Goal: Task Accomplishment & Management: Manage account settings

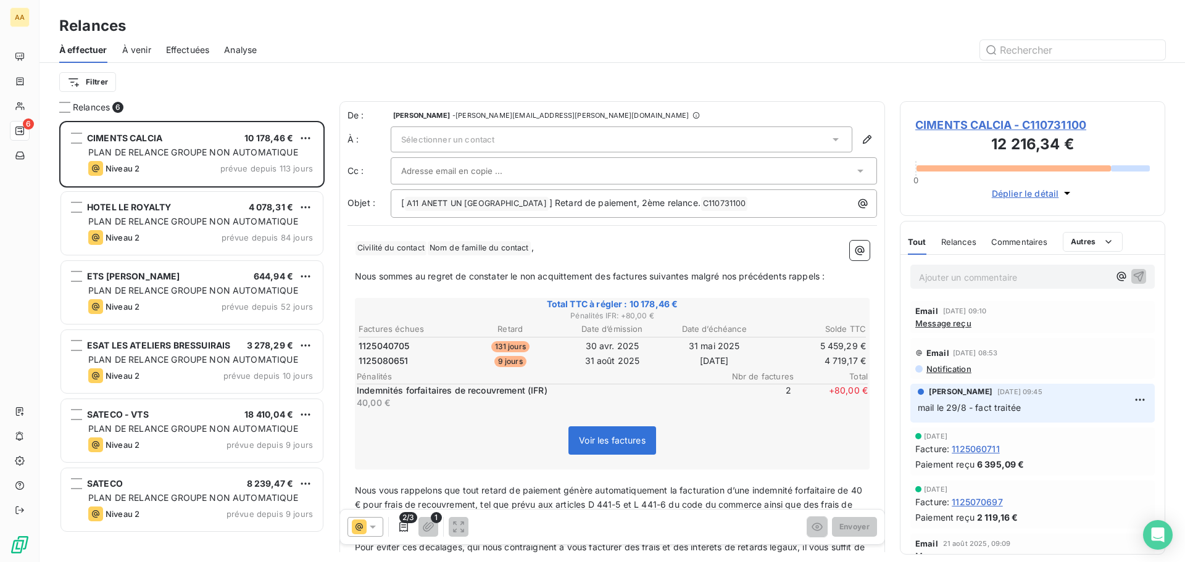
click at [138, 52] on span "À venir" at bounding box center [136, 50] width 29 height 12
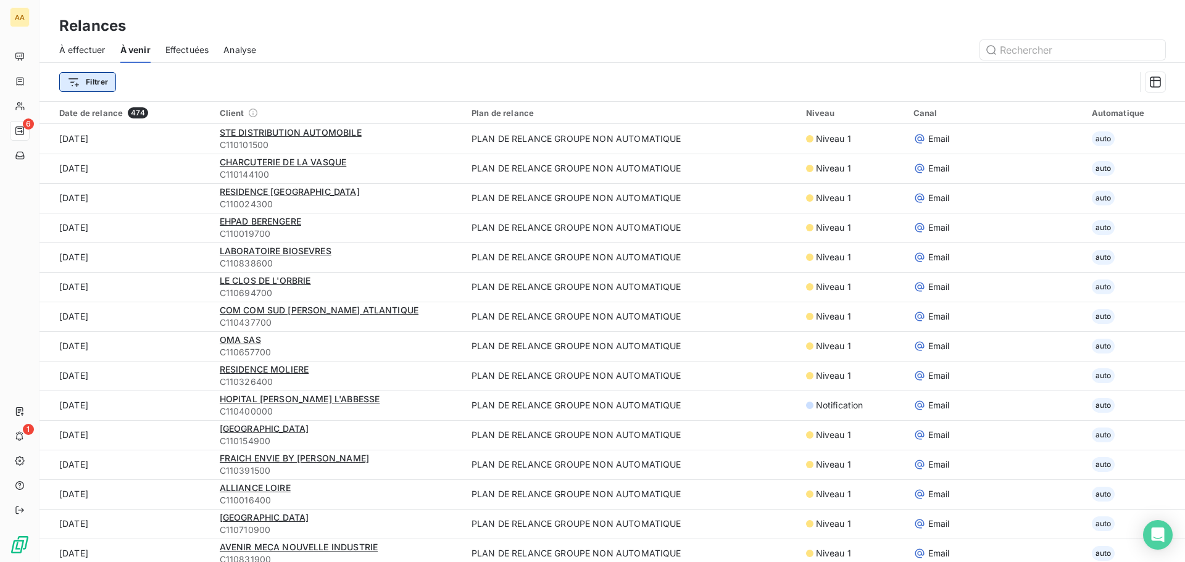
click at [86, 81] on html "AA 6 1 Relances À effectuer À venir Effectuées Analyse Filtrer Date de relance …" at bounding box center [592, 281] width 1185 height 562
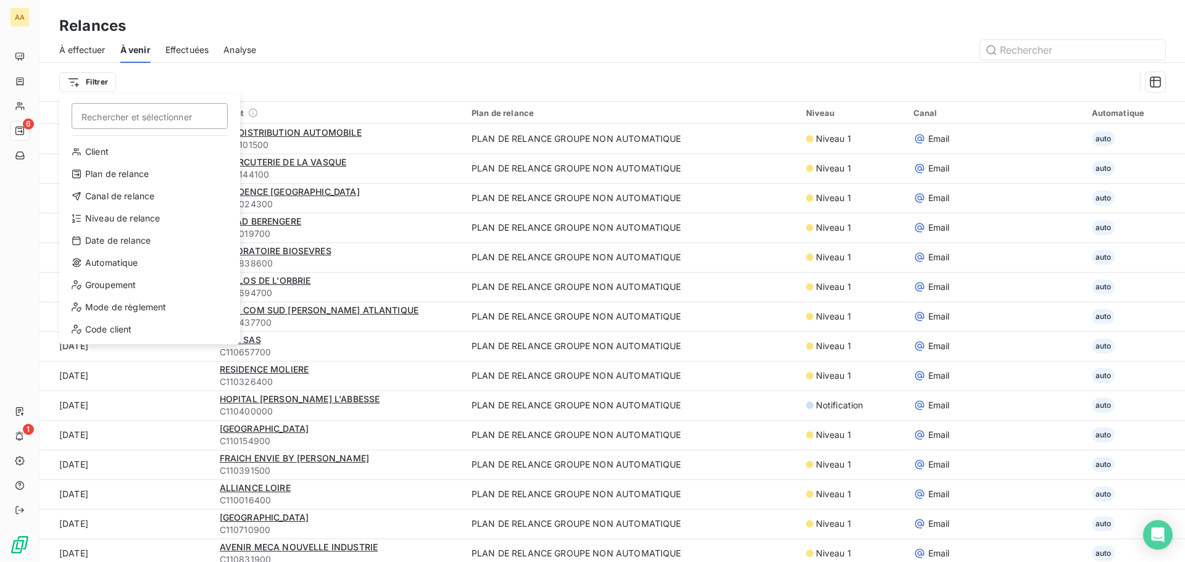
click at [86, 81] on html "AA 6 1 Relances À effectuer À venir Effectuées Analyse Filtrer Rechercher et sé…" at bounding box center [592, 281] width 1185 height 562
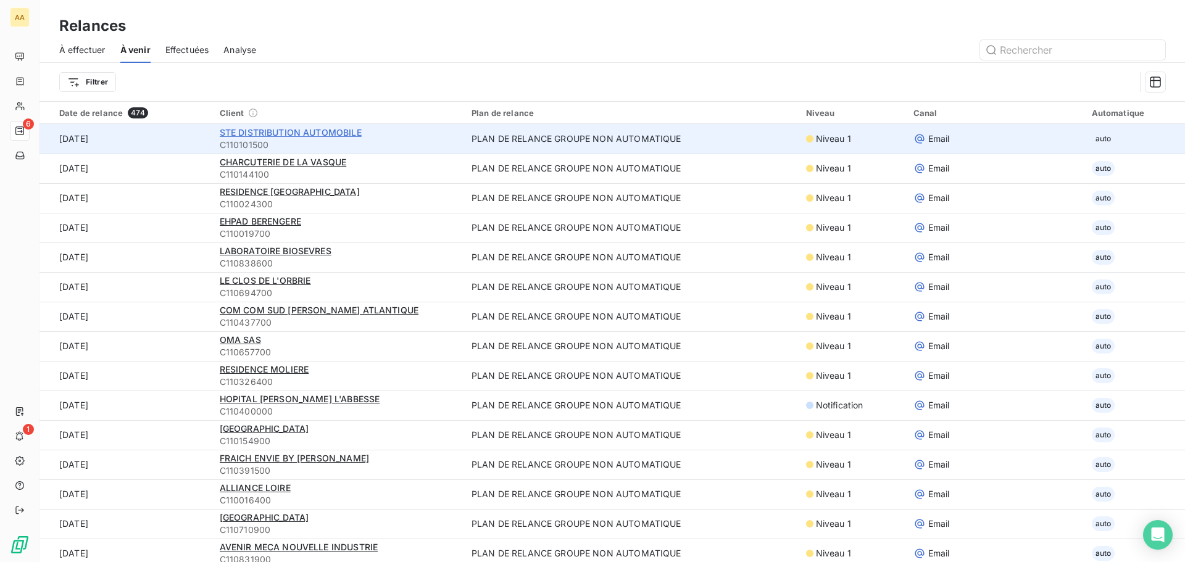
click at [330, 127] on span "STE DISTRIBUTION AUTOMOBILE" at bounding box center [291, 132] width 142 height 10
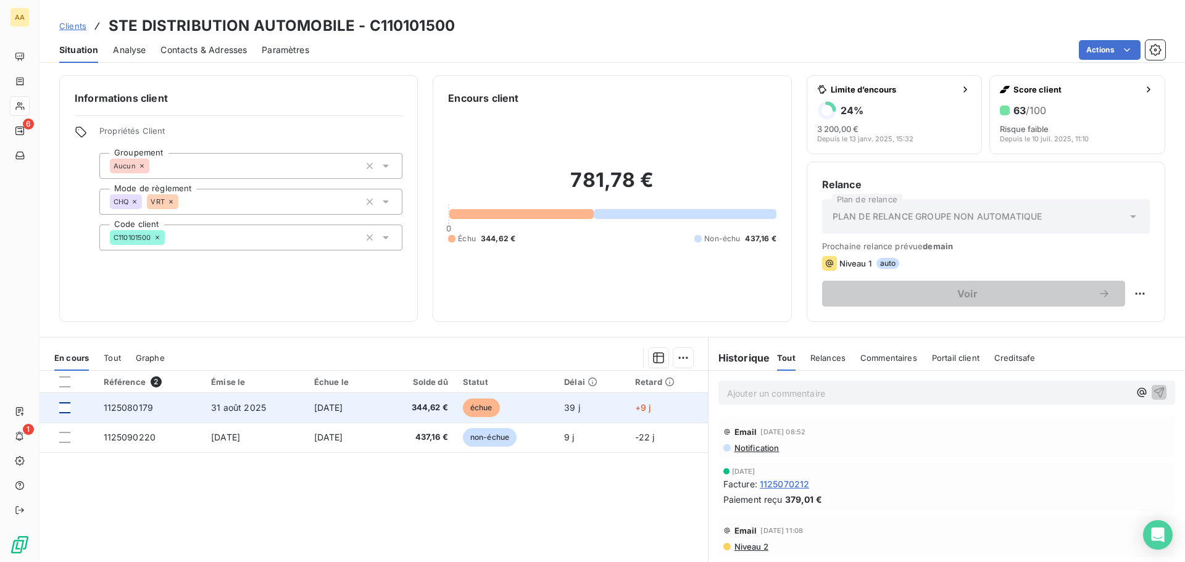
click at [65, 407] on div at bounding box center [64, 408] width 11 height 11
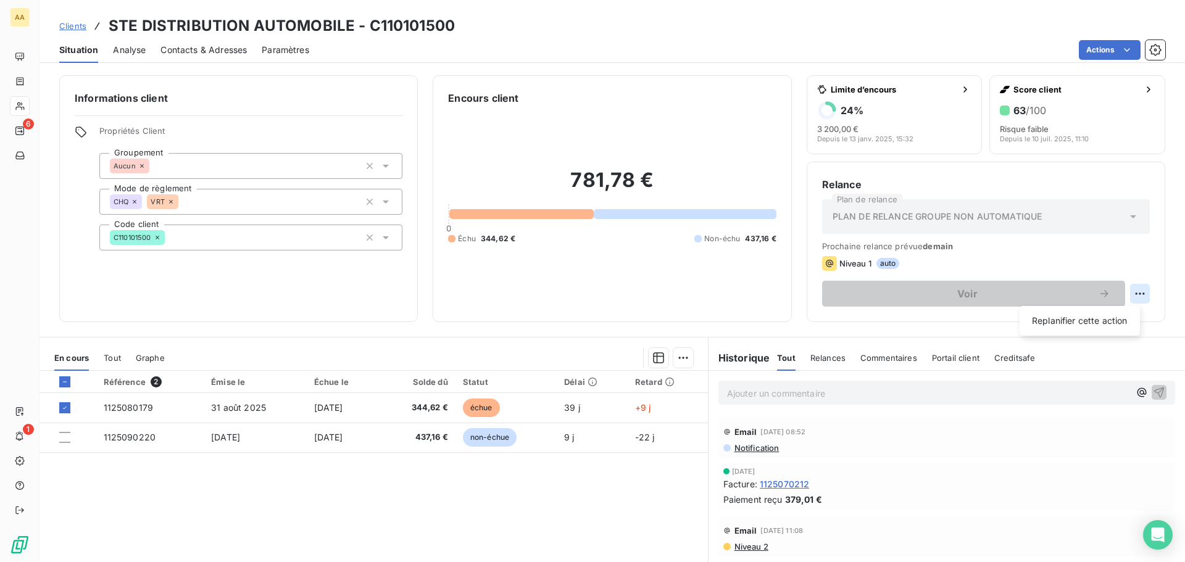
click at [1132, 290] on html "AA 6 1 Clients STE DISTRIBUTION AUTOMOBILE - C110101500 Situation Analyse Conta…" at bounding box center [592, 281] width 1185 height 562
click at [1106, 325] on div "Replanifier cette action" at bounding box center [1080, 321] width 111 height 20
select select "9"
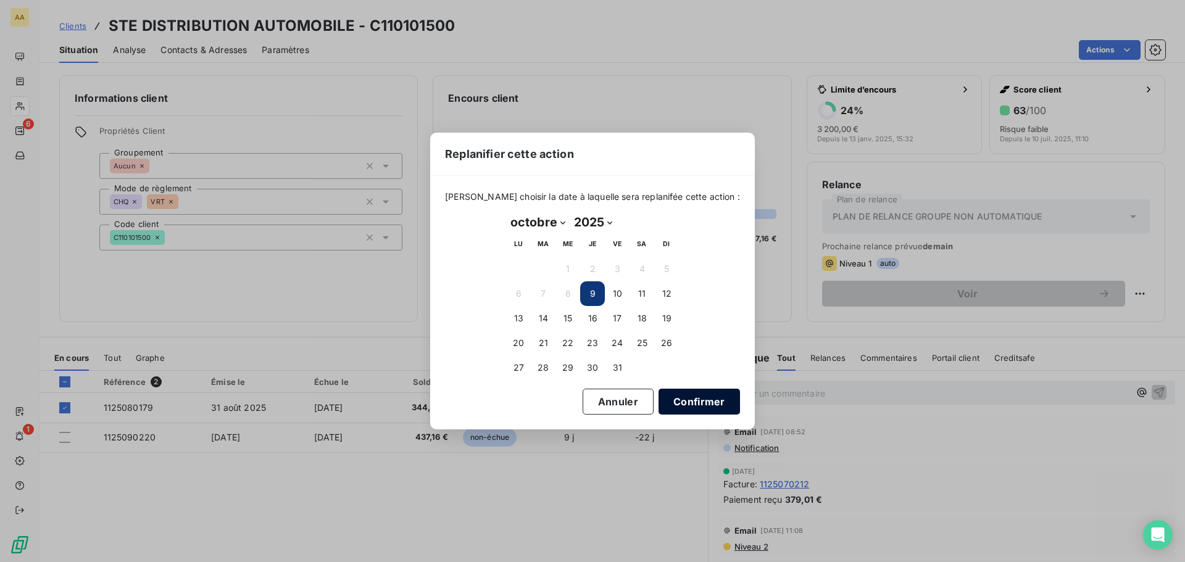
click at [677, 404] on button "Confirmer" at bounding box center [699, 402] width 81 height 26
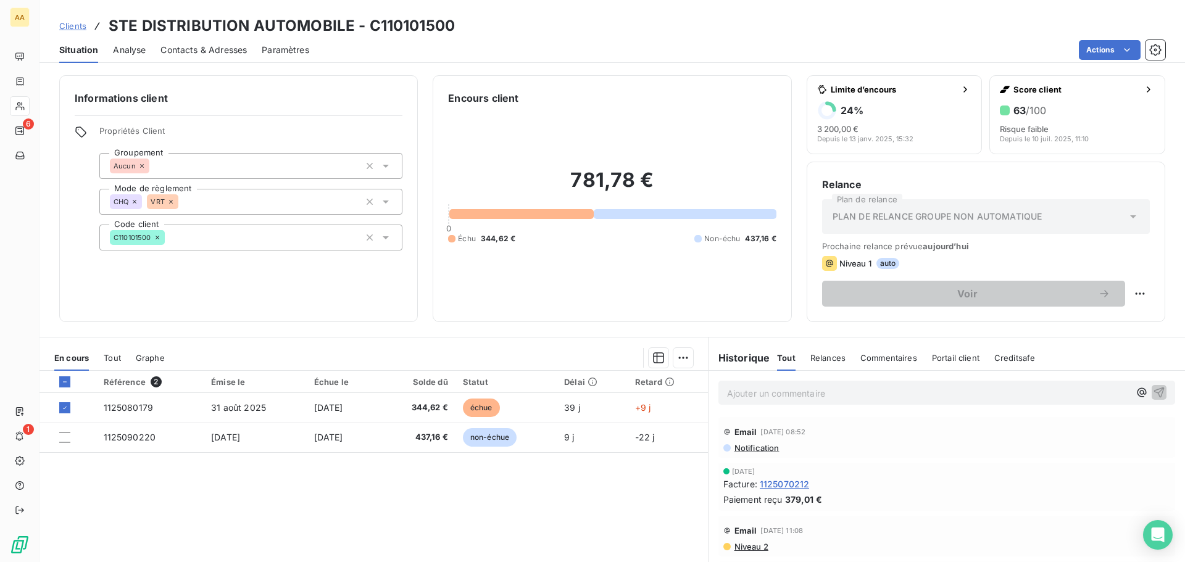
click at [185, 46] on span "Contacts & Adresses" at bounding box center [204, 50] width 86 height 12
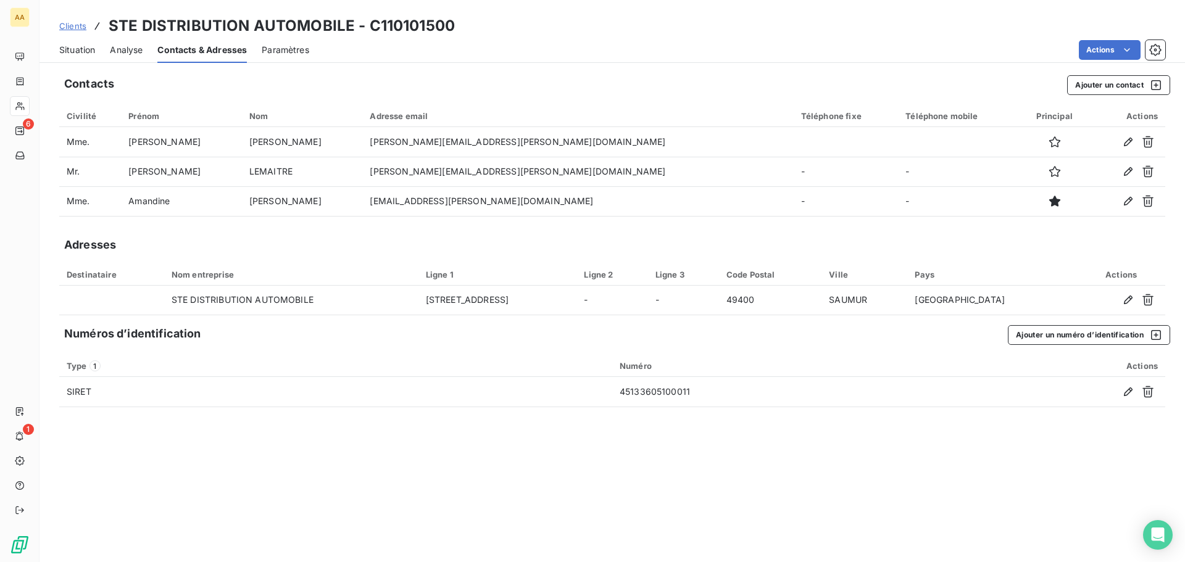
click at [87, 49] on span "Situation" at bounding box center [77, 50] width 36 height 12
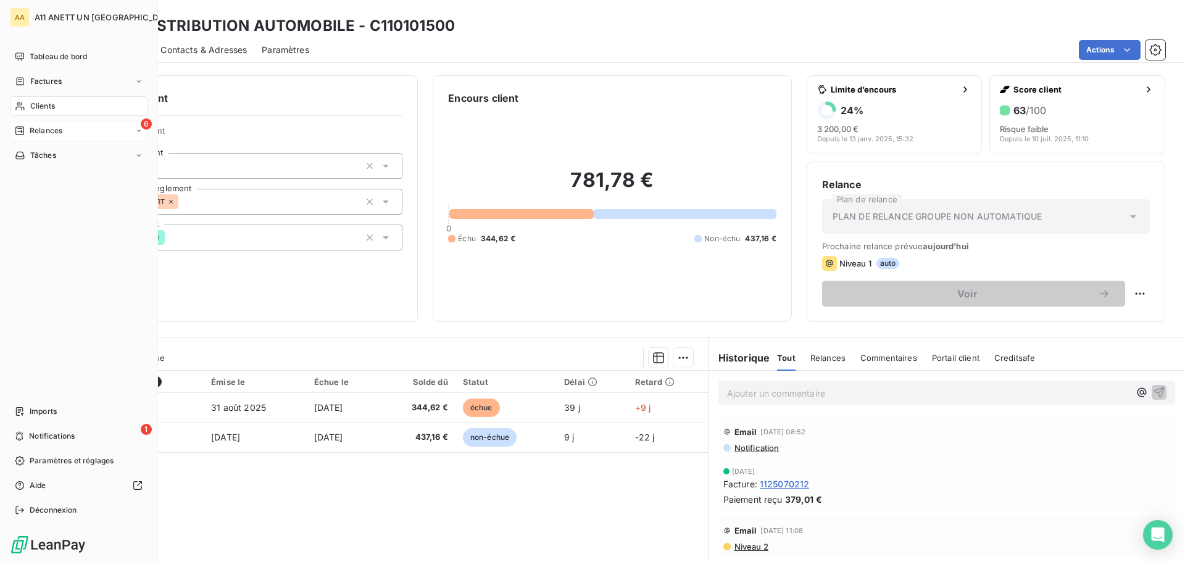
click at [39, 133] on span "Relances" at bounding box center [46, 130] width 33 height 11
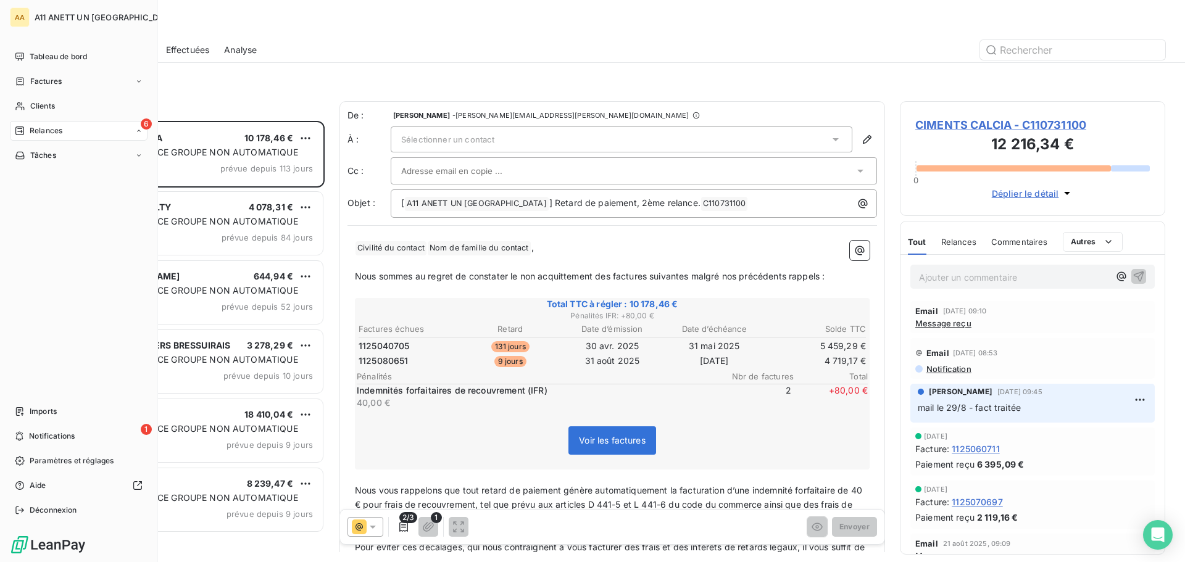
scroll to position [432, 256]
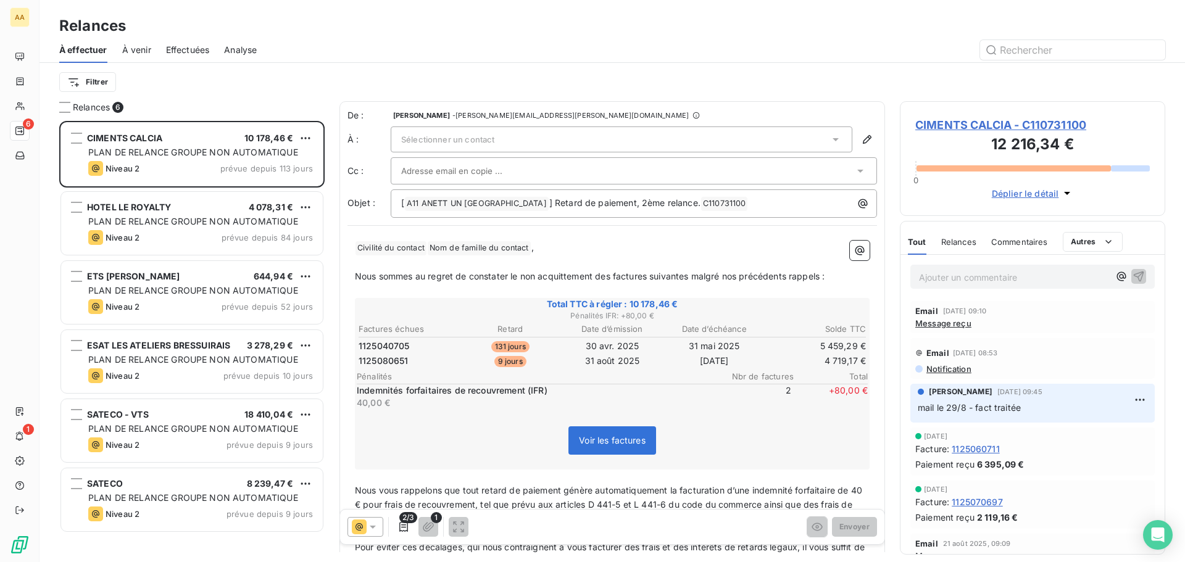
click at [144, 52] on span "À venir" at bounding box center [136, 50] width 29 height 12
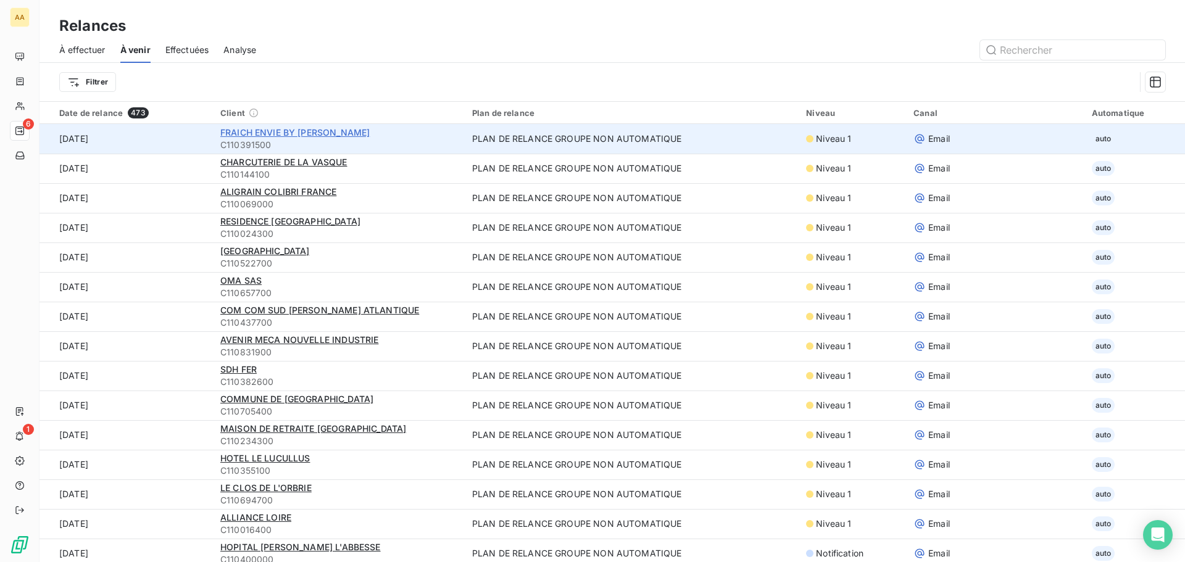
click at [298, 135] on span "FRAICH ENVIE BY [PERSON_NAME]" at bounding box center [294, 132] width 149 height 10
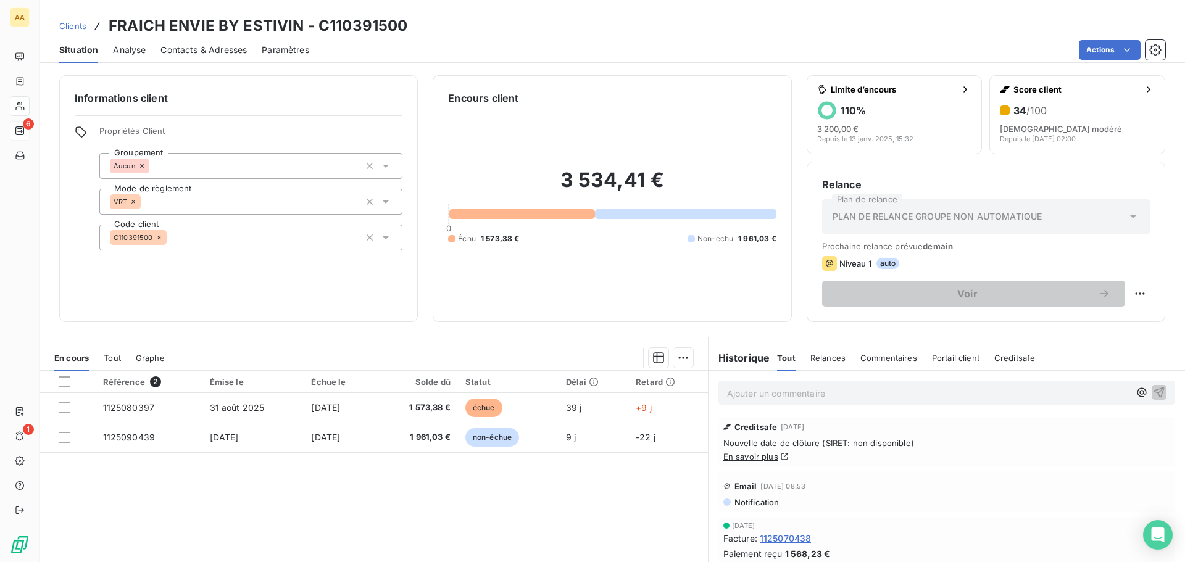
click at [198, 47] on span "Contacts & Adresses" at bounding box center [204, 50] width 86 height 12
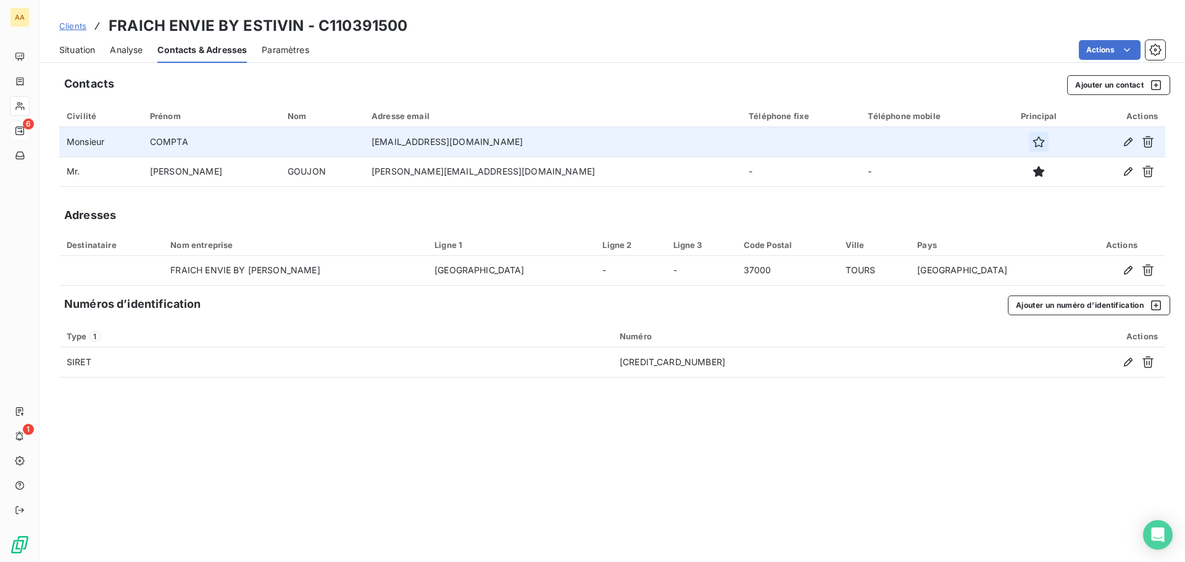
click at [1033, 143] on icon "button" at bounding box center [1039, 142] width 12 height 12
click at [81, 47] on span "Situation" at bounding box center [77, 50] width 36 height 12
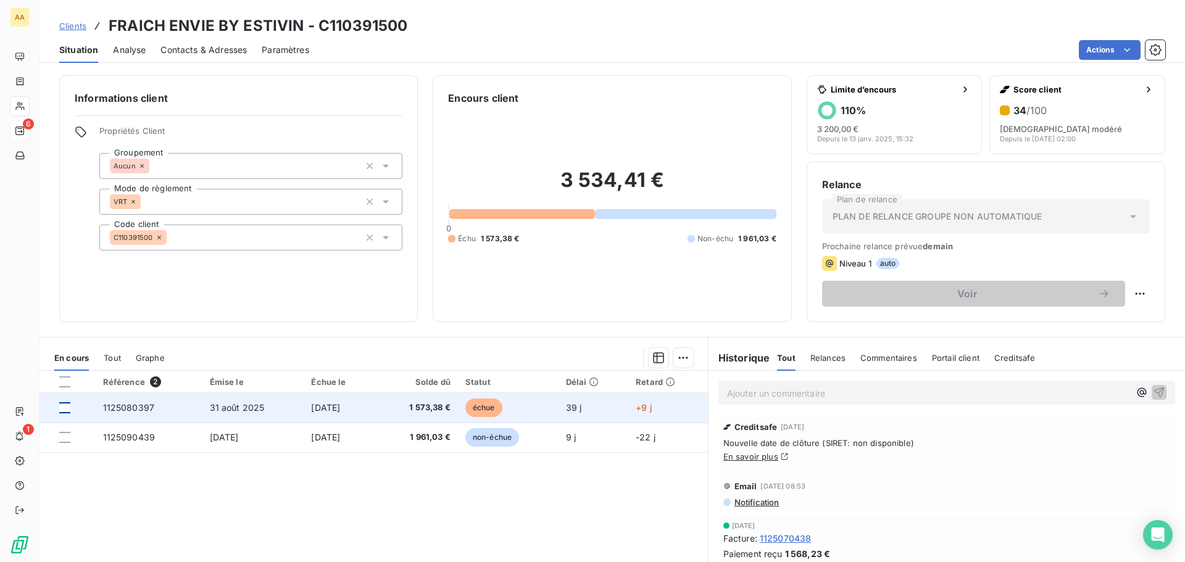
click at [64, 411] on div at bounding box center [64, 408] width 11 height 11
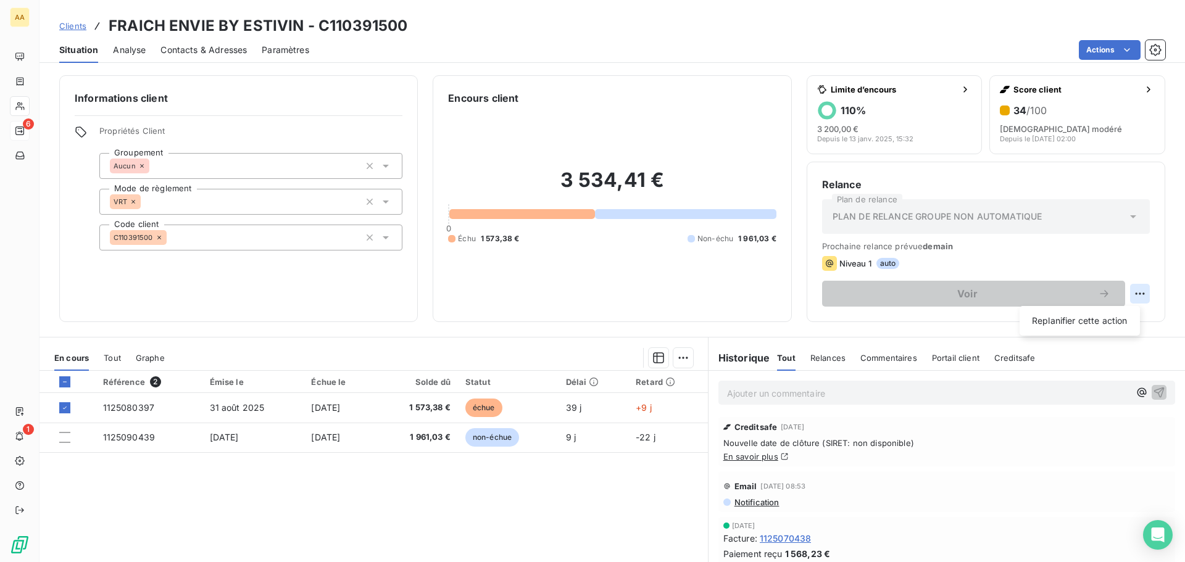
click at [1129, 293] on html "AA 6 1 Clients FRAICH ENVIE BY ESTIVIN - C110391500 Situation Analyse Contacts …" at bounding box center [592, 281] width 1185 height 562
click at [1100, 324] on div "Replanifier cette action" at bounding box center [1080, 321] width 111 height 20
select select "9"
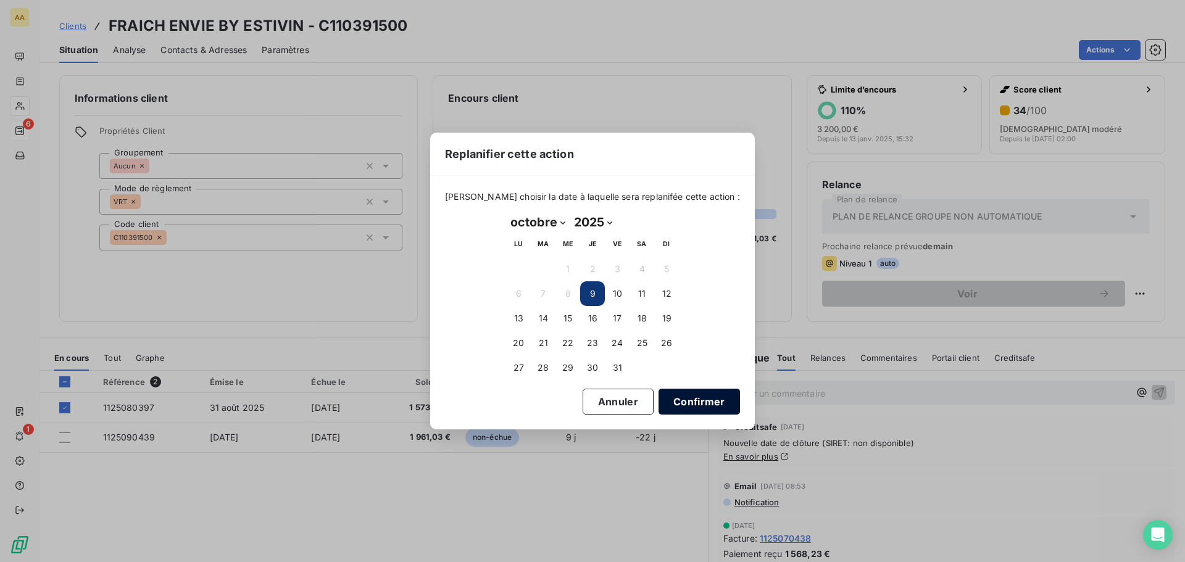
click at [685, 399] on button "Confirmer" at bounding box center [699, 402] width 81 height 26
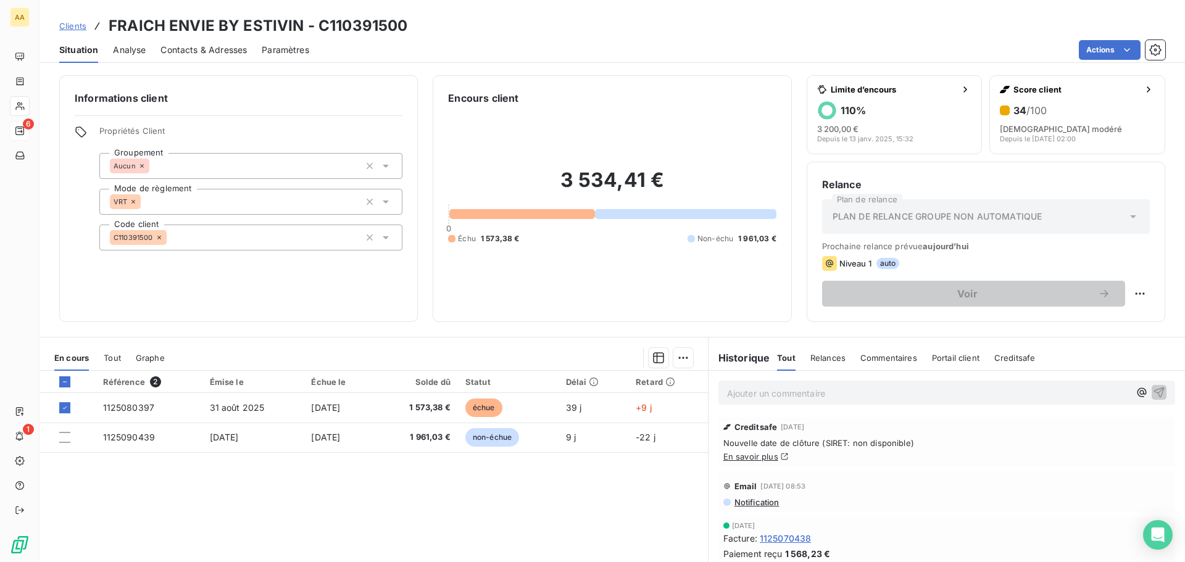
click at [206, 54] on span "Contacts & Adresses" at bounding box center [204, 50] width 86 height 12
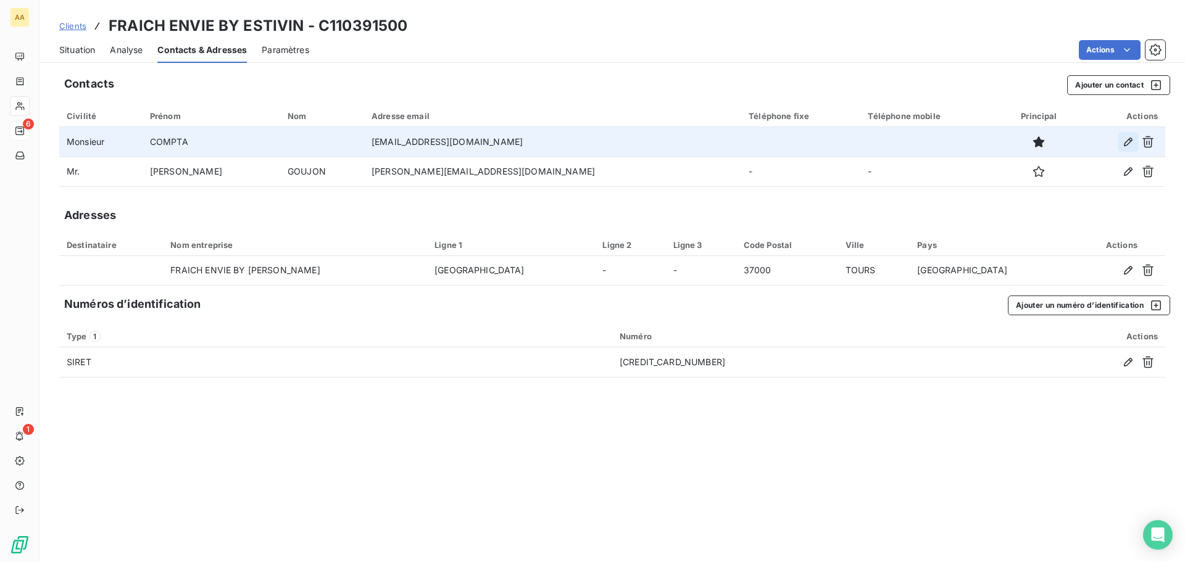
click at [1131, 143] on icon "button" at bounding box center [1128, 142] width 12 height 12
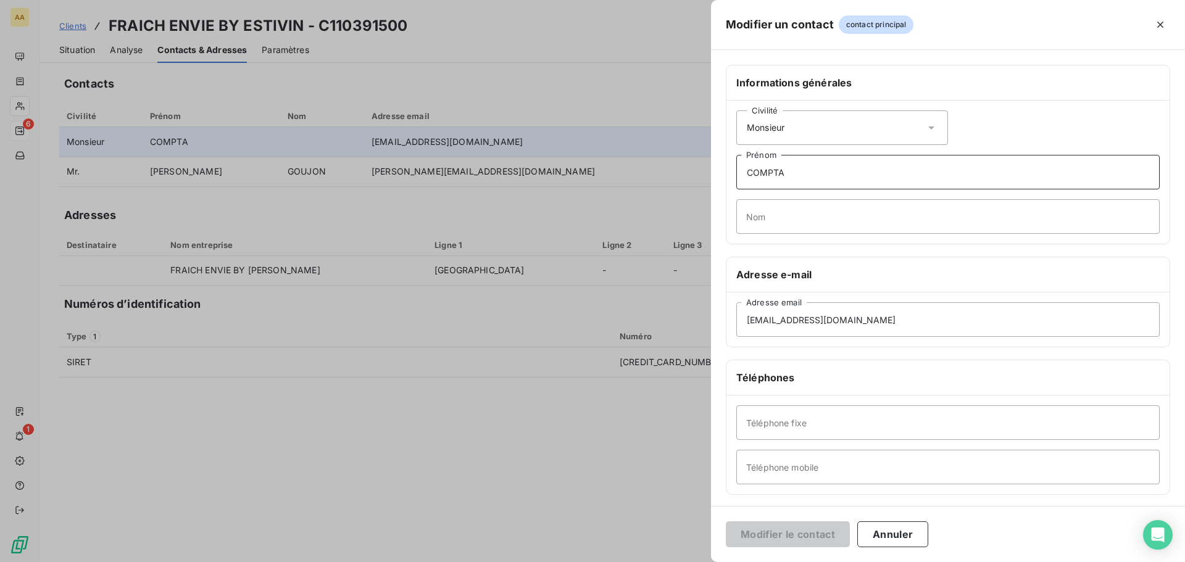
drag, startPoint x: 793, startPoint y: 175, endPoint x: 700, endPoint y: 186, distance: 93.8
click at [700, 562] on div "Modifier un contact contact principal Informations générales Civilité Monsieur …" at bounding box center [592, 562] width 1185 height 0
click at [816, 530] on button "Modifier le contact" at bounding box center [788, 535] width 124 height 26
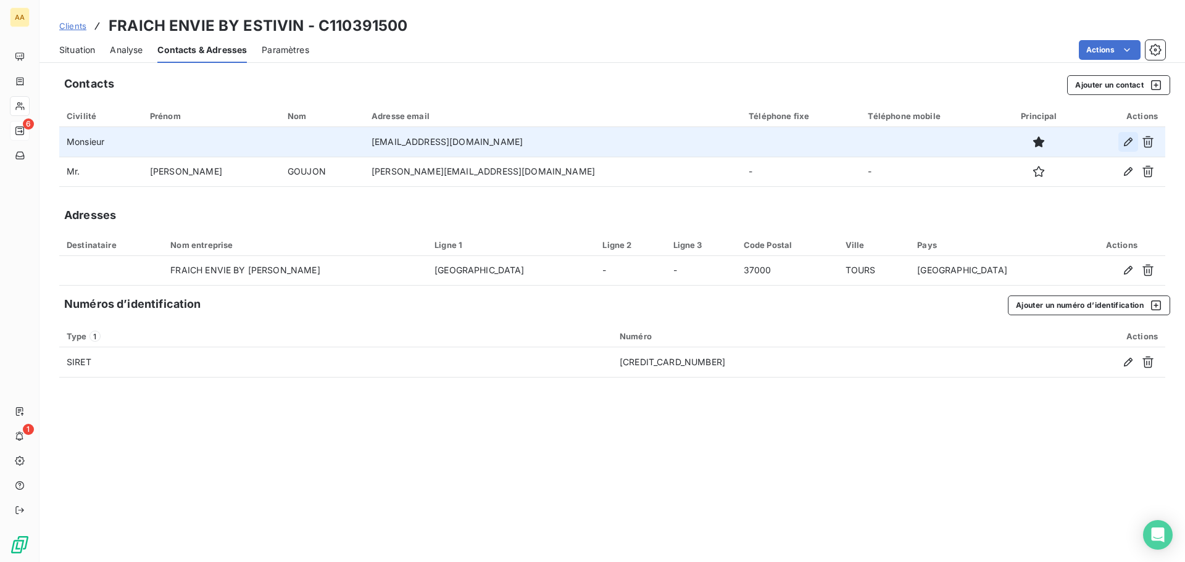
click at [1130, 138] on icon "button" at bounding box center [1128, 142] width 9 height 9
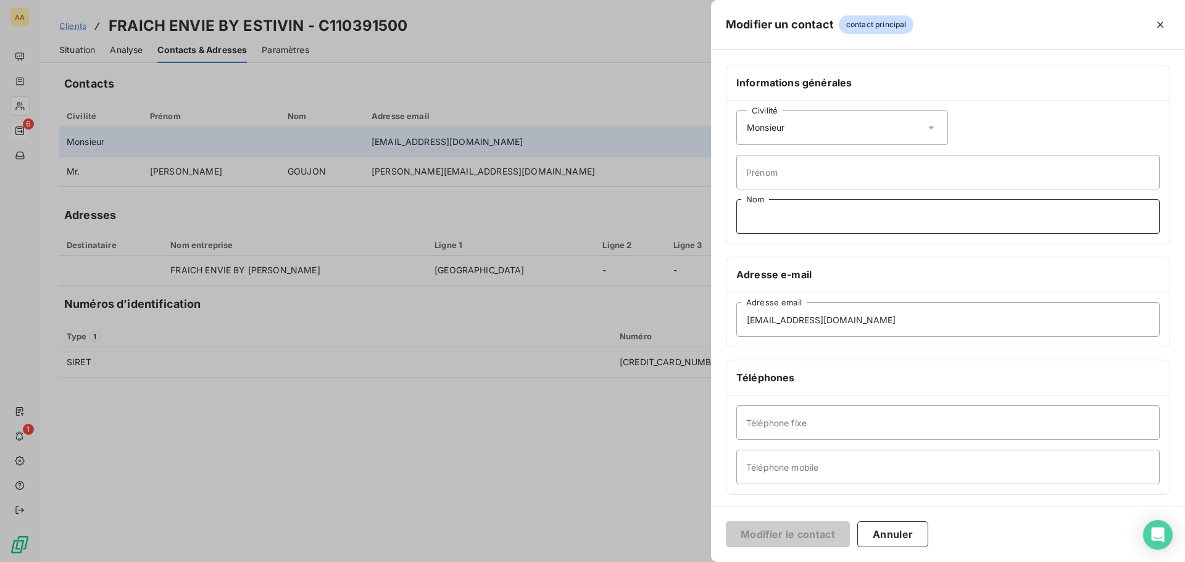
click at [819, 218] on input "Nom" at bounding box center [949, 216] width 424 height 35
click at [76, 52] on div at bounding box center [592, 281] width 1185 height 562
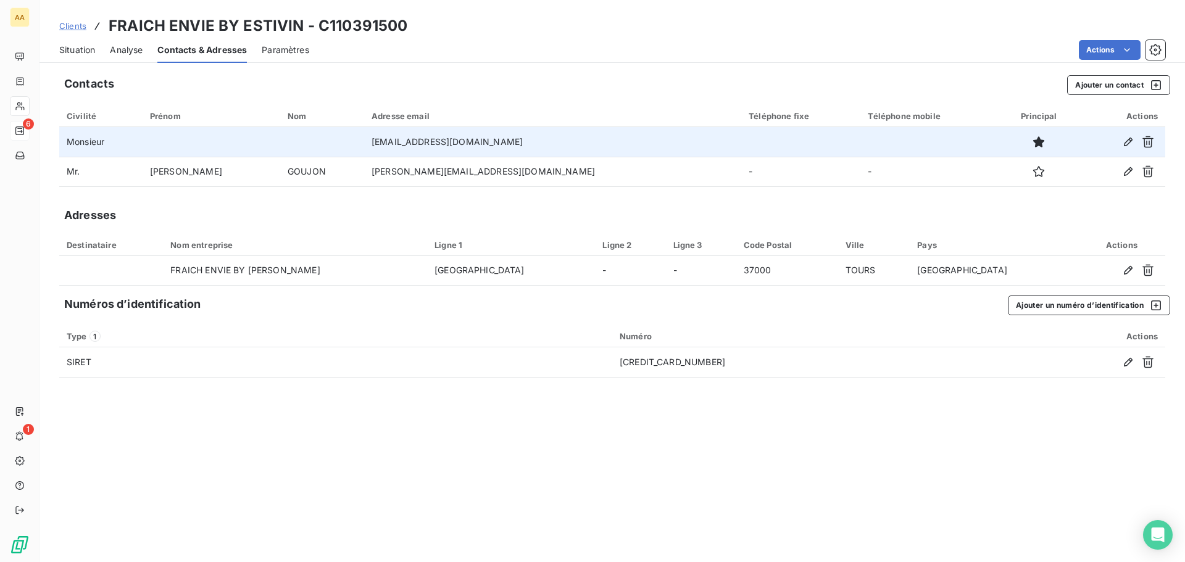
click at [77, 52] on span "Situation" at bounding box center [77, 50] width 36 height 12
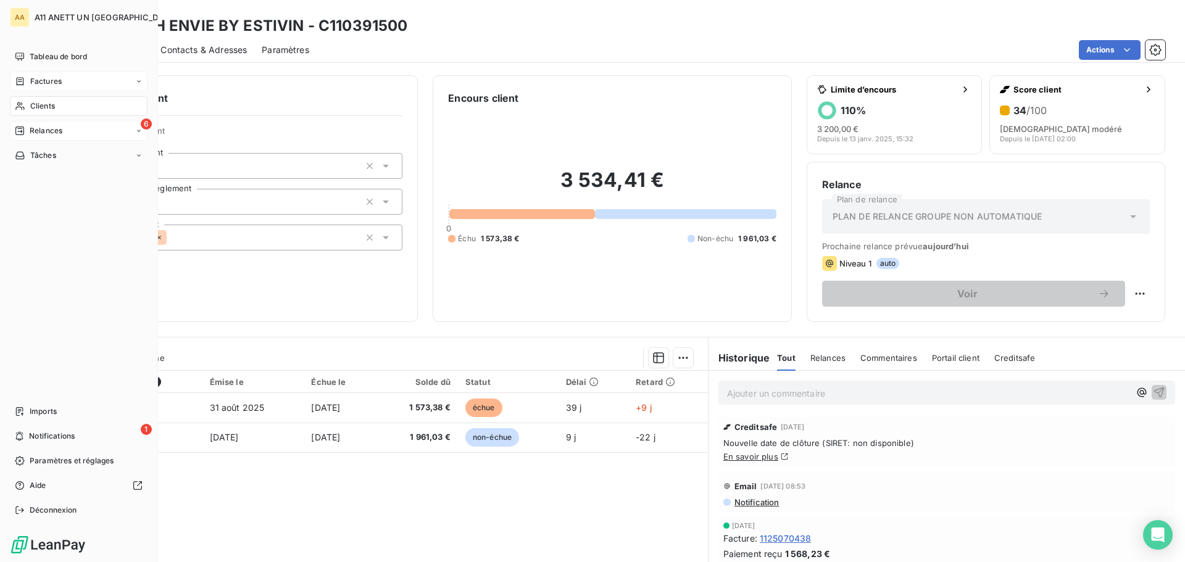
click at [33, 80] on span "Factures" at bounding box center [45, 81] width 31 height 11
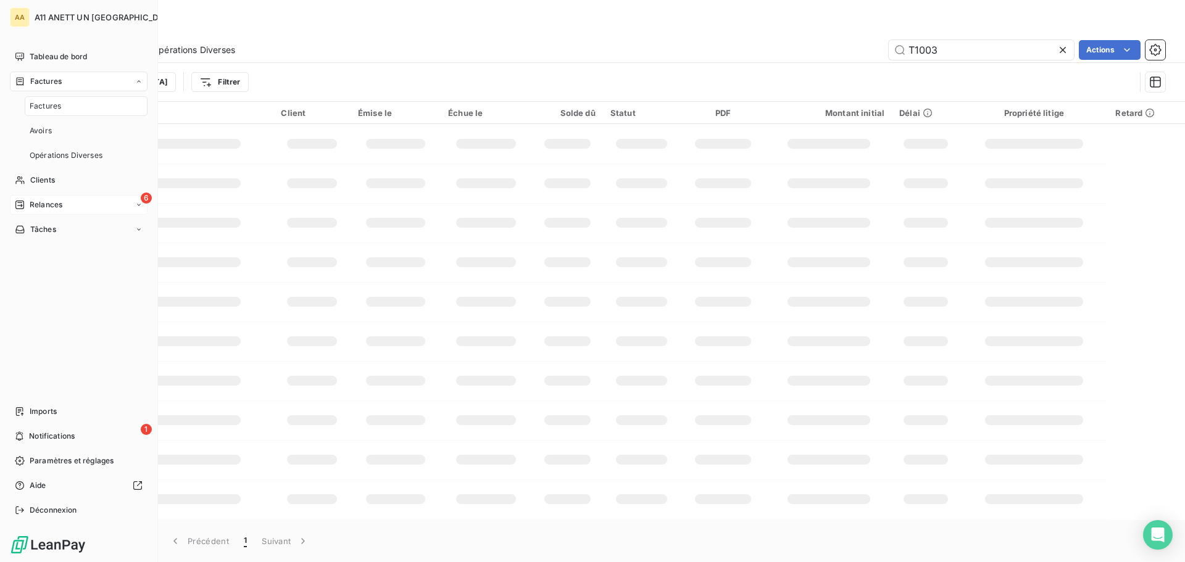
click at [60, 208] on span "Relances" at bounding box center [46, 204] width 33 height 11
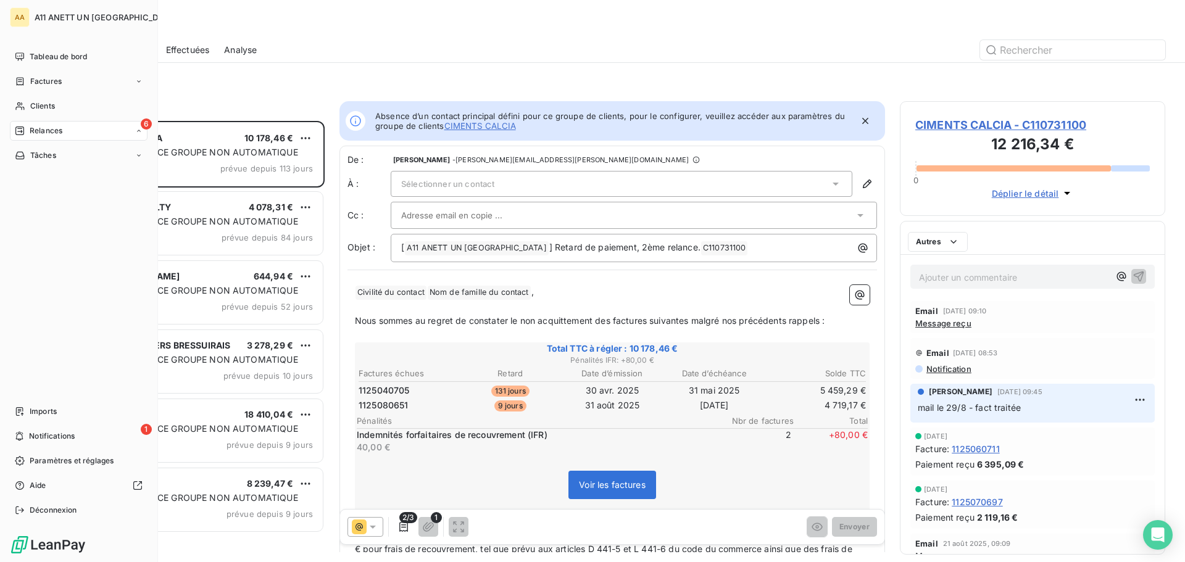
scroll to position [432, 256]
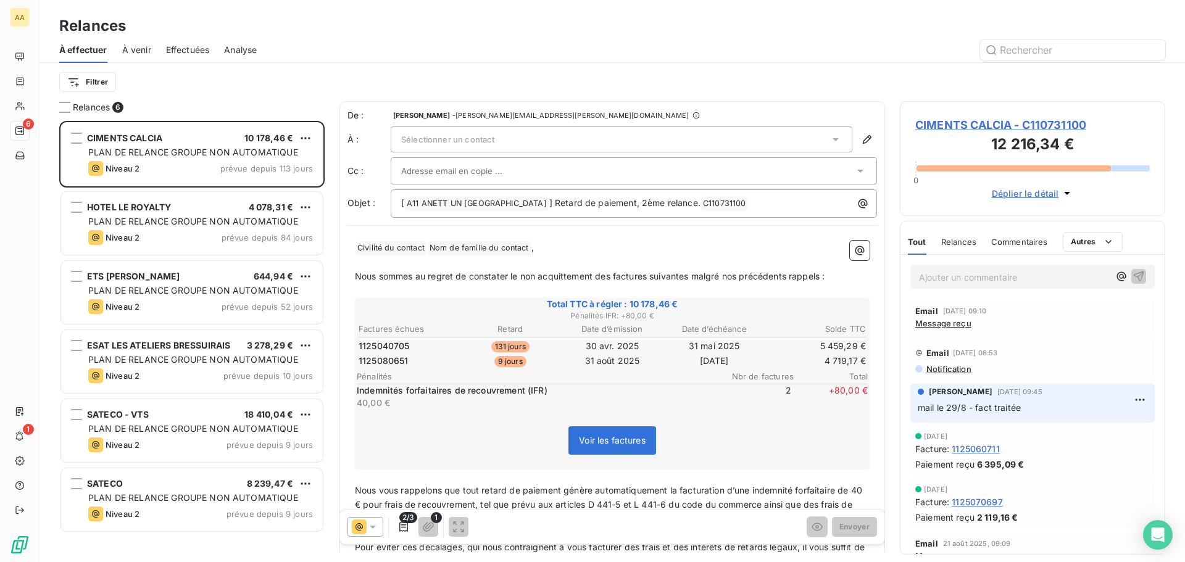
click at [138, 46] on span "À venir" at bounding box center [136, 50] width 29 height 12
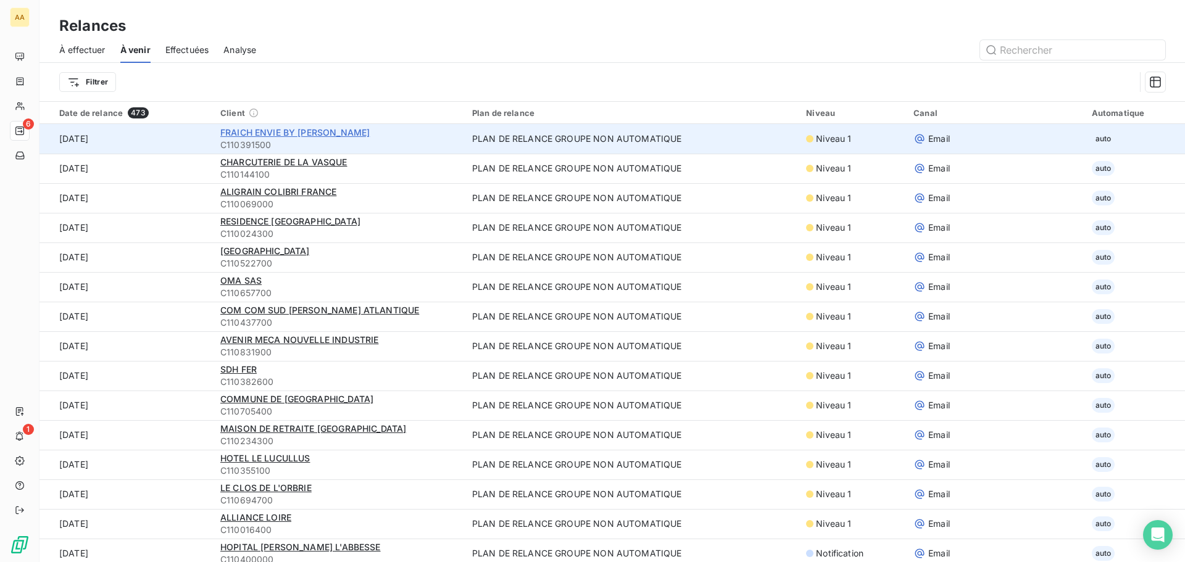
click at [254, 135] on span "FRAICH ENVIE BY [PERSON_NAME]" at bounding box center [294, 132] width 149 height 10
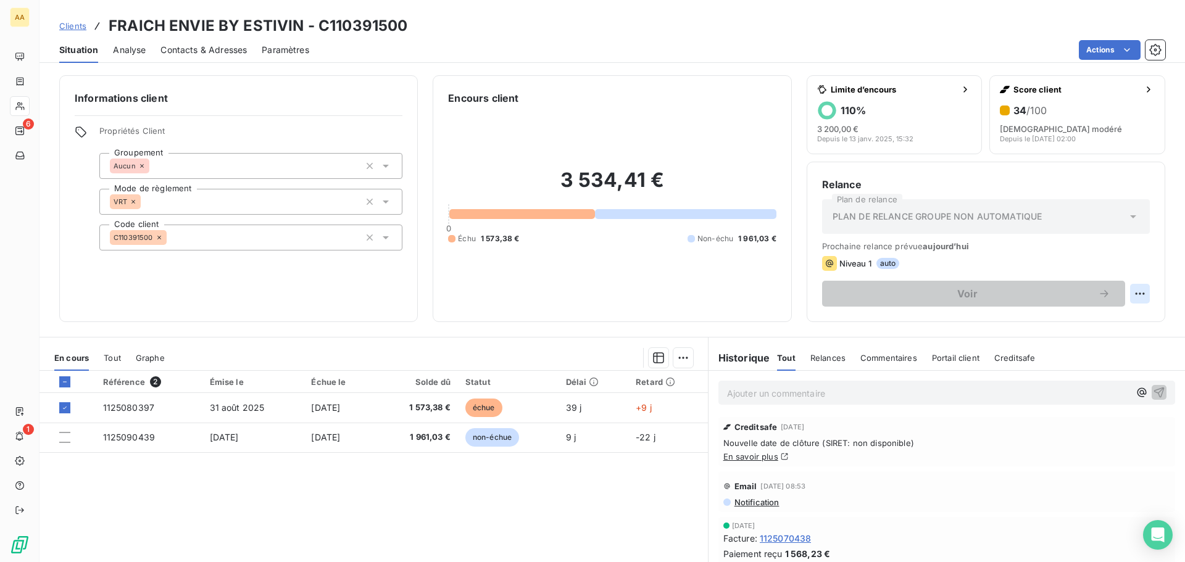
click at [1131, 295] on html "AA 6 1 Clients FRAICH ENVIE BY ESTIVIN - C110391500 Situation Analyse Contacts …" at bounding box center [592, 281] width 1185 height 562
click at [1086, 323] on div "Replanifier cette action" at bounding box center [1080, 321] width 111 height 20
select select "9"
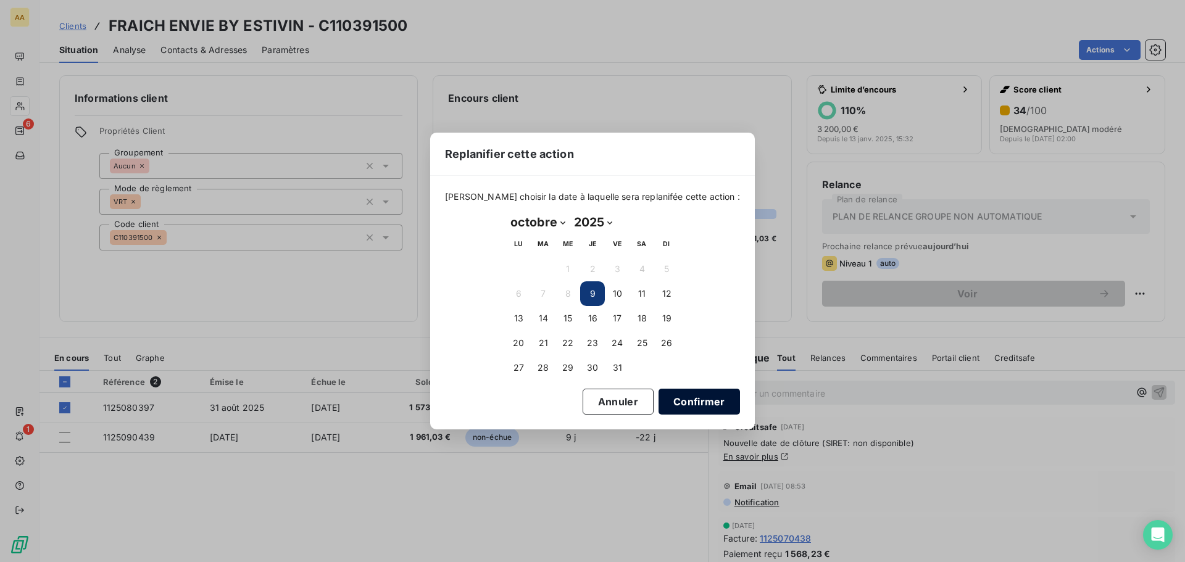
click at [682, 402] on button "Confirmer" at bounding box center [699, 402] width 81 height 26
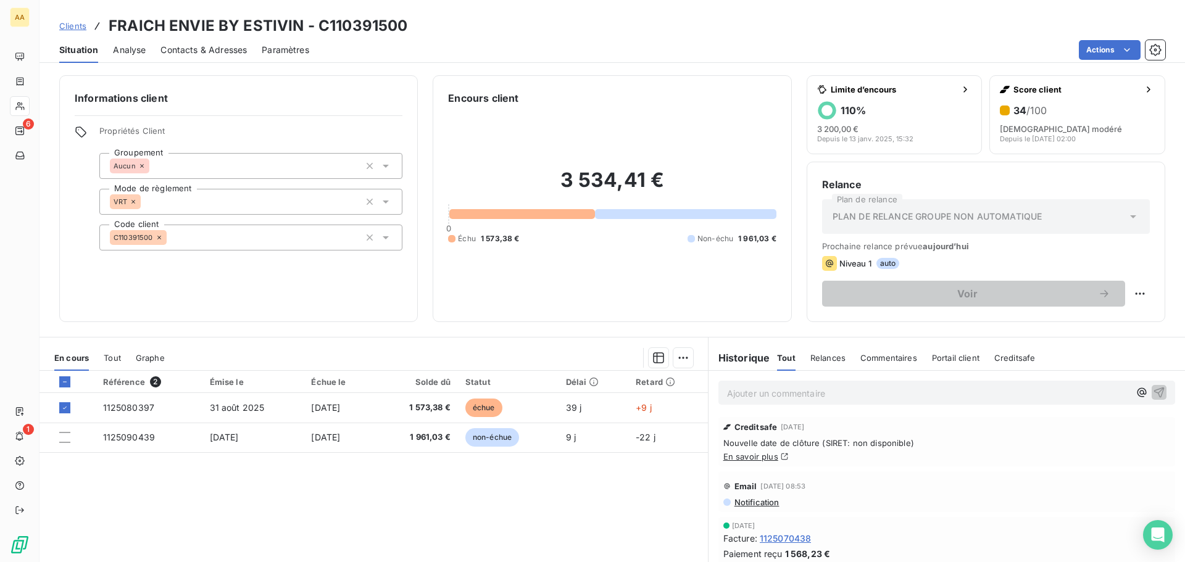
click at [178, 54] on span "Contacts & Adresses" at bounding box center [204, 50] width 86 height 12
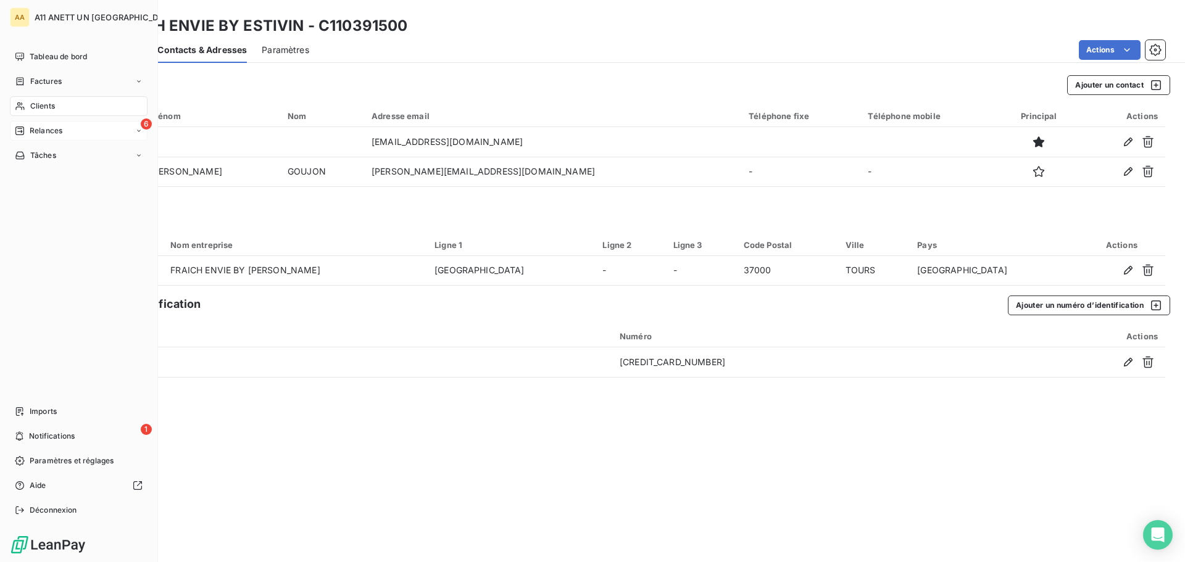
click at [44, 133] on span "Relances" at bounding box center [46, 130] width 33 height 11
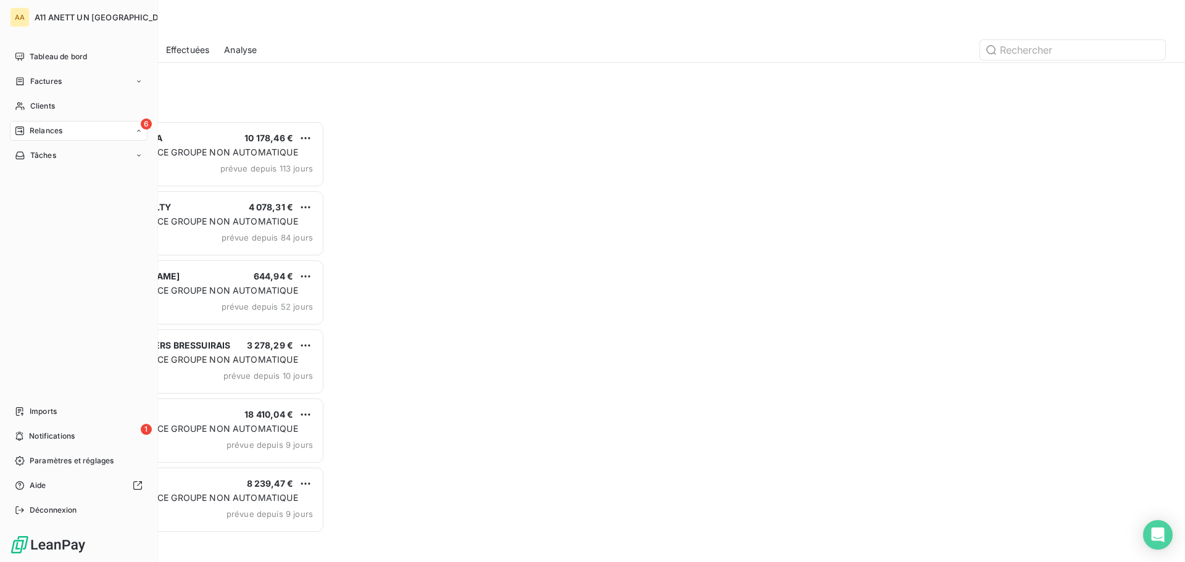
scroll to position [432, 256]
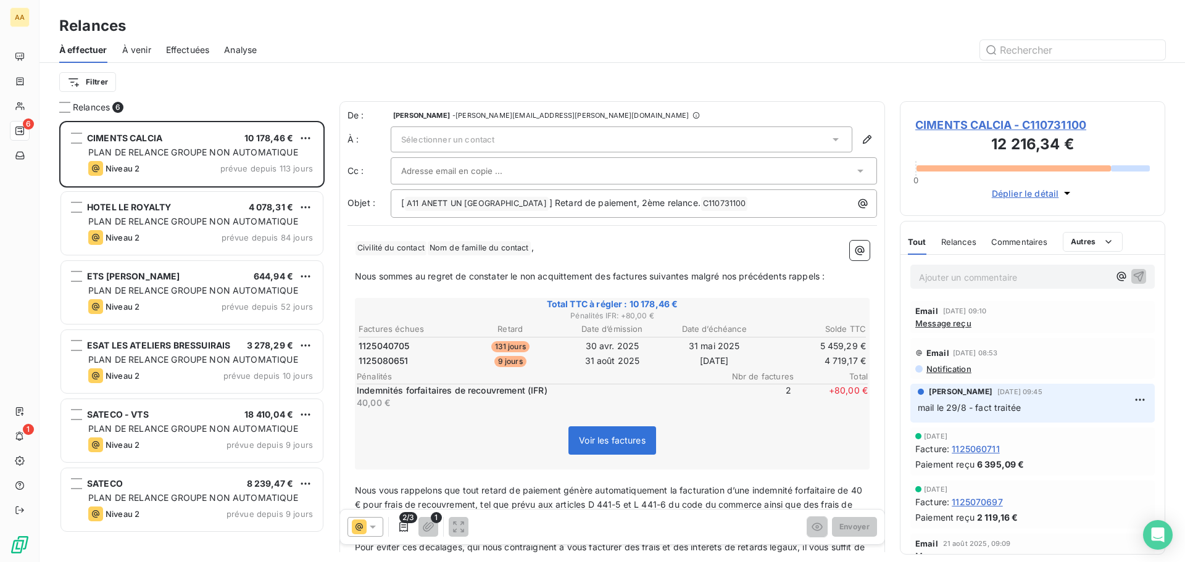
click at [146, 46] on span "À venir" at bounding box center [136, 50] width 29 height 12
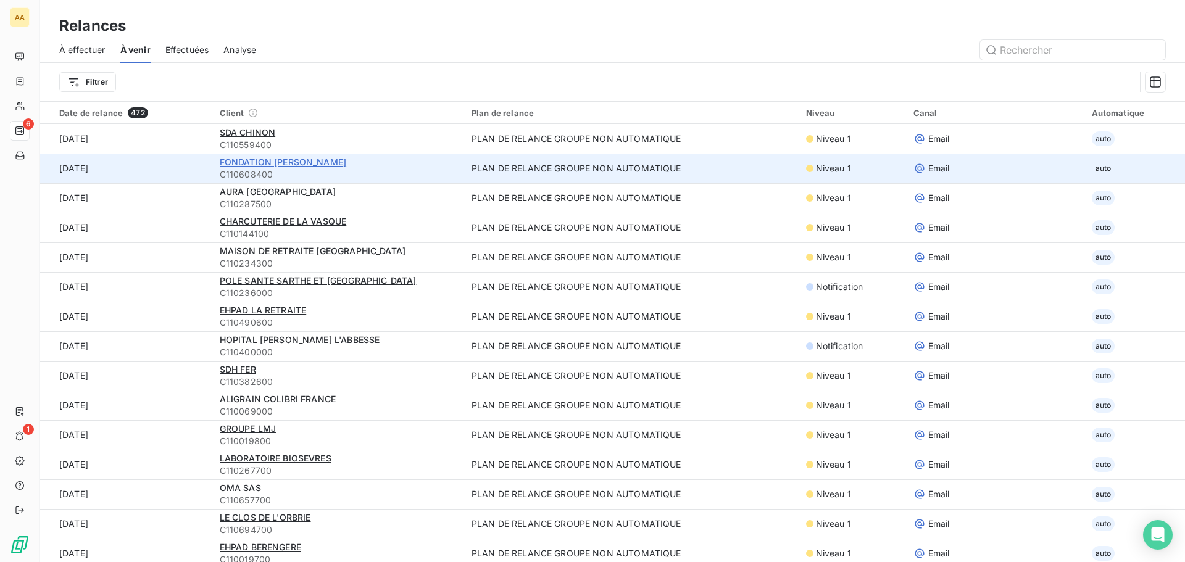
click at [291, 164] on span "FONDATION [PERSON_NAME]" at bounding box center [283, 162] width 127 height 10
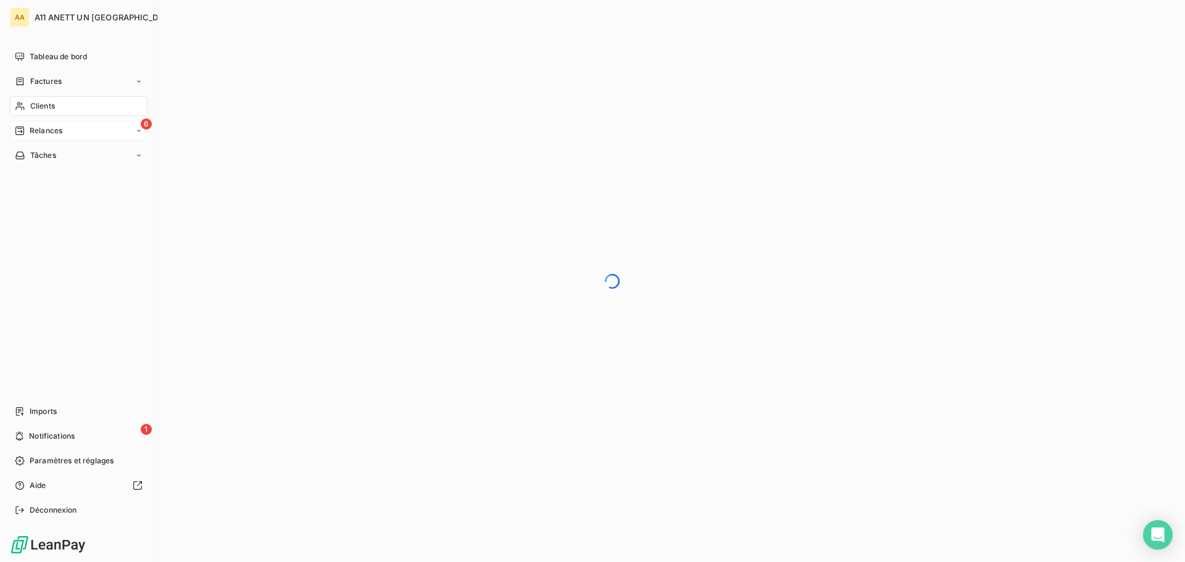
click at [46, 129] on span "Relances" at bounding box center [46, 130] width 33 height 11
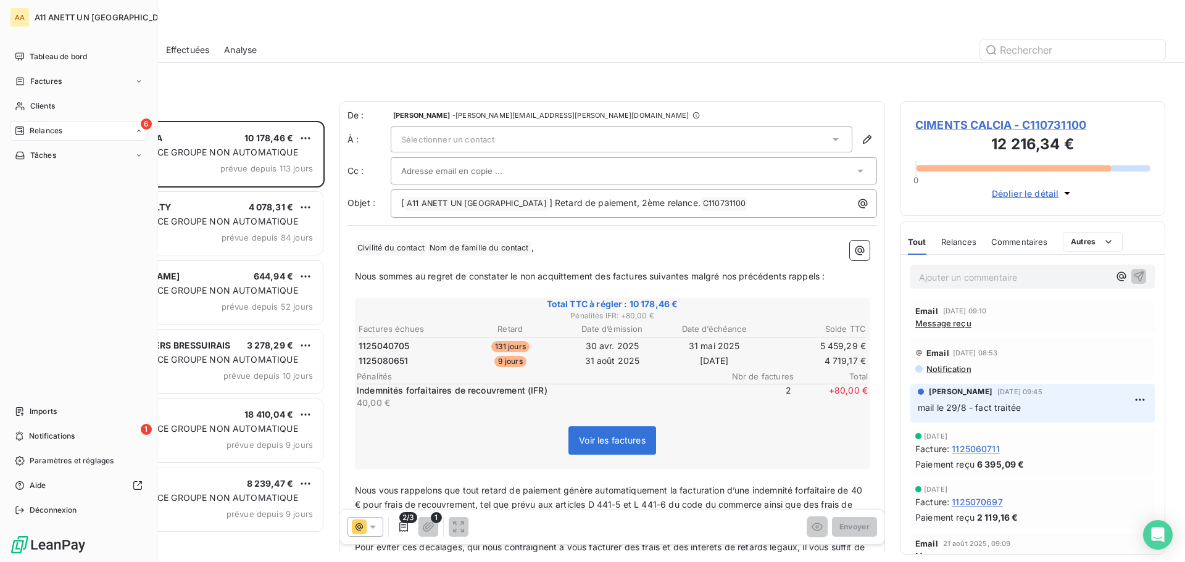
scroll to position [432, 256]
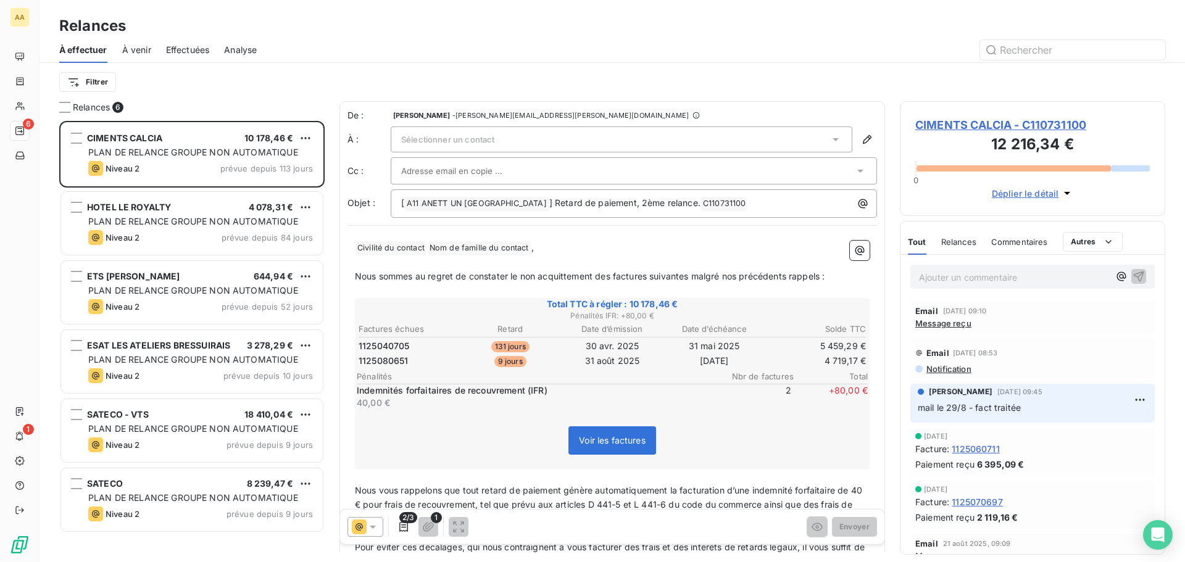
click at [128, 49] on span "À venir" at bounding box center [136, 50] width 29 height 12
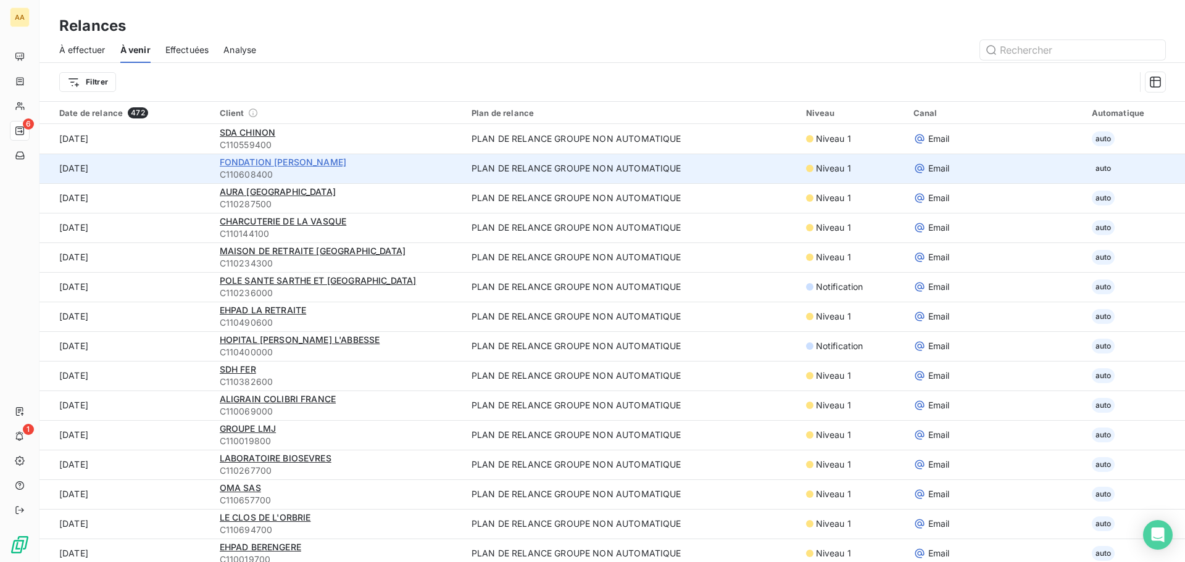
click at [318, 161] on span "FONDATION [PERSON_NAME]" at bounding box center [283, 162] width 127 height 10
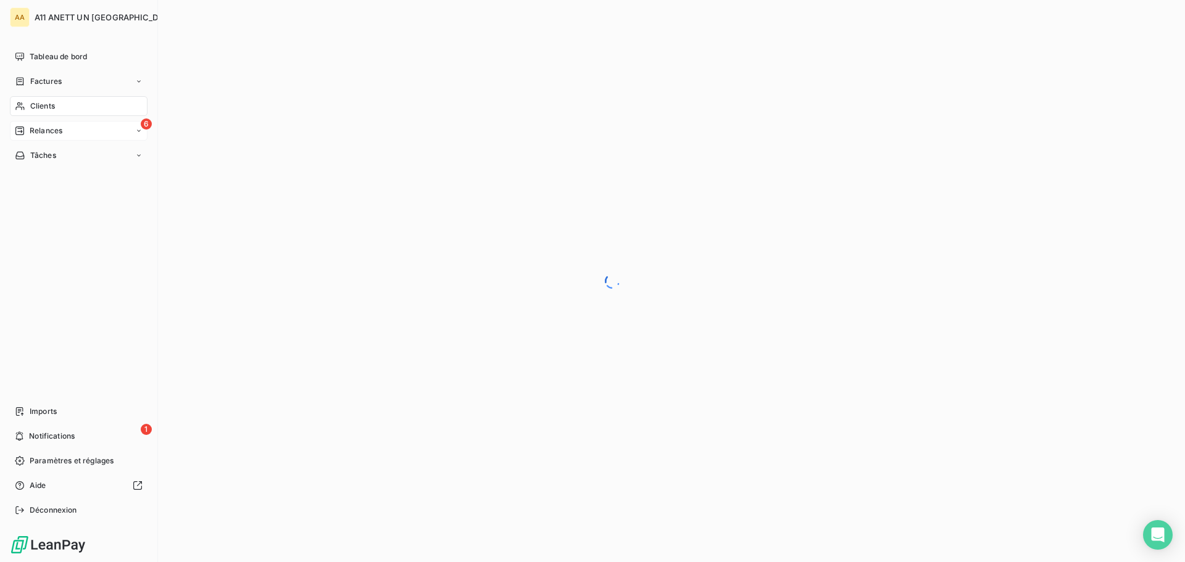
click at [49, 136] on span "Relances" at bounding box center [46, 130] width 33 height 11
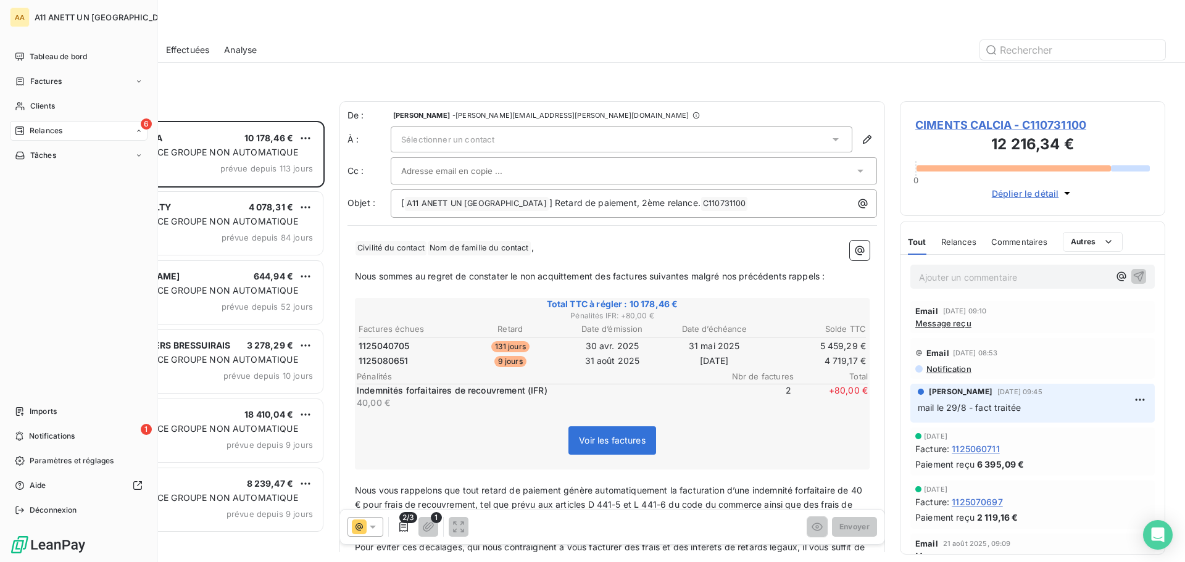
scroll to position [432, 256]
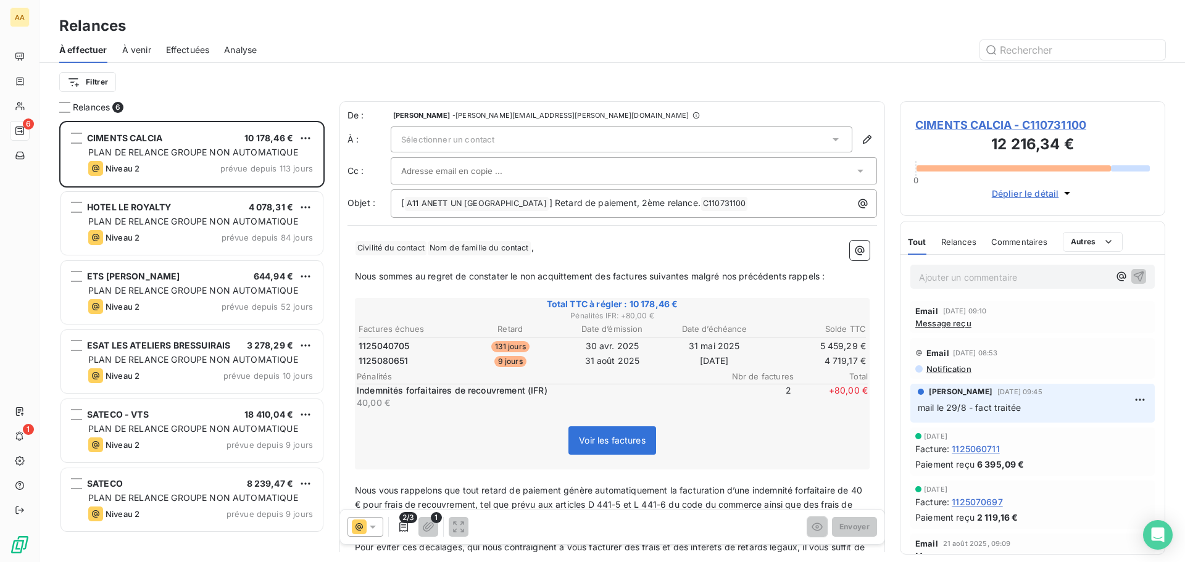
click at [141, 46] on span "À venir" at bounding box center [136, 50] width 29 height 12
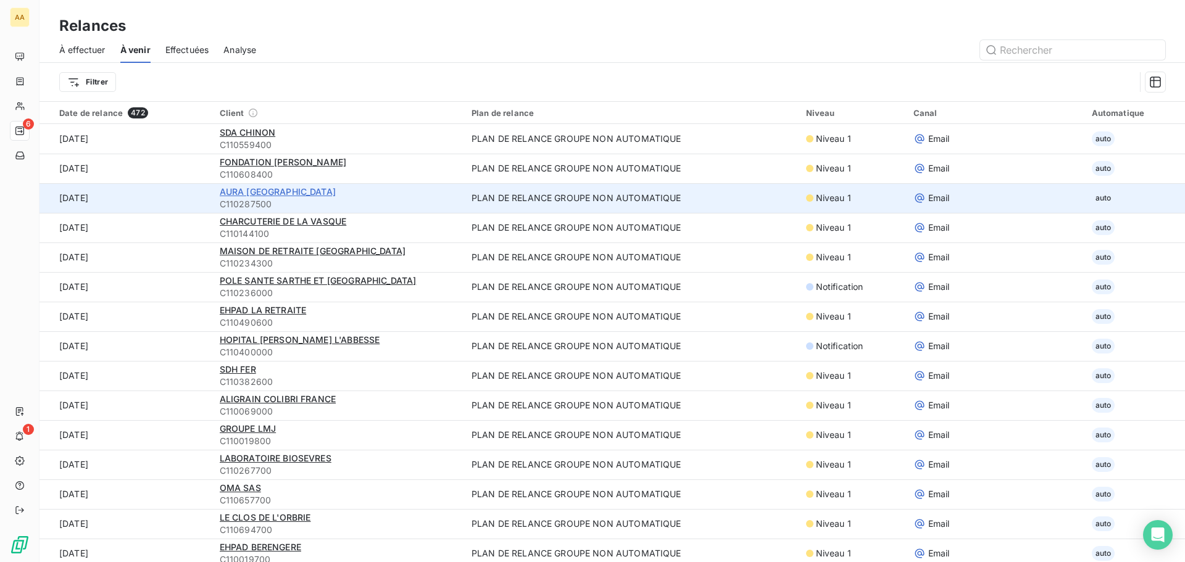
click at [283, 194] on span "AURA [GEOGRAPHIC_DATA]" at bounding box center [278, 191] width 116 height 10
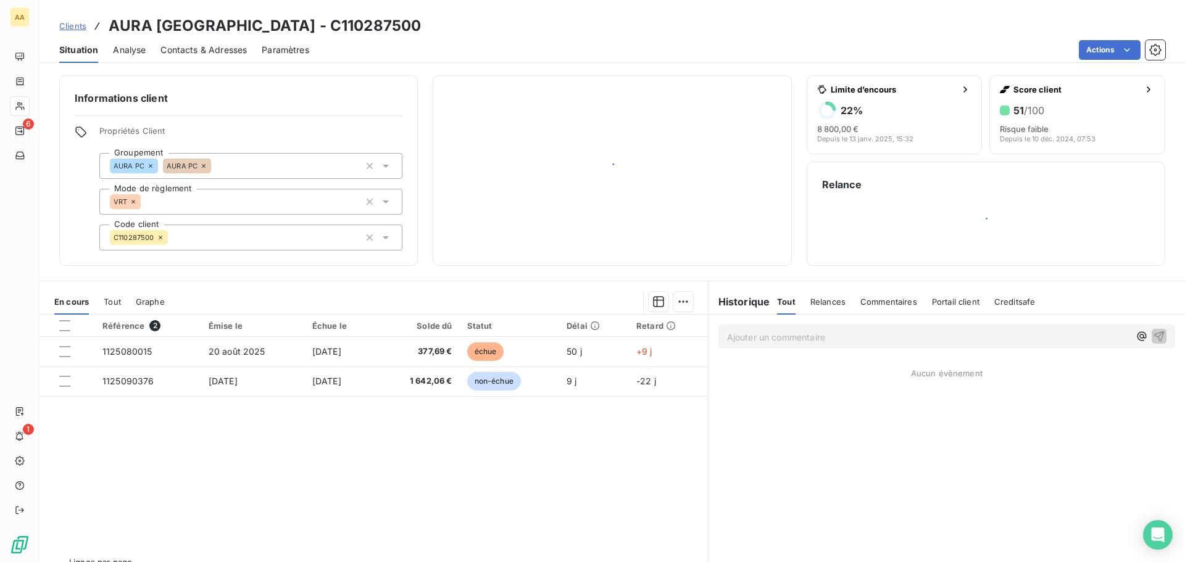
click at [191, 52] on span "Contacts & Adresses" at bounding box center [204, 50] width 86 height 12
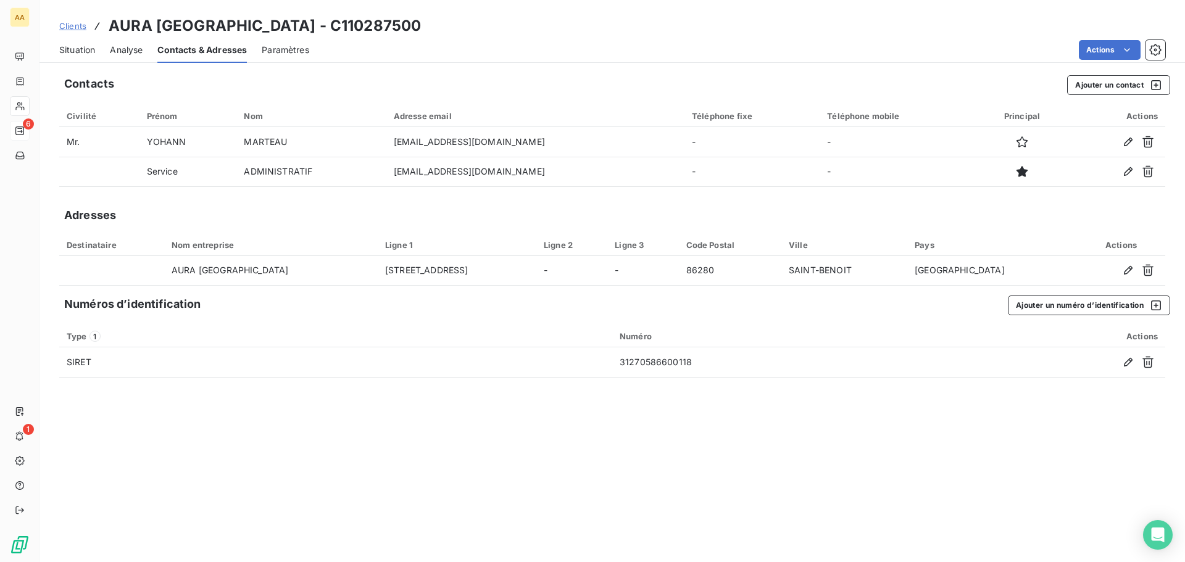
click at [133, 48] on span "Analyse" at bounding box center [126, 50] width 33 height 12
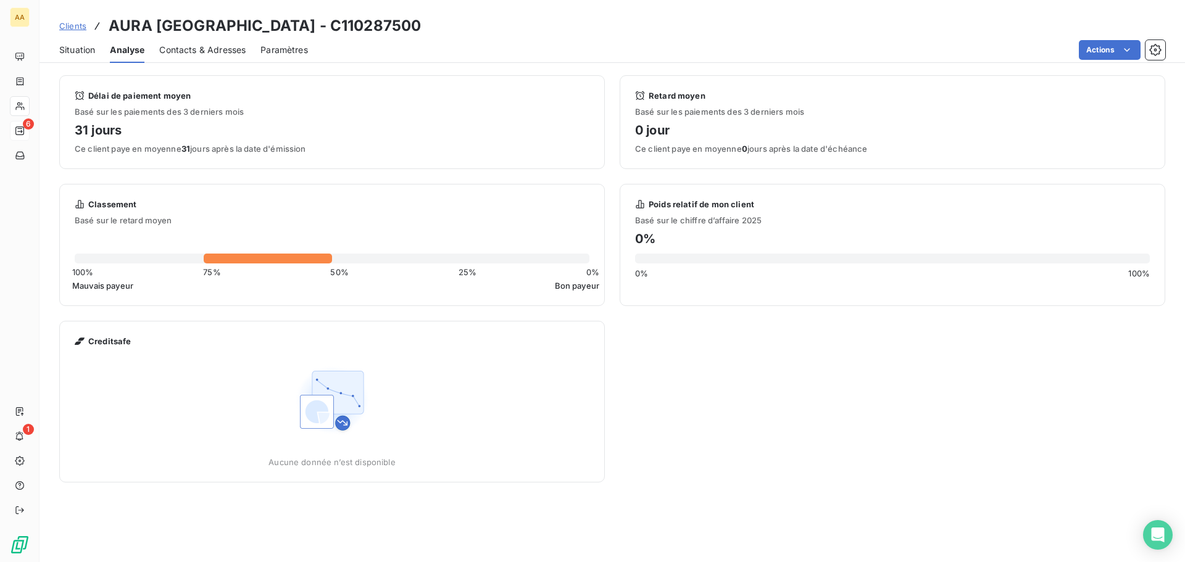
click at [87, 49] on span "Situation" at bounding box center [77, 50] width 36 height 12
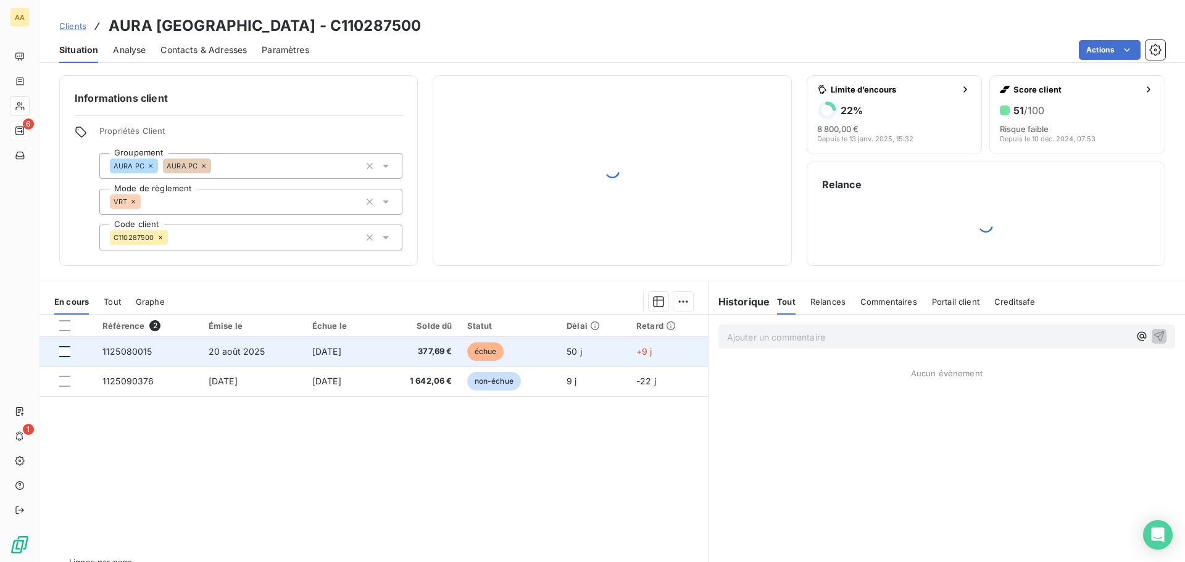
click at [65, 353] on div at bounding box center [64, 351] width 11 height 11
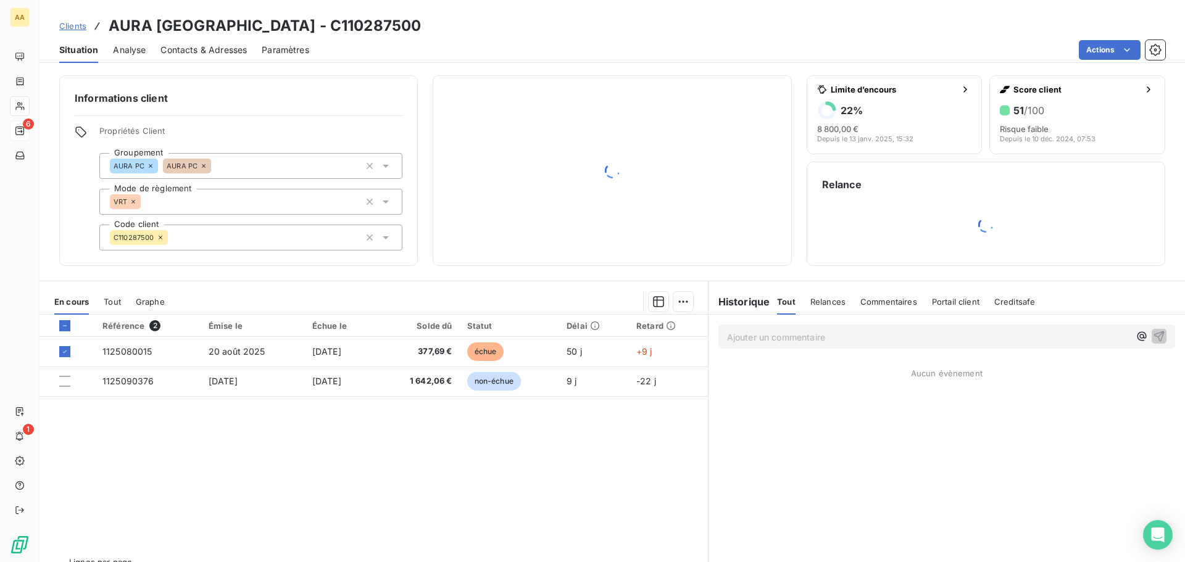
click at [601, 206] on div at bounding box center [612, 171] width 328 height 160
click at [187, 87] on div "Informations client Propriétés Client Groupement AURA PC AURA PC Mode de règlem…" at bounding box center [238, 170] width 359 height 191
click at [120, 50] on span "Analyse" at bounding box center [129, 50] width 33 height 12
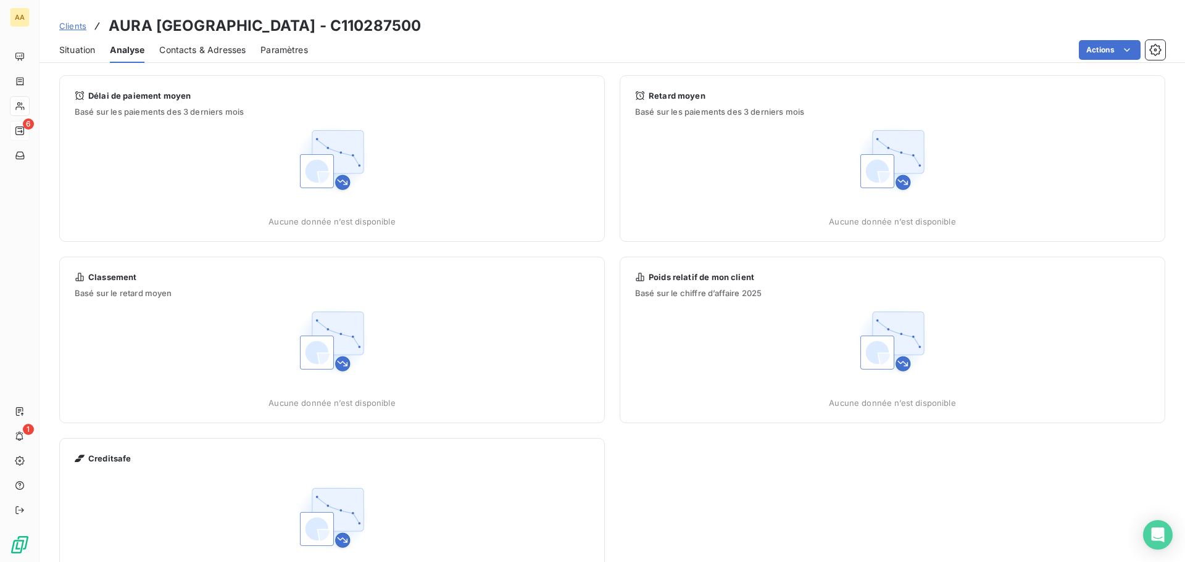
click at [85, 49] on span "Situation" at bounding box center [77, 50] width 36 height 12
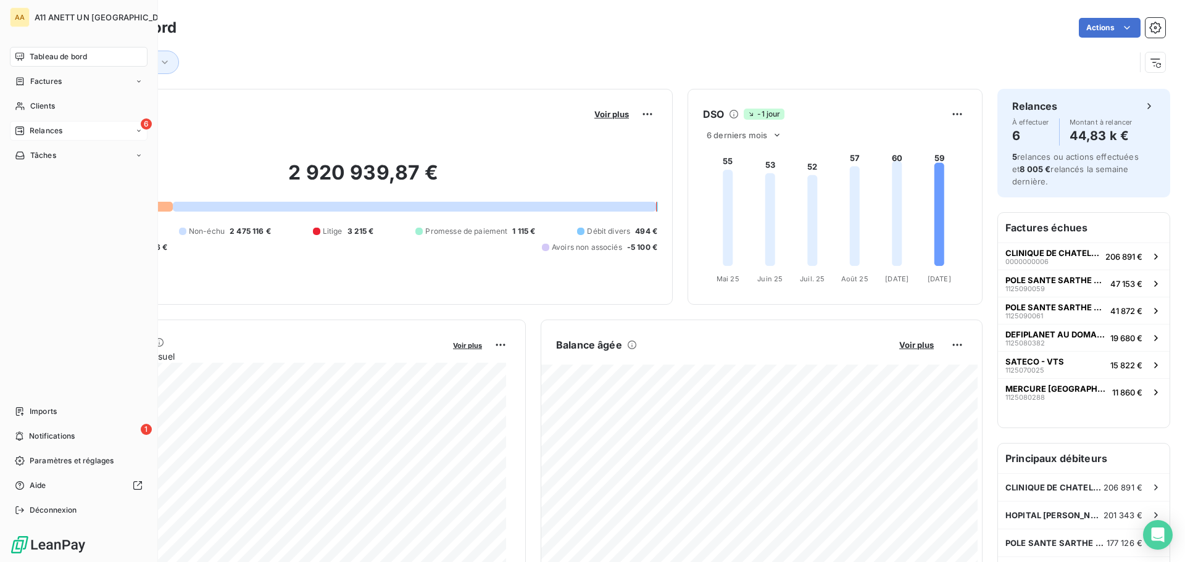
click at [44, 129] on span "Relances" at bounding box center [46, 130] width 33 height 11
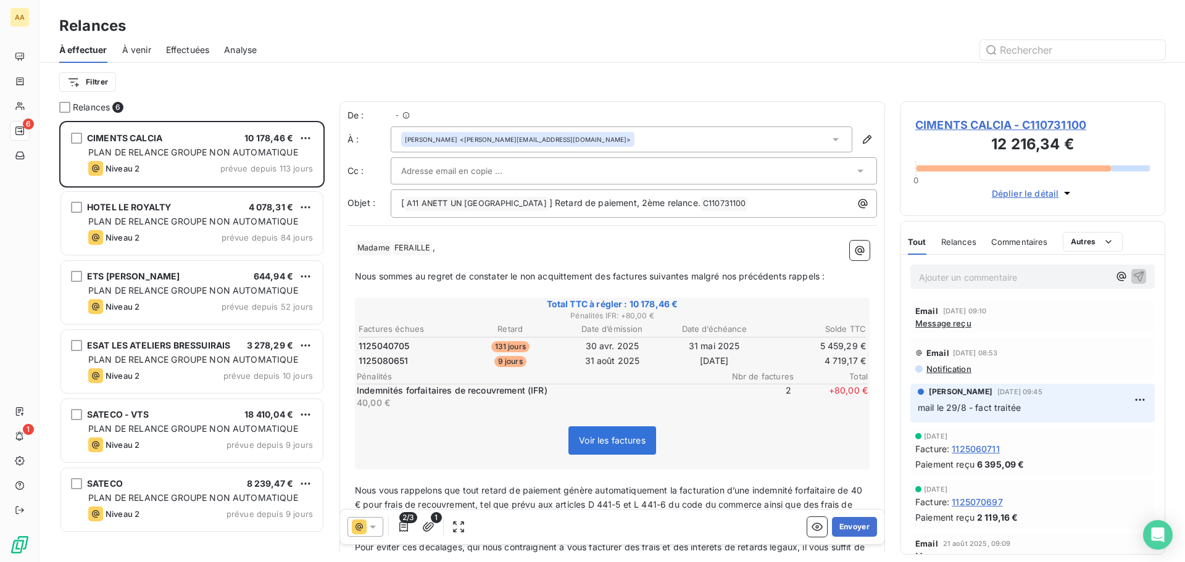
scroll to position [432, 256]
click at [196, 49] on span "Effectuées" at bounding box center [188, 50] width 44 height 12
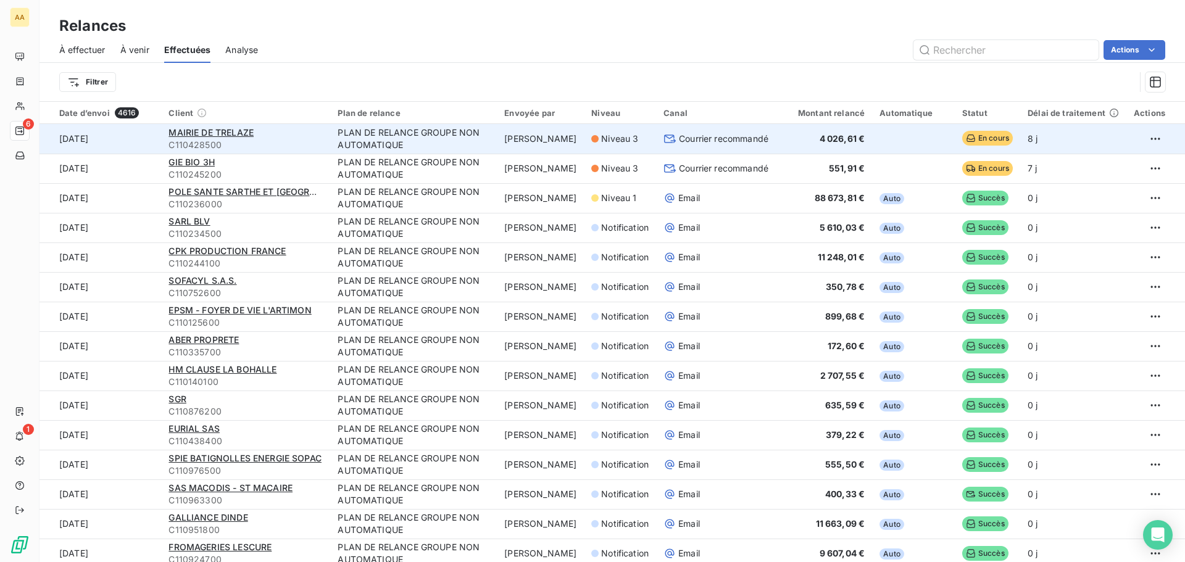
click at [411, 129] on td "PLAN DE RELANCE GROUPE NON AUTOMATIQUE" at bounding box center [413, 139] width 167 height 30
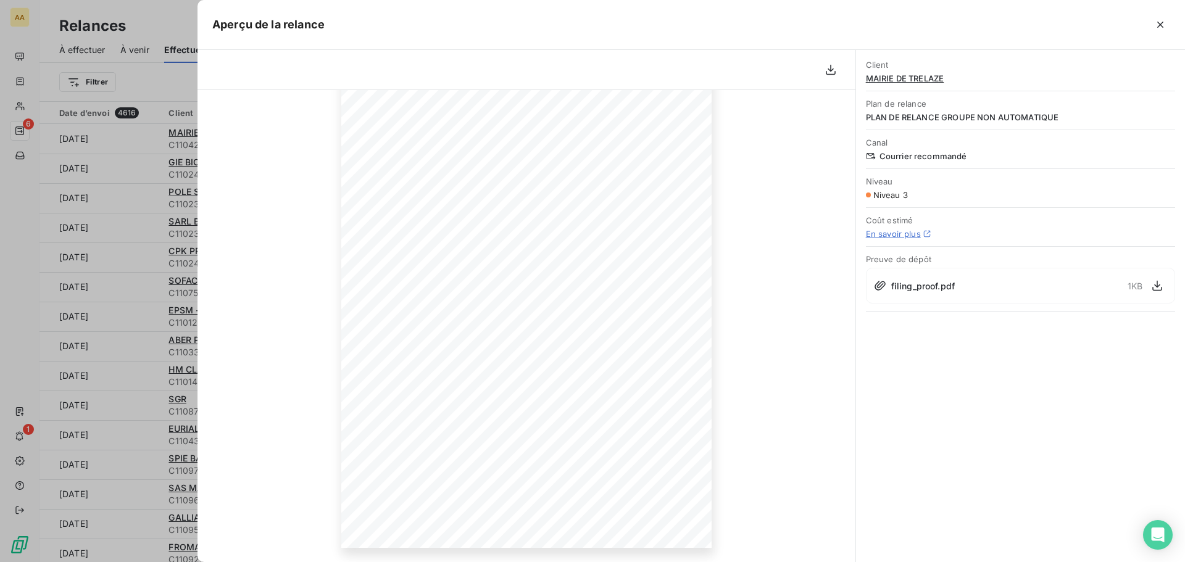
scroll to position [124, 0]
click at [879, 287] on icon at bounding box center [880, 286] width 12 height 12
click at [1164, 287] on button "button" at bounding box center [1158, 286] width 20 height 20
click at [1155, 23] on icon "button" at bounding box center [1161, 25] width 12 height 12
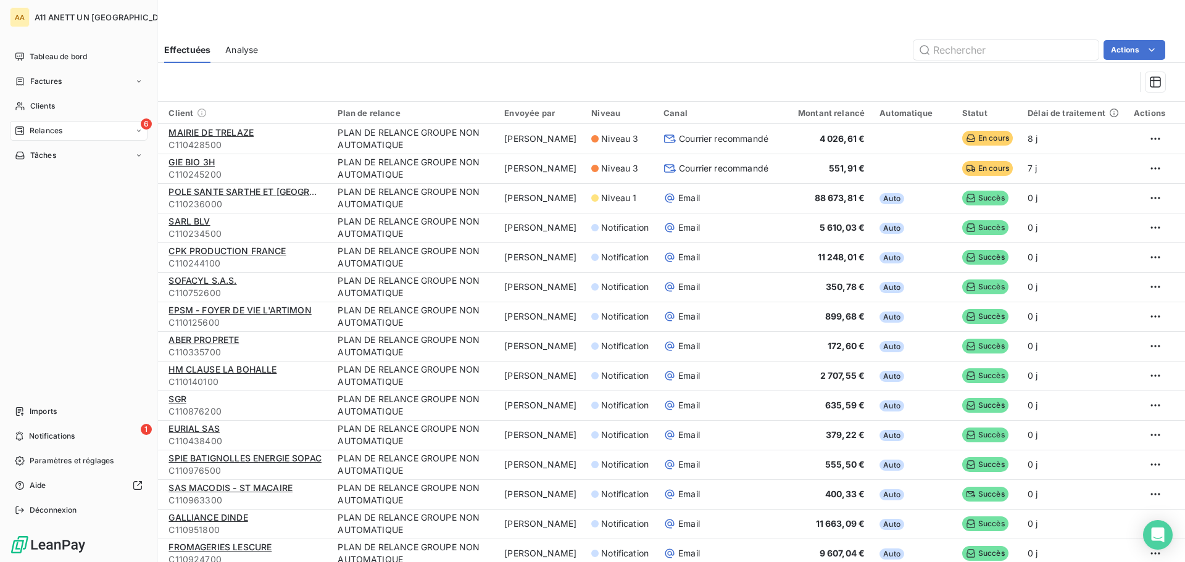
click at [30, 132] on span "Relances" at bounding box center [46, 130] width 33 height 11
click at [48, 179] on span "À venir" at bounding box center [42, 180] width 25 height 11
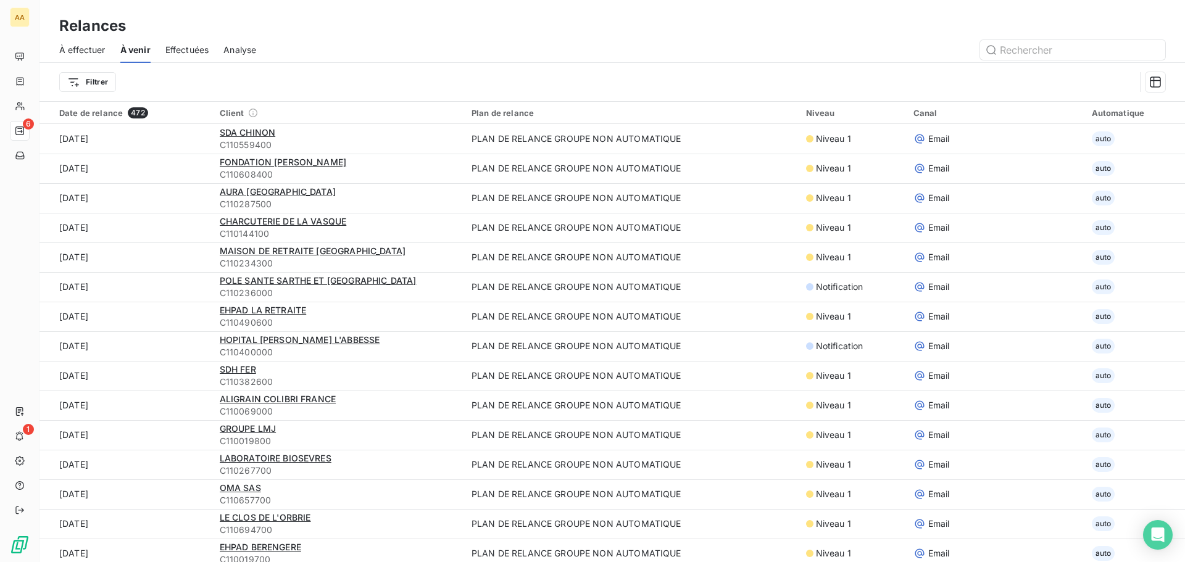
click at [134, 49] on span "À venir" at bounding box center [135, 50] width 30 height 12
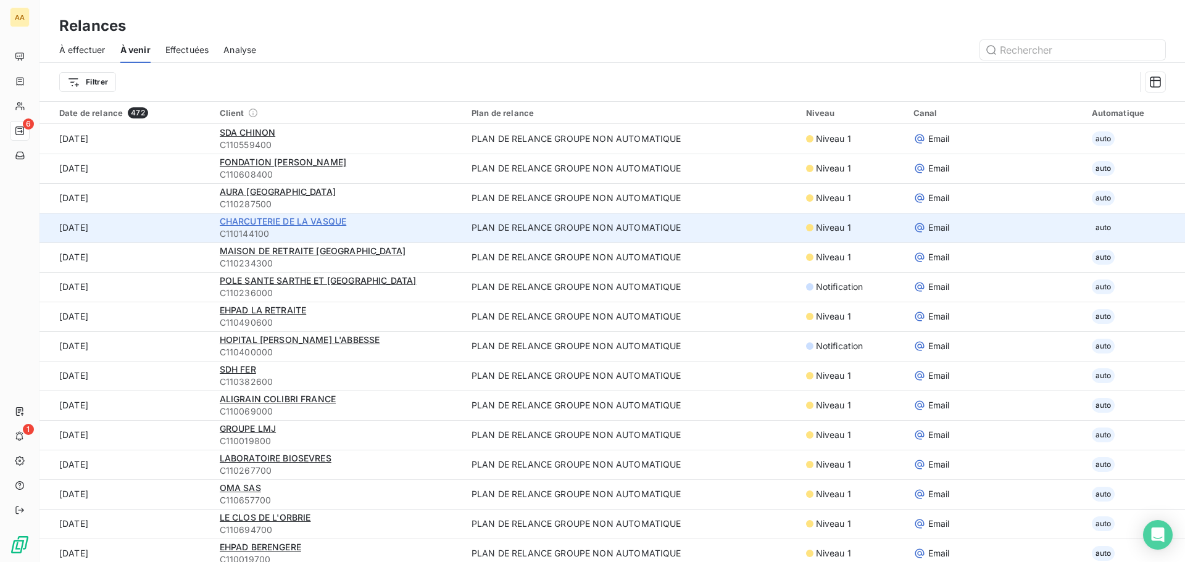
click at [299, 224] on span "CHARCUTERIE DE LA VASQUE" at bounding box center [283, 221] width 127 height 10
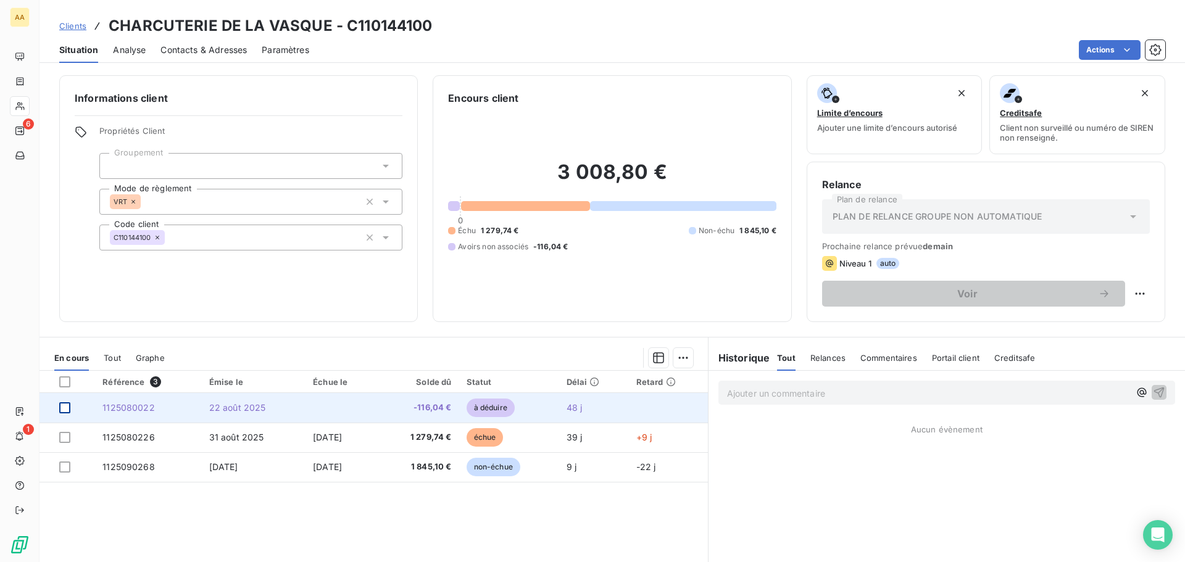
click at [64, 411] on div at bounding box center [64, 408] width 11 height 11
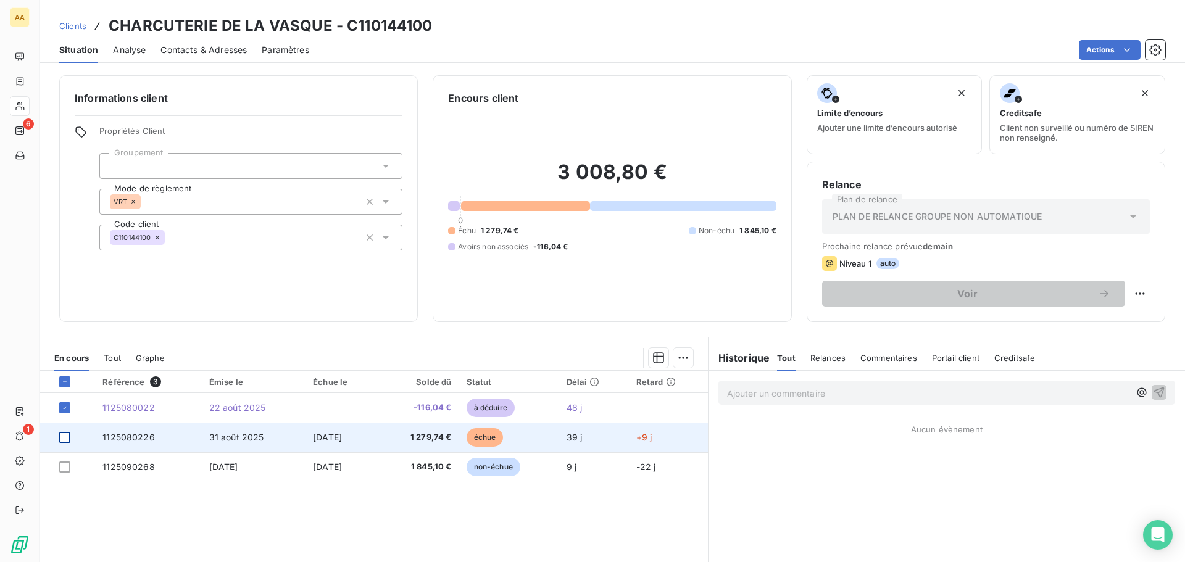
click at [65, 438] on div at bounding box center [64, 437] width 11 height 11
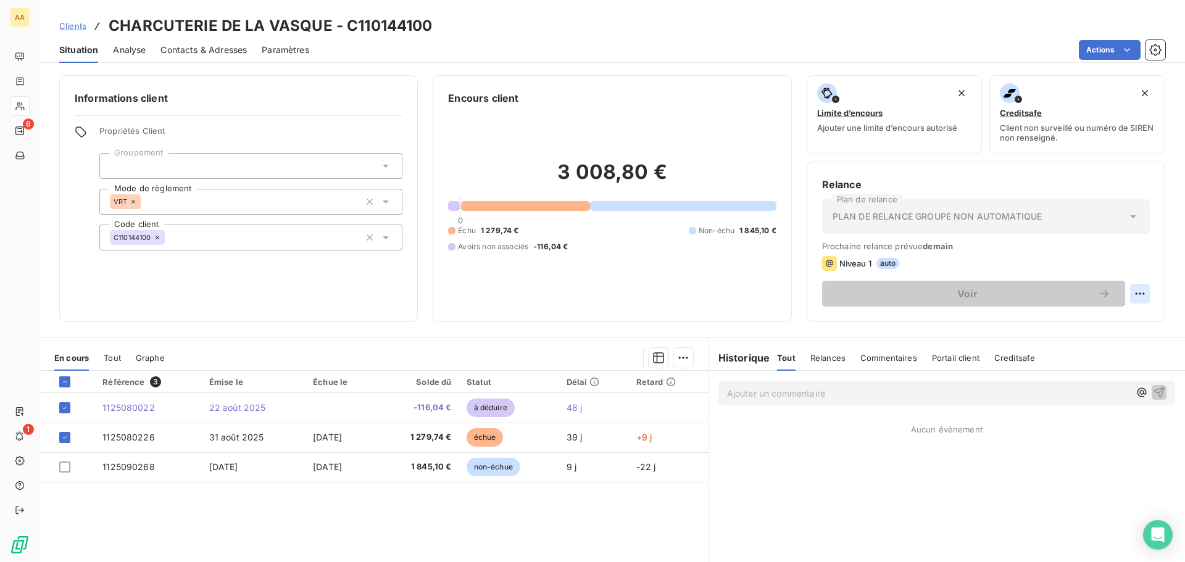
click at [1135, 286] on html "AA 6 1 Clients CHARCUTERIE DE LA VASQUE - C110144100 Situation Analyse Contacts…" at bounding box center [592, 281] width 1185 height 562
click at [1097, 323] on div "Replanifier cette action" at bounding box center [1080, 321] width 111 height 20
select select "9"
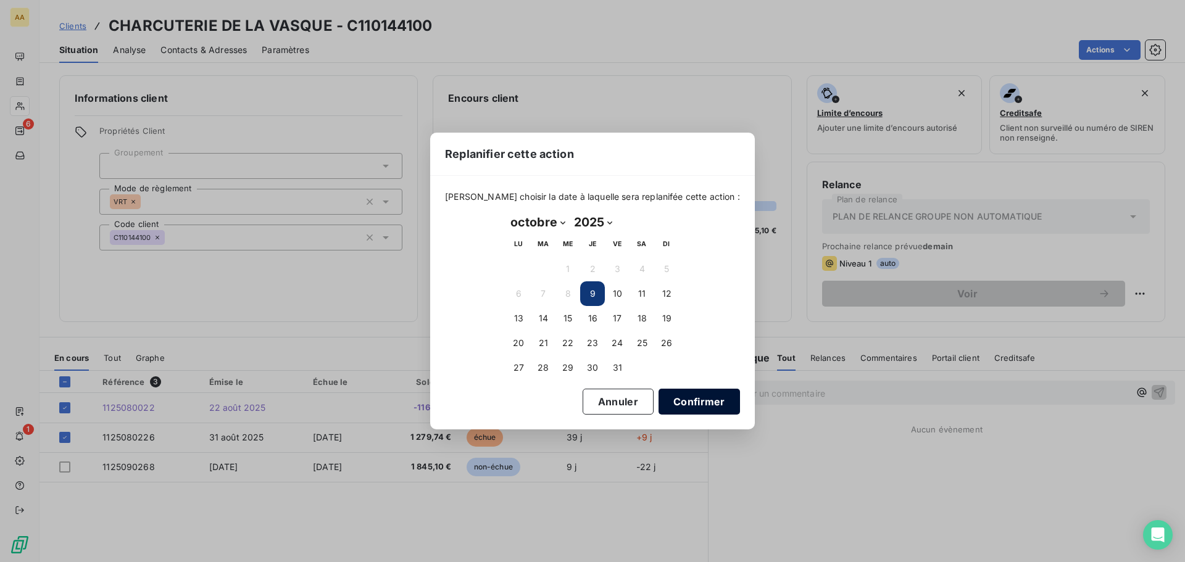
click at [670, 406] on button "Confirmer" at bounding box center [699, 402] width 81 height 26
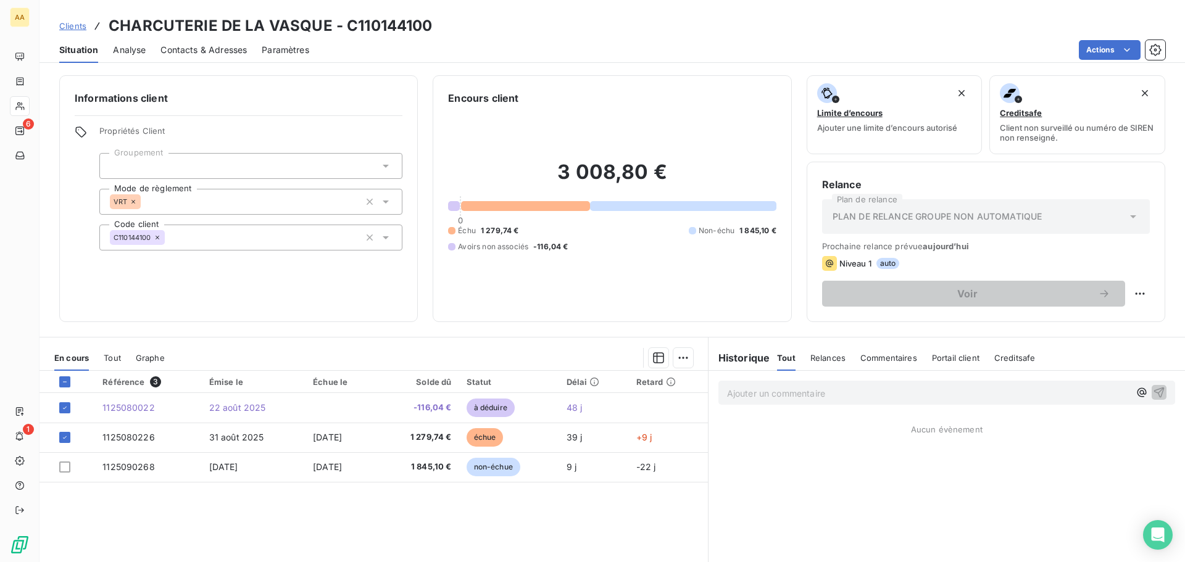
click at [130, 49] on span "Analyse" at bounding box center [129, 50] width 33 height 12
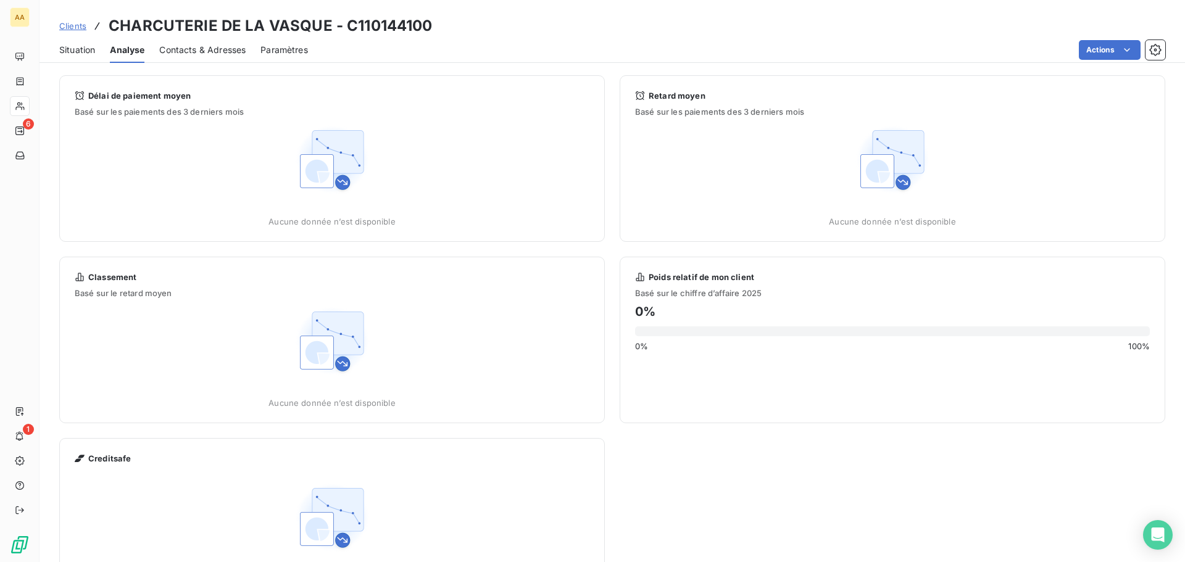
click at [180, 51] on span "Contacts & Adresses" at bounding box center [202, 50] width 86 height 12
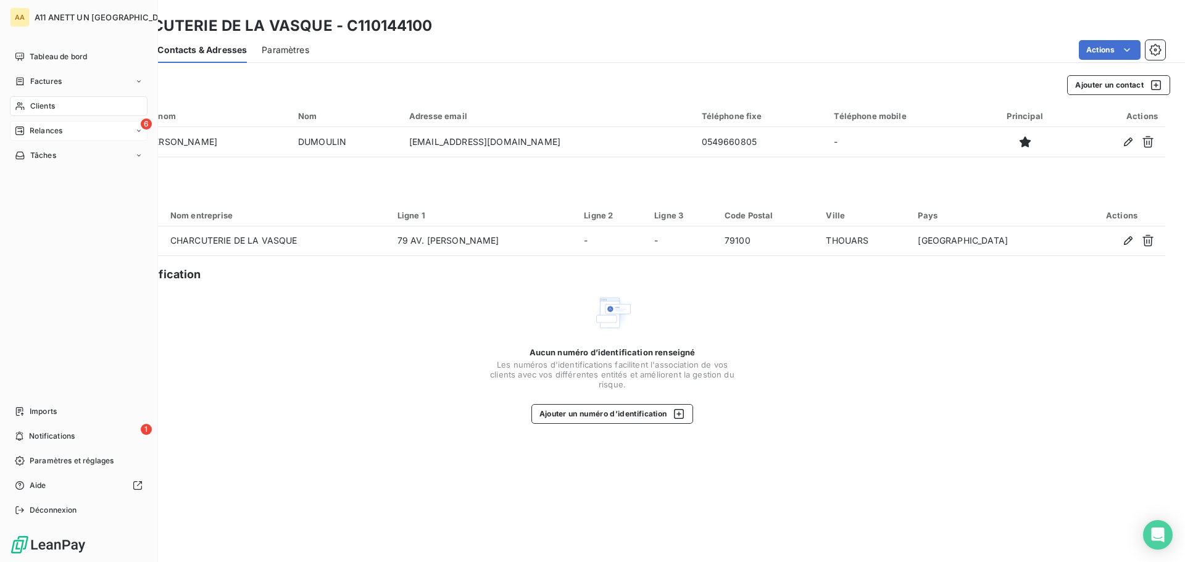
click at [42, 133] on span "Relances" at bounding box center [46, 130] width 33 height 11
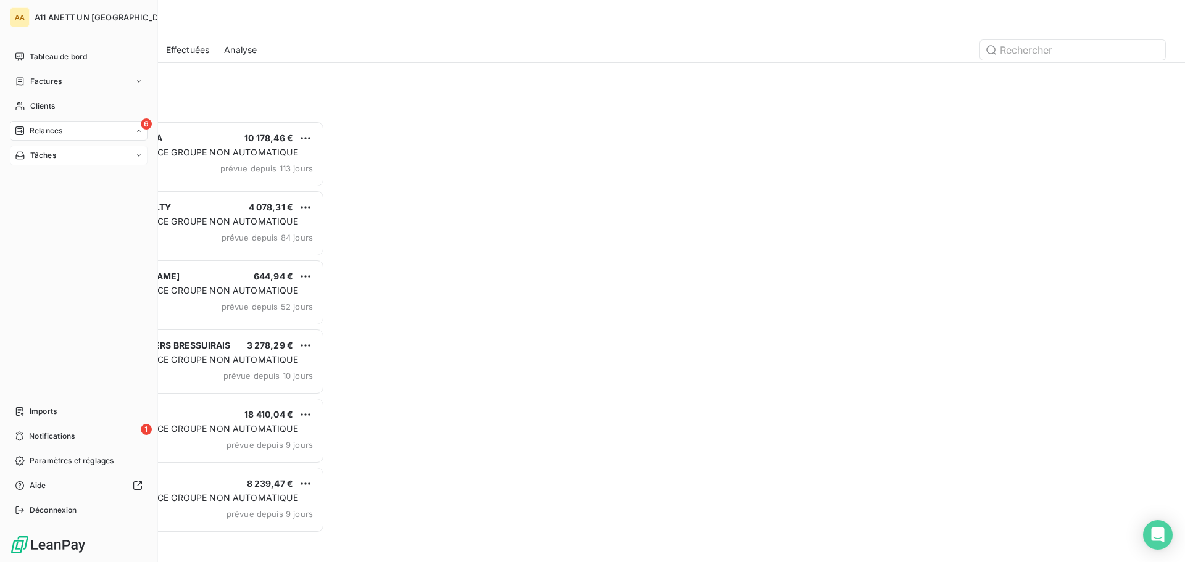
scroll to position [432, 256]
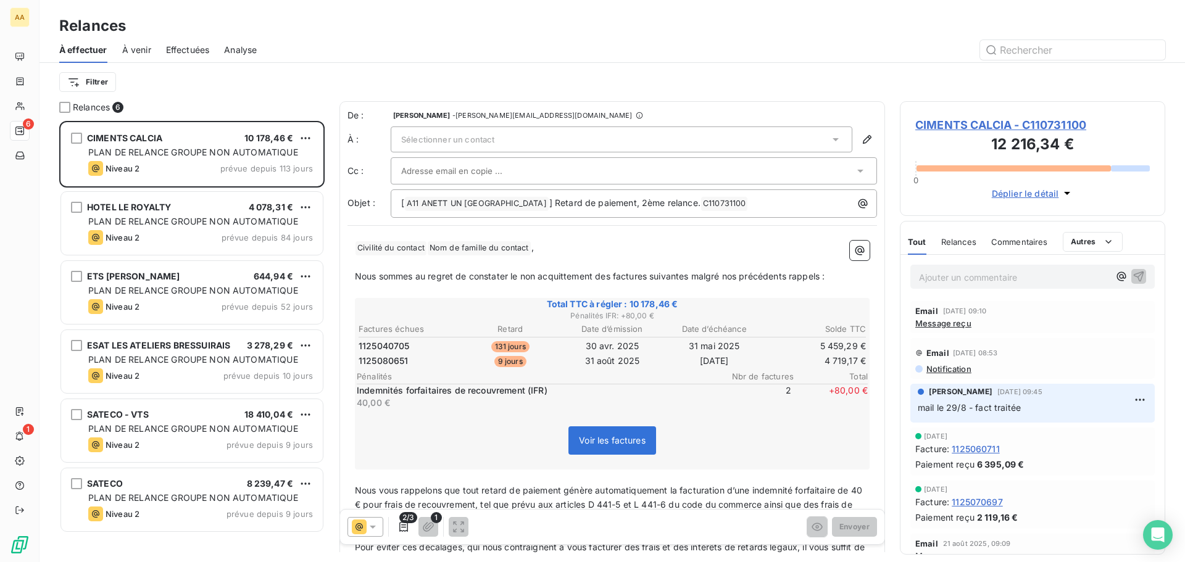
click at [142, 49] on span "À venir" at bounding box center [136, 50] width 29 height 12
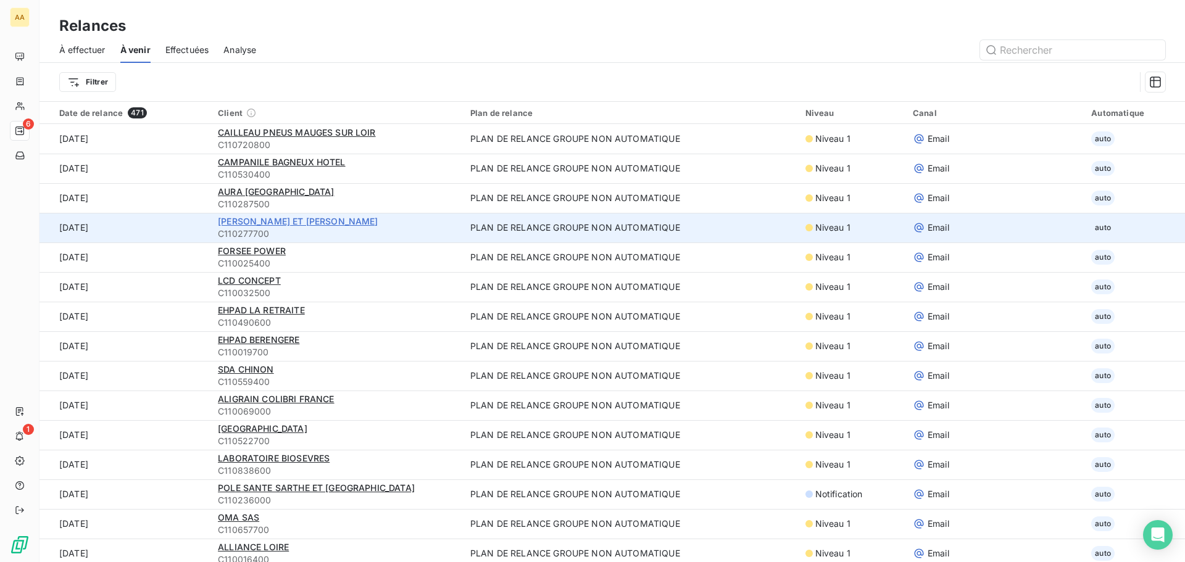
click at [288, 219] on span "[PERSON_NAME] ET [PERSON_NAME]" at bounding box center [298, 221] width 161 height 10
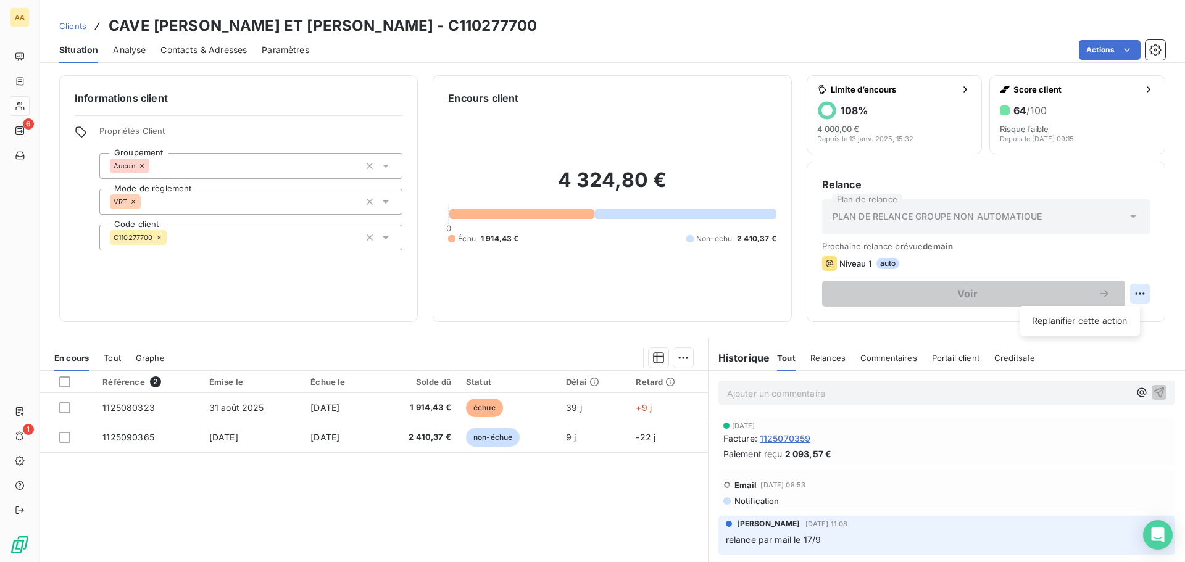
click at [1127, 297] on html "AA 6 1 Clients CAVE [PERSON_NAME] ET [PERSON_NAME] - C110277700 Situation Analy…" at bounding box center [592, 281] width 1185 height 562
click at [1114, 321] on div "Replanifier cette action" at bounding box center [1080, 321] width 111 height 20
select select "9"
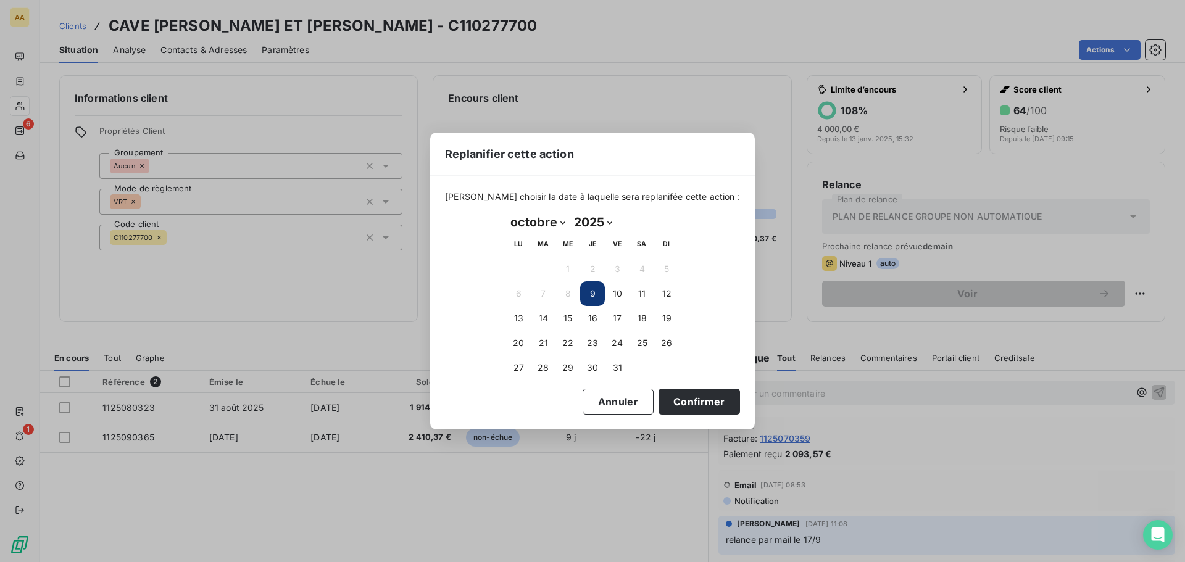
click at [591, 290] on button "9" at bounding box center [592, 294] width 25 height 25
click at [594, 296] on button "9" at bounding box center [592, 294] width 25 height 25
click at [690, 409] on button "Confirmer" at bounding box center [699, 402] width 81 height 26
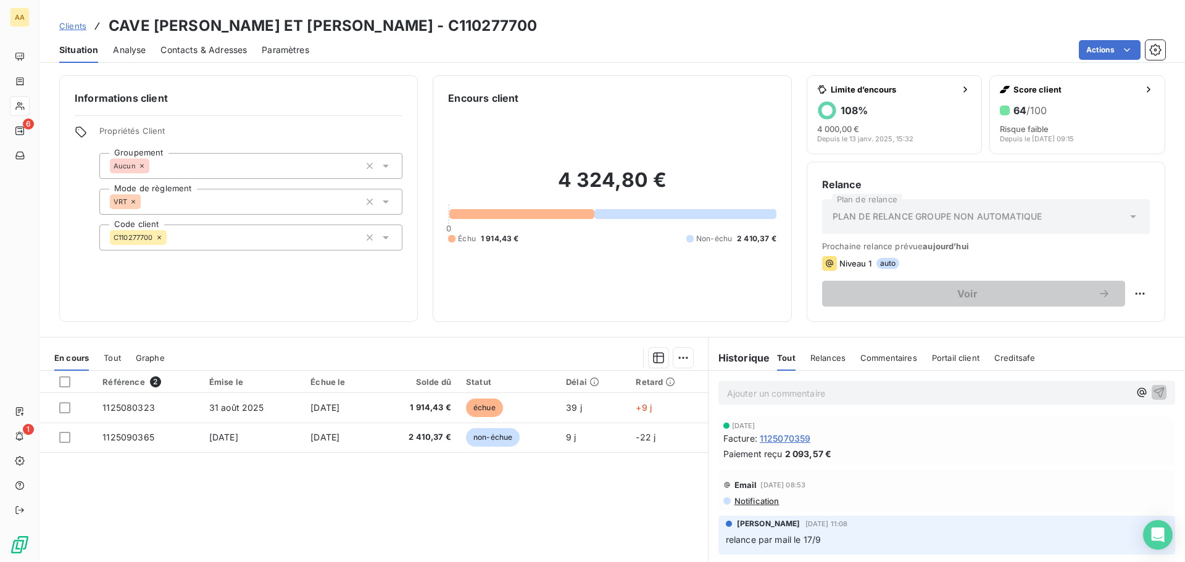
click at [177, 48] on span "Contacts & Adresses" at bounding box center [204, 50] width 86 height 12
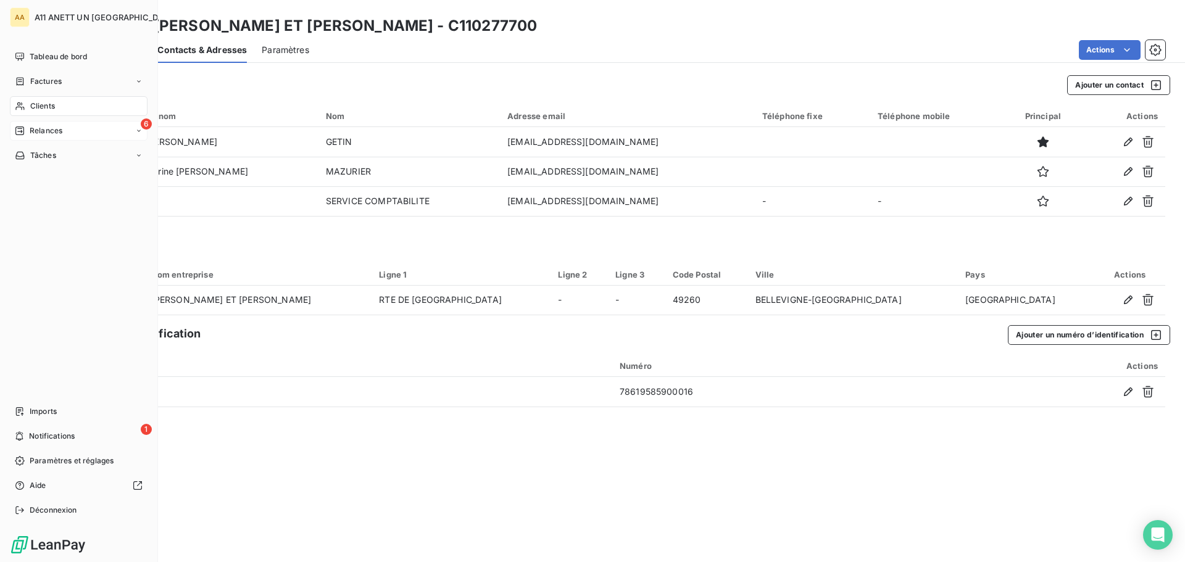
click at [49, 124] on div "6 Relances" at bounding box center [79, 131] width 138 height 20
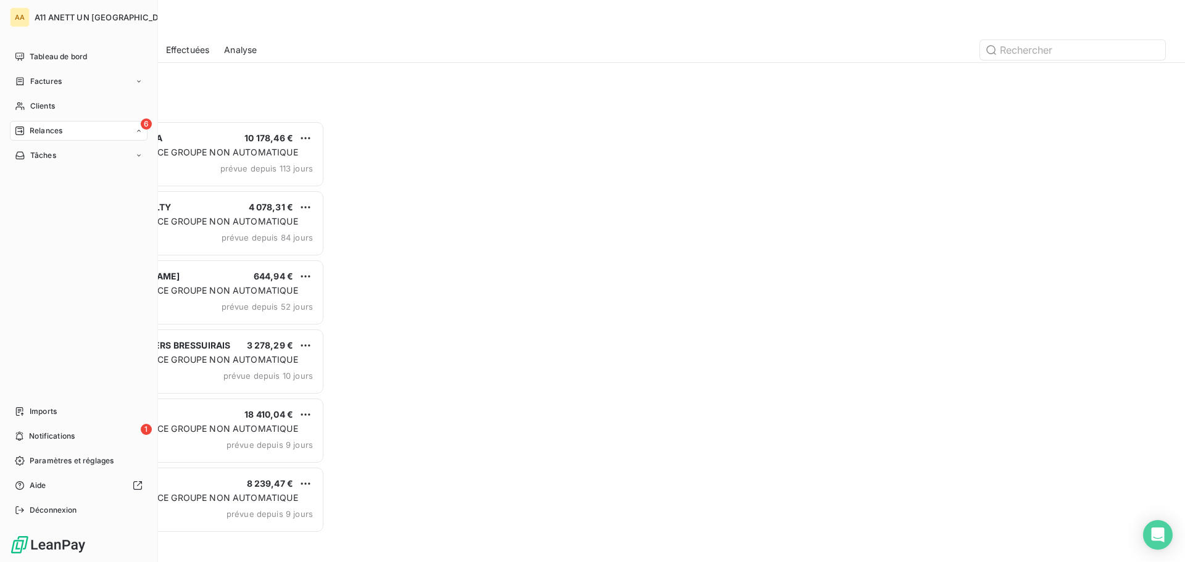
scroll to position [432, 256]
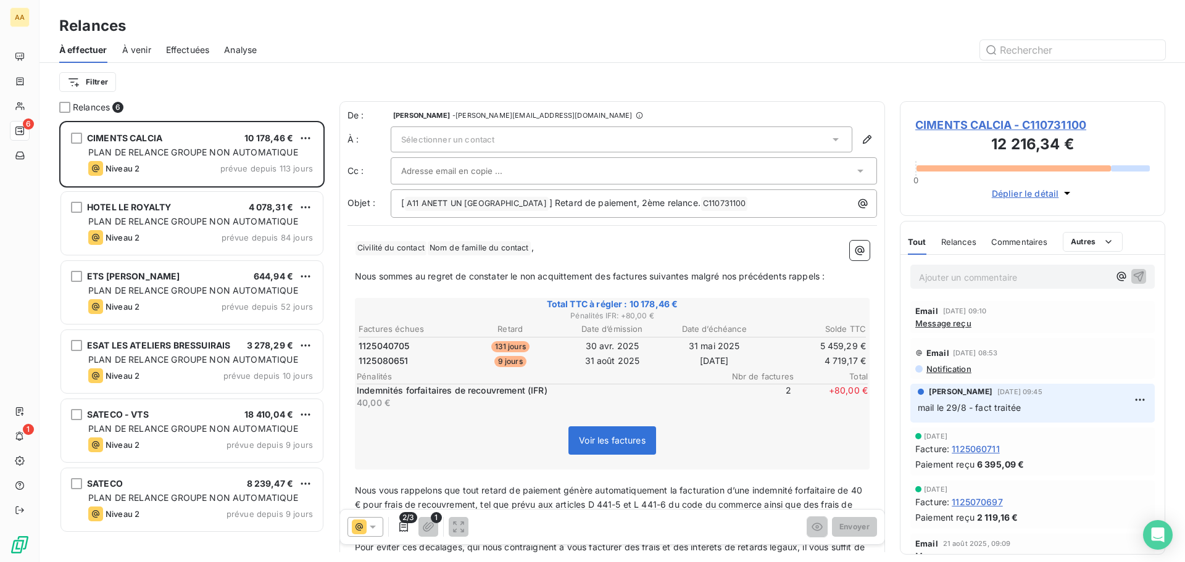
click at [138, 47] on span "À venir" at bounding box center [136, 50] width 29 height 12
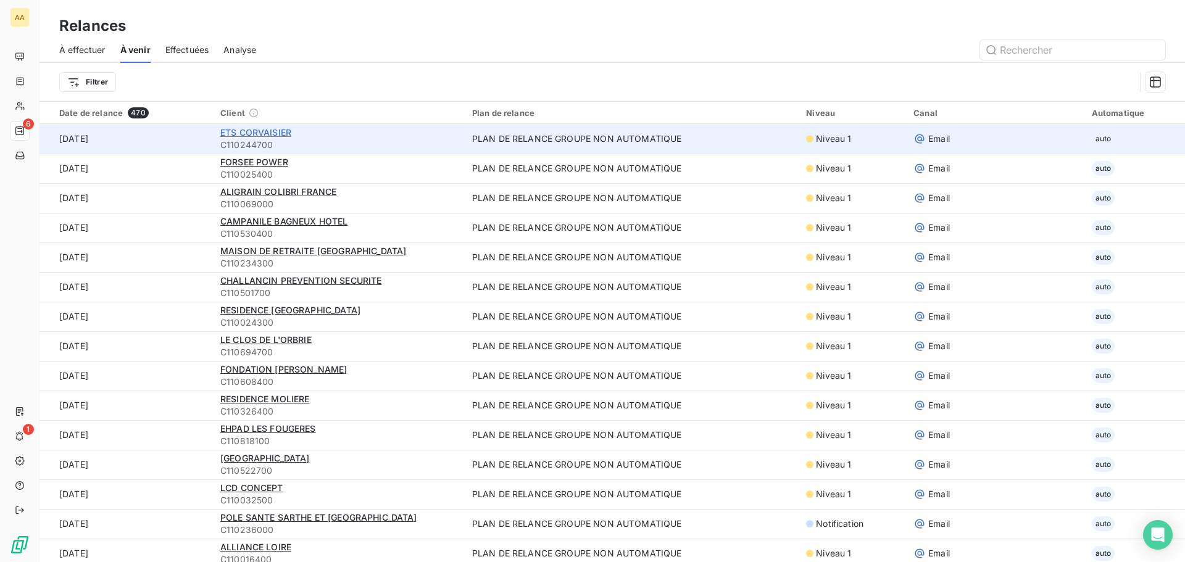
click at [244, 133] on span "ETS CORVAISIER" at bounding box center [255, 132] width 71 height 10
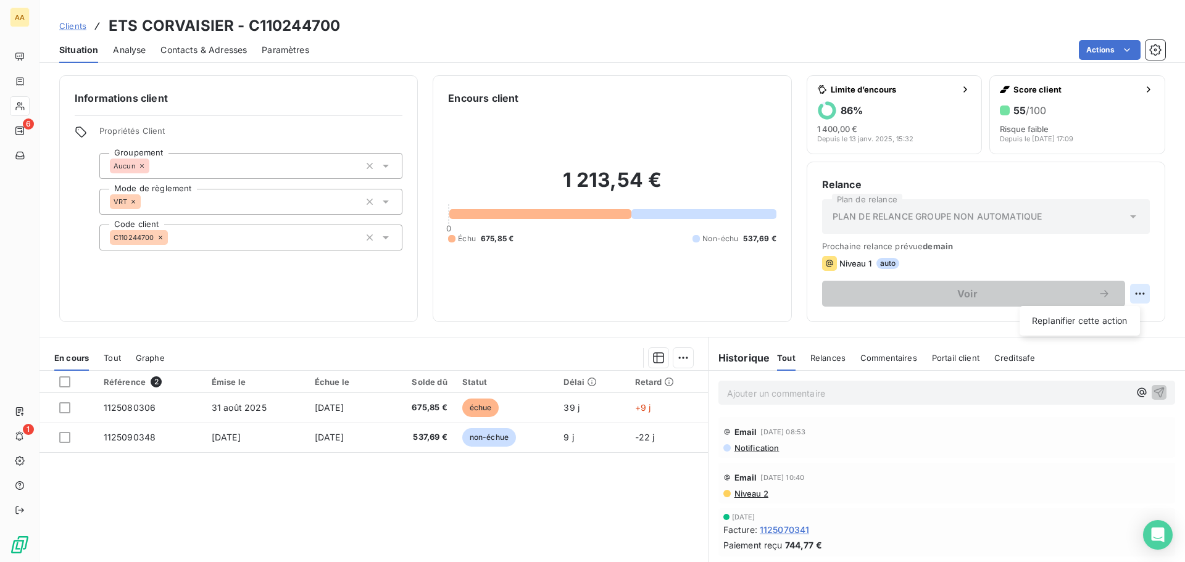
click at [1132, 297] on html "AA 6 1 Clients ETS CORVAISIER - C110244700 Situation Analyse Contacts & Adresse…" at bounding box center [592, 281] width 1185 height 562
click at [1099, 319] on div "Replanifier cette action" at bounding box center [1080, 321] width 111 height 20
select select "9"
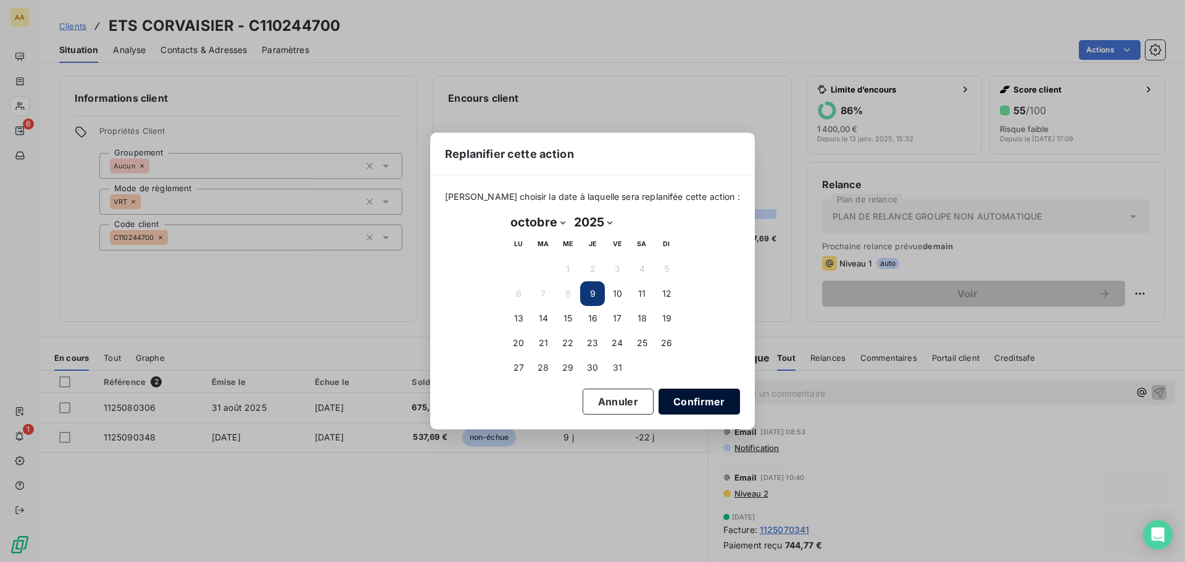
click at [677, 401] on button "Confirmer" at bounding box center [699, 402] width 81 height 26
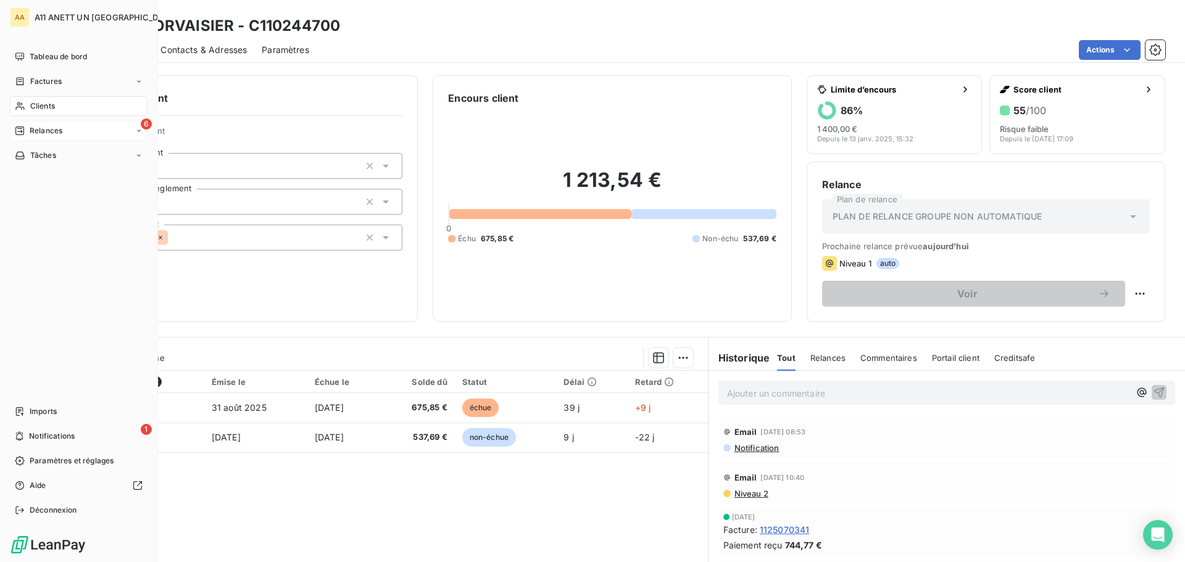
click at [38, 132] on span "Relances" at bounding box center [46, 130] width 33 height 11
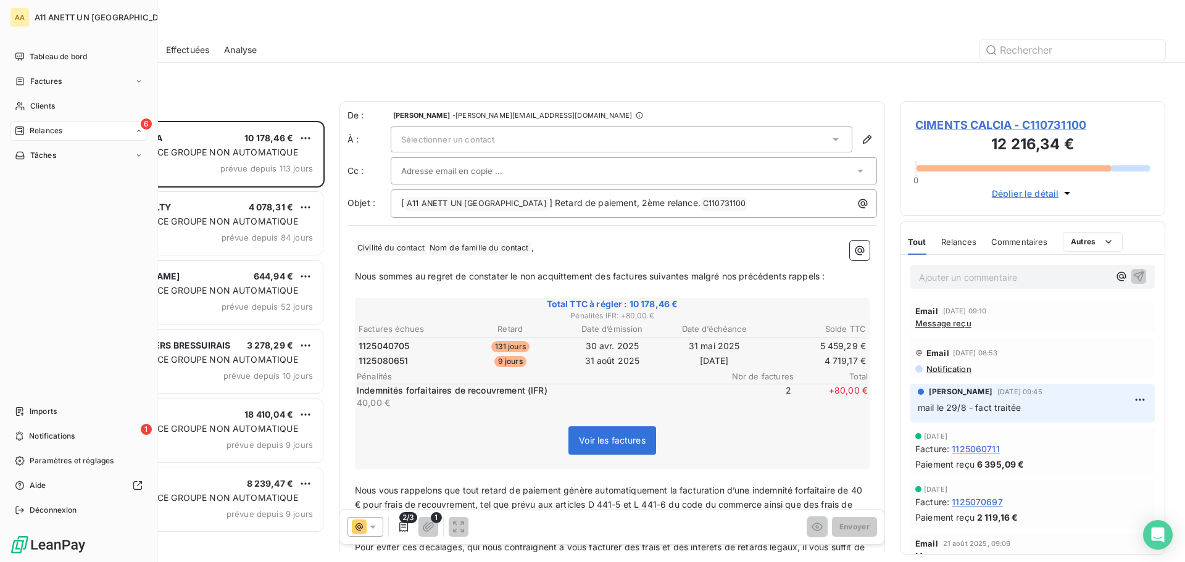
scroll to position [432, 256]
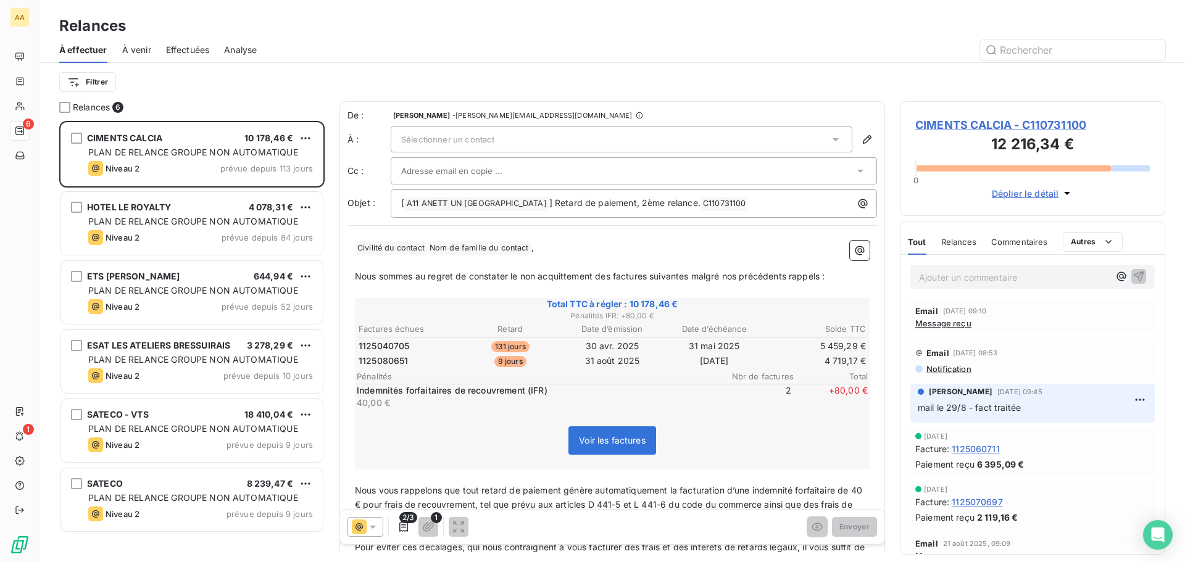
click at [140, 48] on span "À venir" at bounding box center [136, 50] width 29 height 12
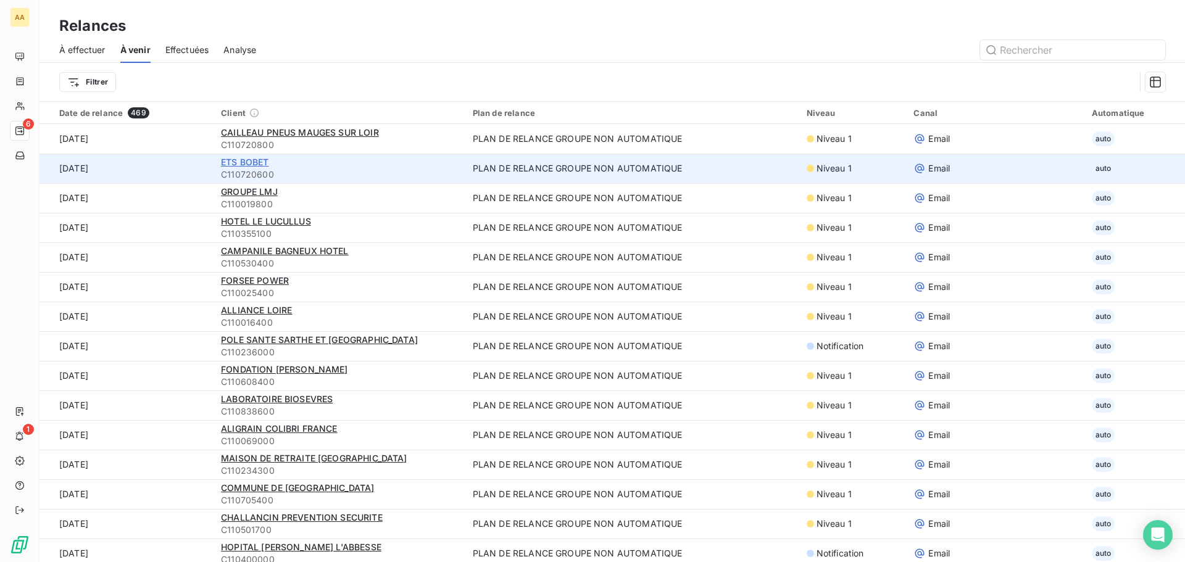
click at [244, 165] on span "ETS BOBET" at bounding box center [245, 162] width 48 height 10
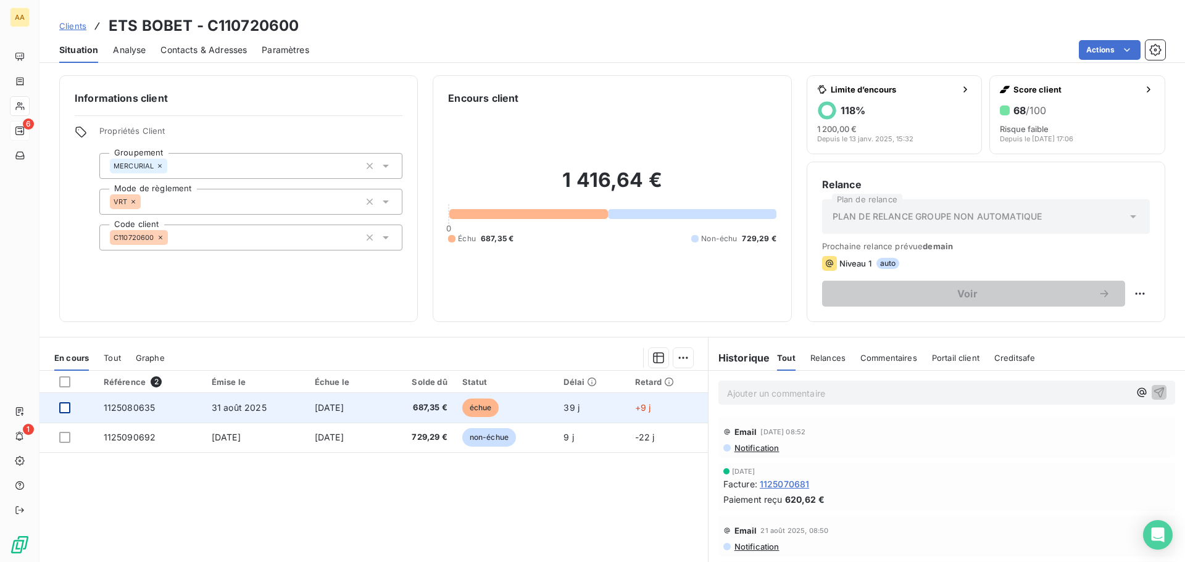
click at [62, 409] on div at bounding box center [64, 408] width 11 height 11
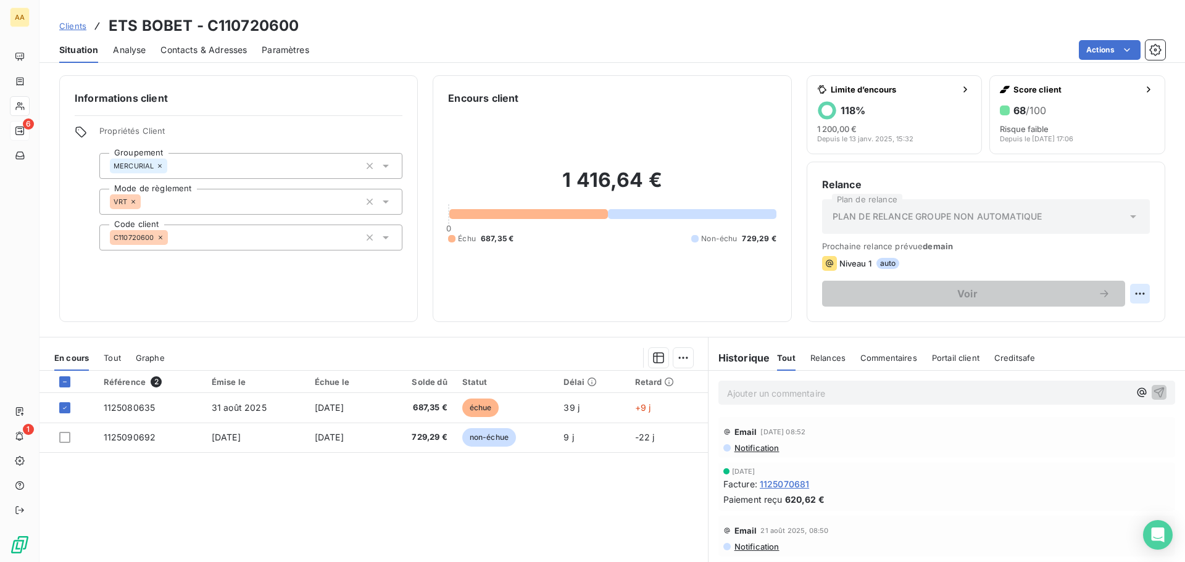
click at [1129, 296] on html "AA 6 1 Clients ETS BOBET - C110720600 Situation Analyse Contacts & Adresses Par…" at bounding box center [592, 281] width 1185 height 562
click at [1086, 324] on div "Replanifier cette action" at bounding box center [1080, 321] width 111 height 20
select select "9"
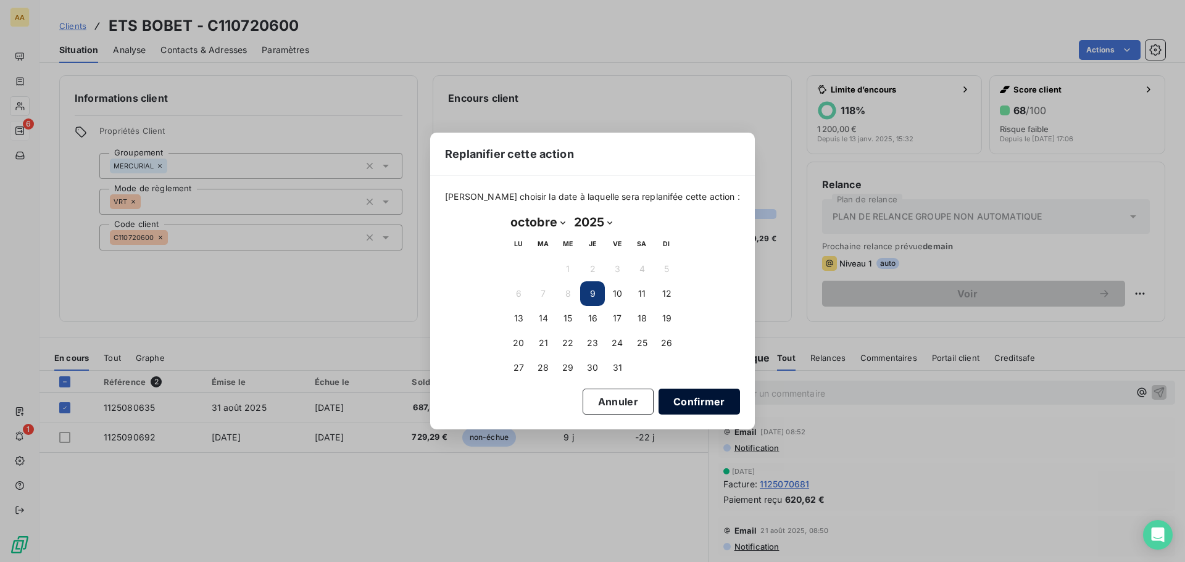
click at [670, 403] on button "Confirmer" at bounding box center [699, 402] width 81 height 26
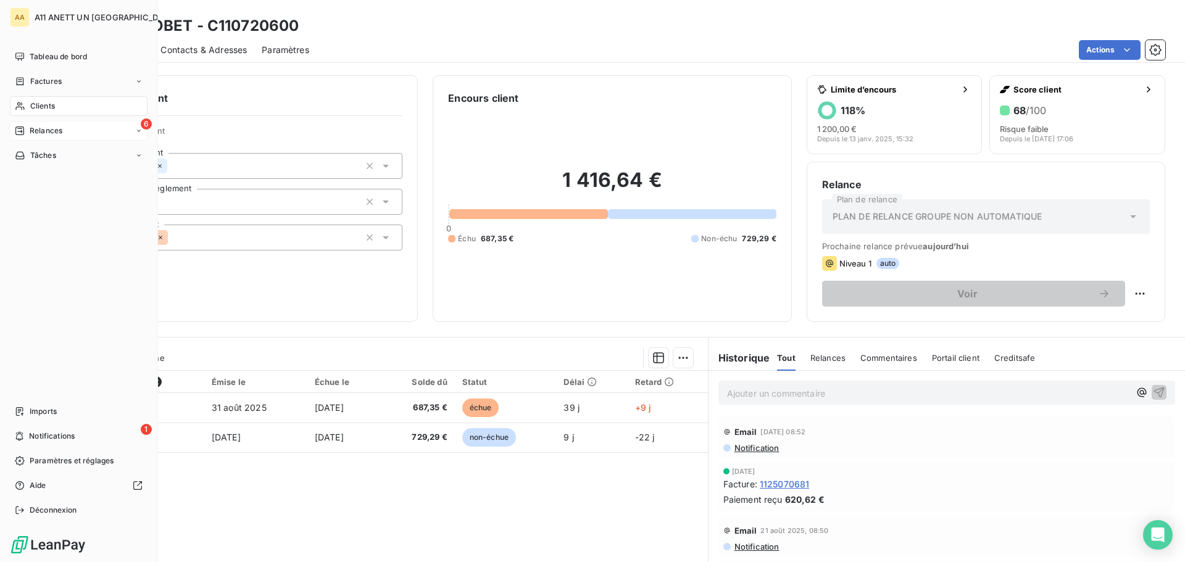
click at [41, 134] on span "Relances" at bounding box center [46, 130] width 33 height 11
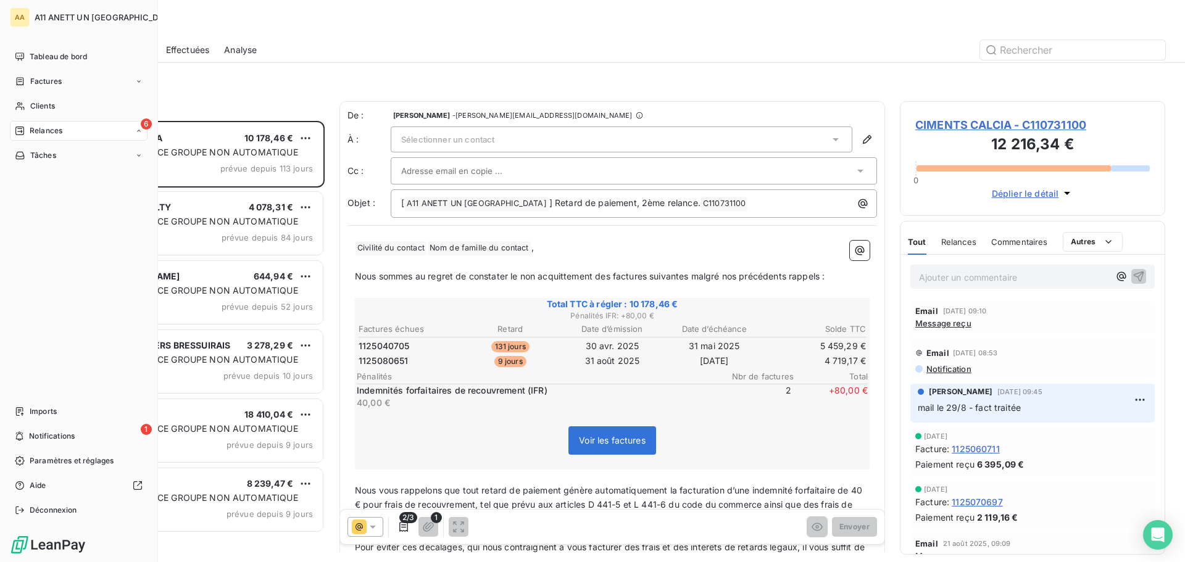
scroll to position [432, 256]
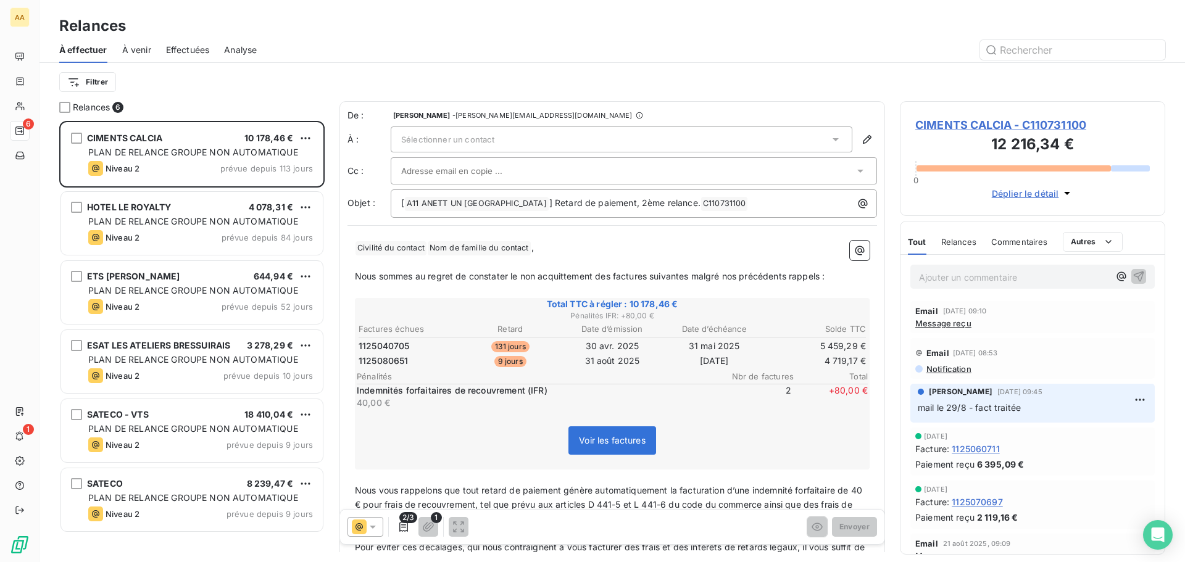
click at [136, 52] on span "À venir" at bounding box center [136, 50] width 29 height 12
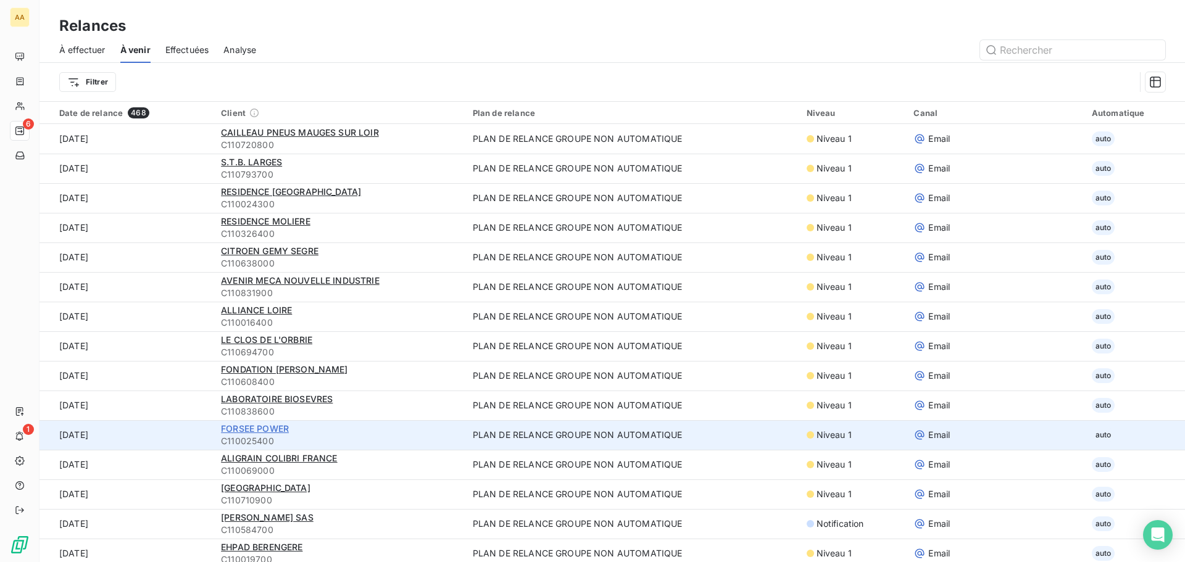
click at [271, 431] on span "FORSEE POWER" at bounding box center [255, 429] width 68 height 10
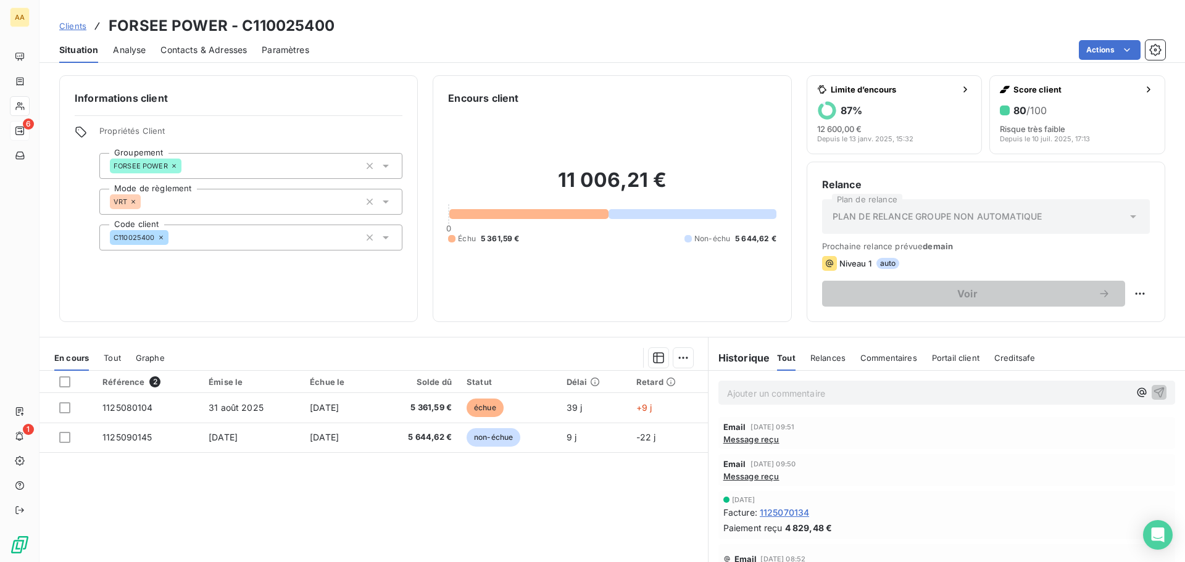
click at [193, 56] on div "Contacts & Adresses" at bounding box center [204, 50] width 86 height 26
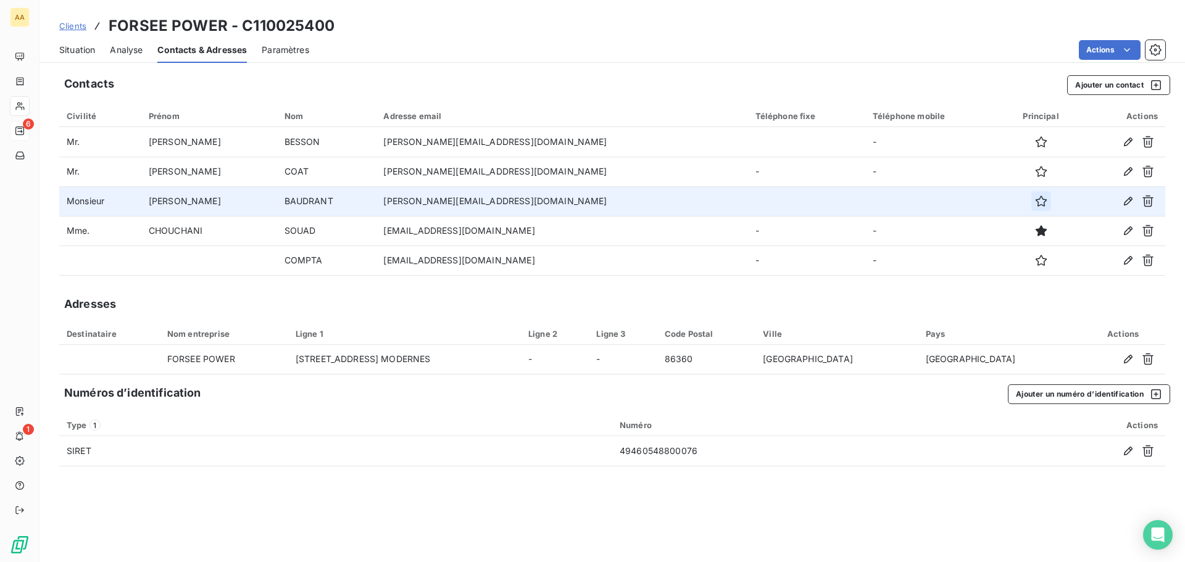
click at [1035, 204] on icon "button" at bounding box center [1041, 201] width 12 height 12
click at [75, 48] on span "Situation" at bounding box center [77, 50] width 36 height 12
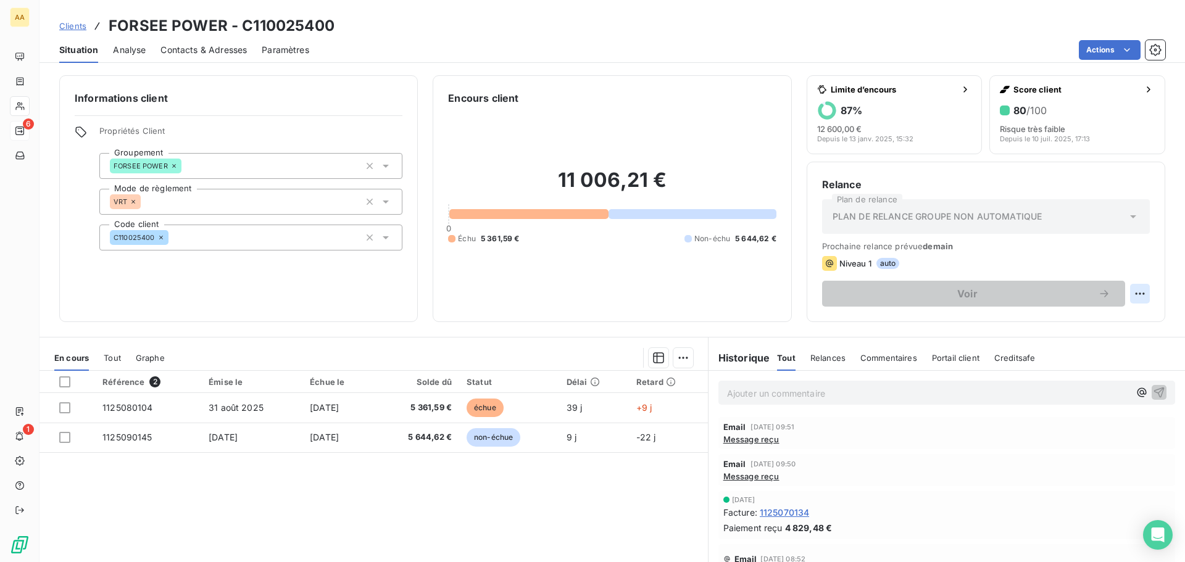
click at [1127, 293] on html "AA 6 1 Clients FORSEE POWER - C110025400 Situation Analyse Contacts & Adresses …" at bounding box center [592, 281] width 1185 height 562
click at [1090, 325] on div "Replanifier cette action" at bounding box center [1080, 321] width 111 height 20
select select "9"
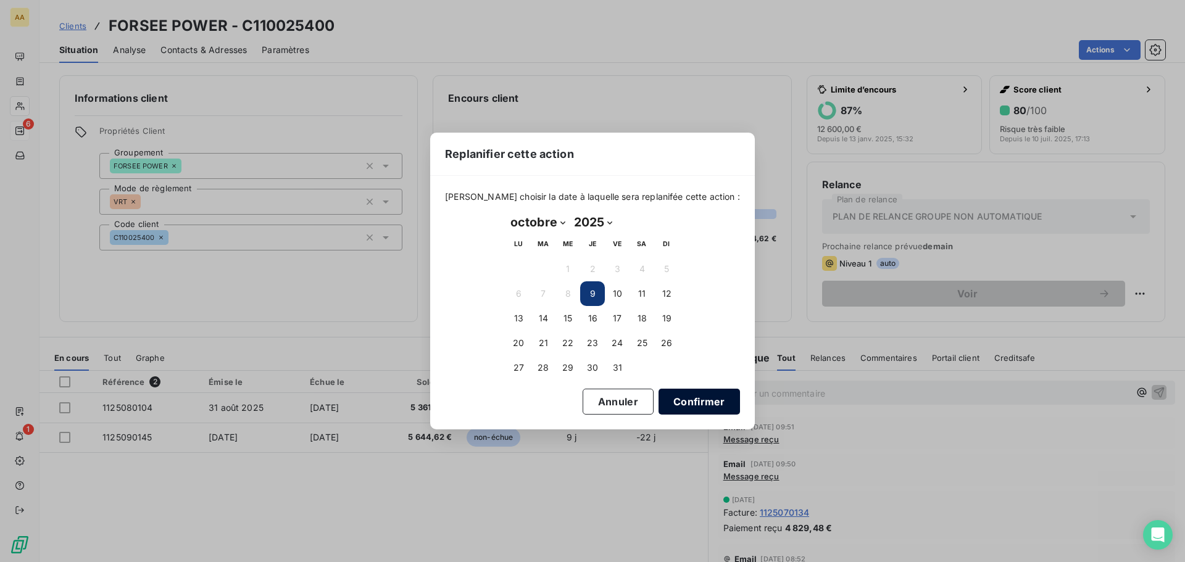
click at [686, 407] on button "Confirmer" at bounding box center [699, 402] width 81 height 26
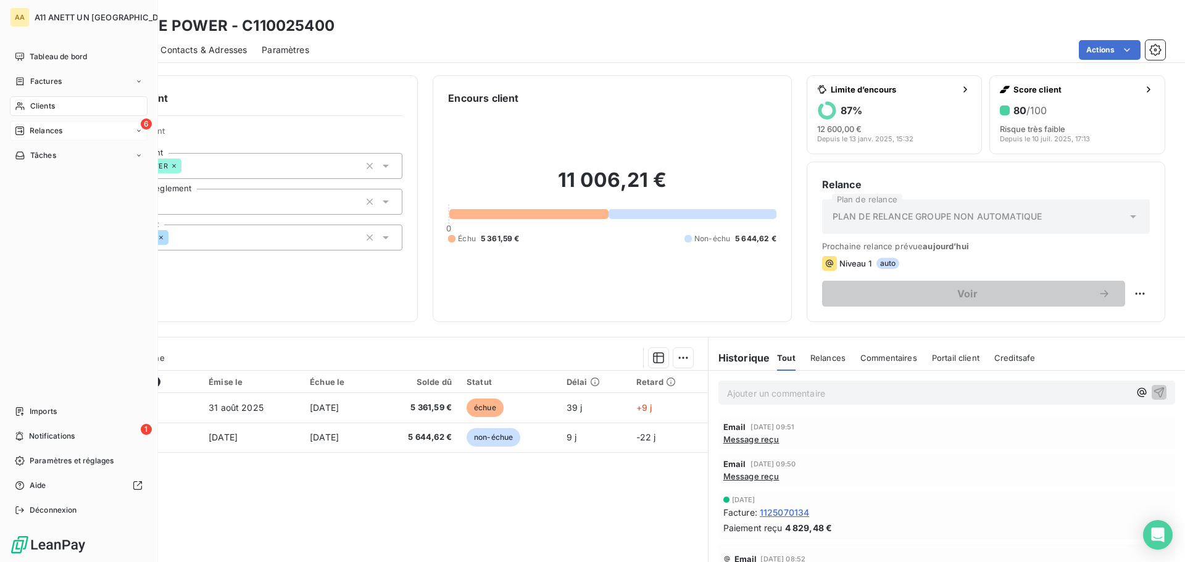
click at [37, 133] on span "Relances" at bounding box center [46, 130] width 33 height 11
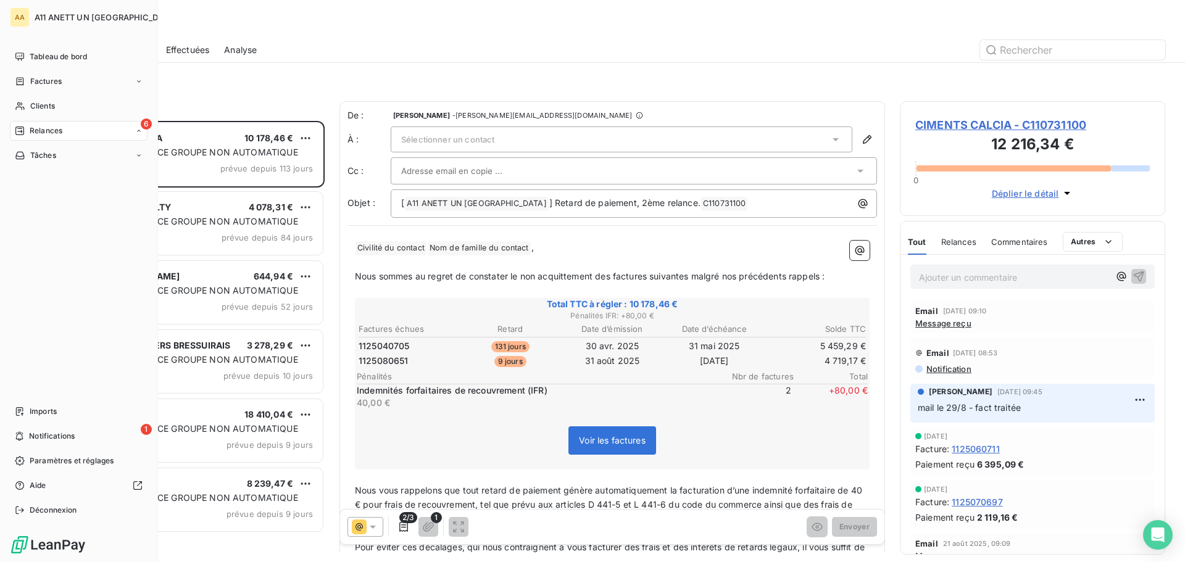
scroll to position [432, 256]
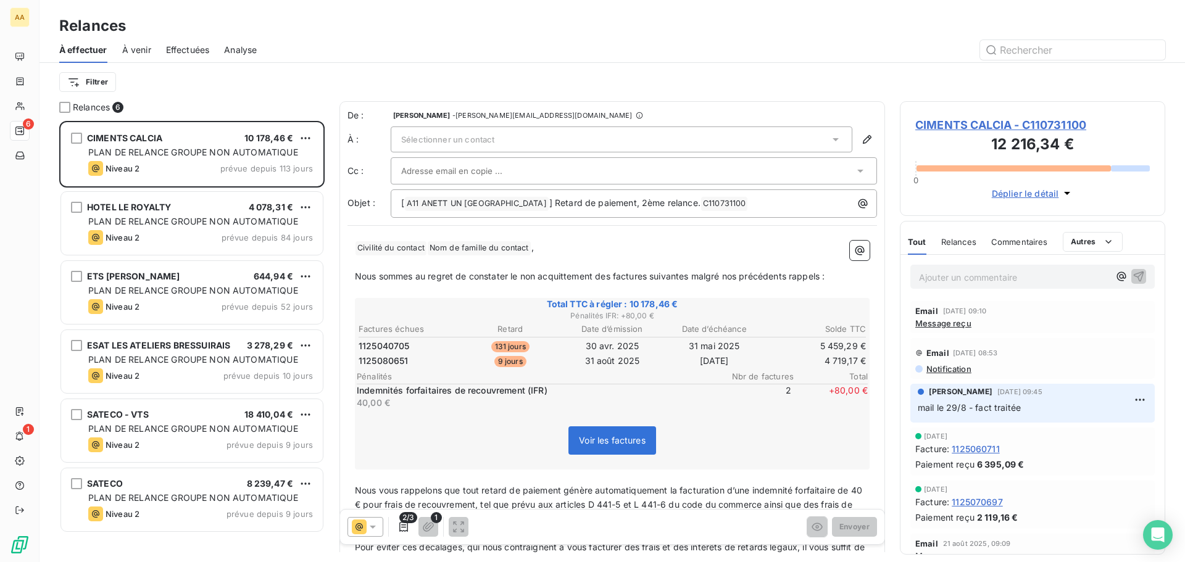
click at [149, 48] on span "À venir" at bounding box center [136, 50] width 29 height 12
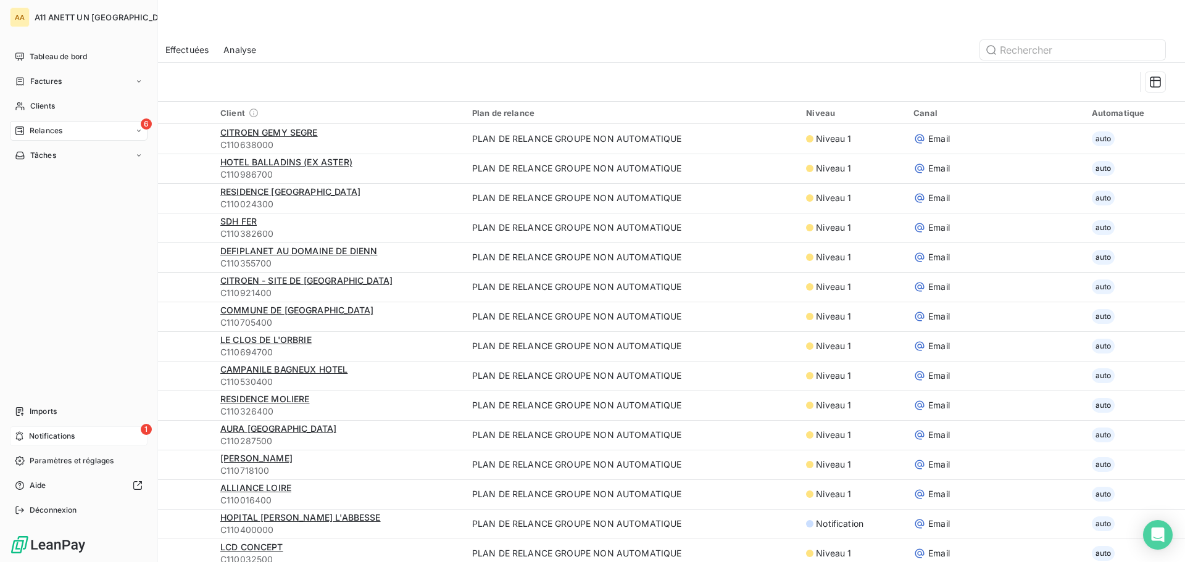
click at [27, 438] on div "1 Notifications" at bounding box center [79, 437] width 138 height 20
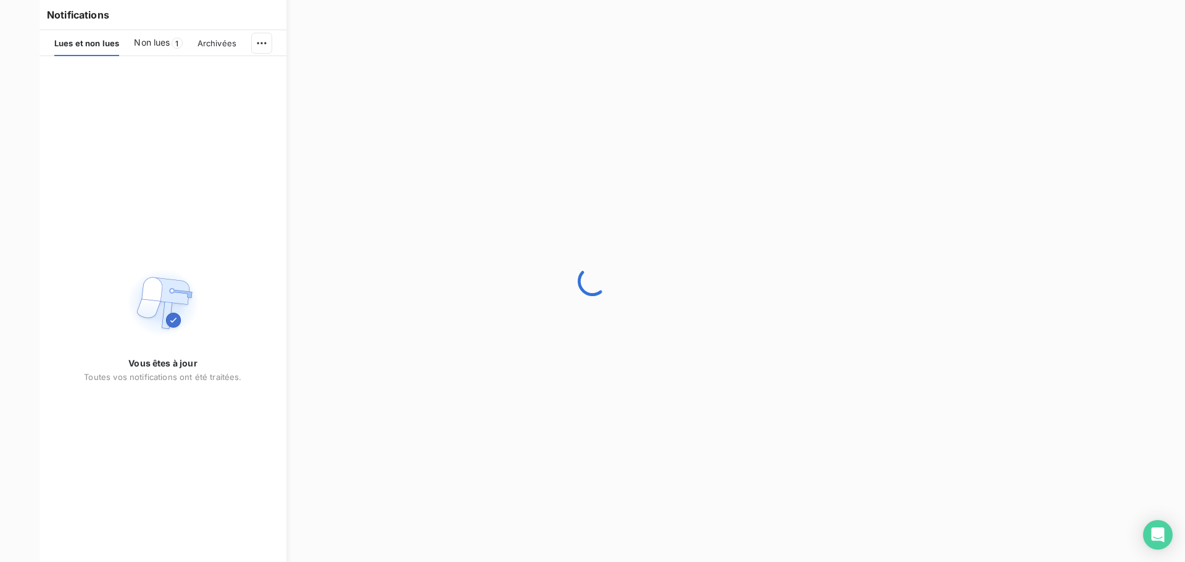
click at [156, 41] on span "Non lues" at bounding box center [152, 42] width 36 height 12
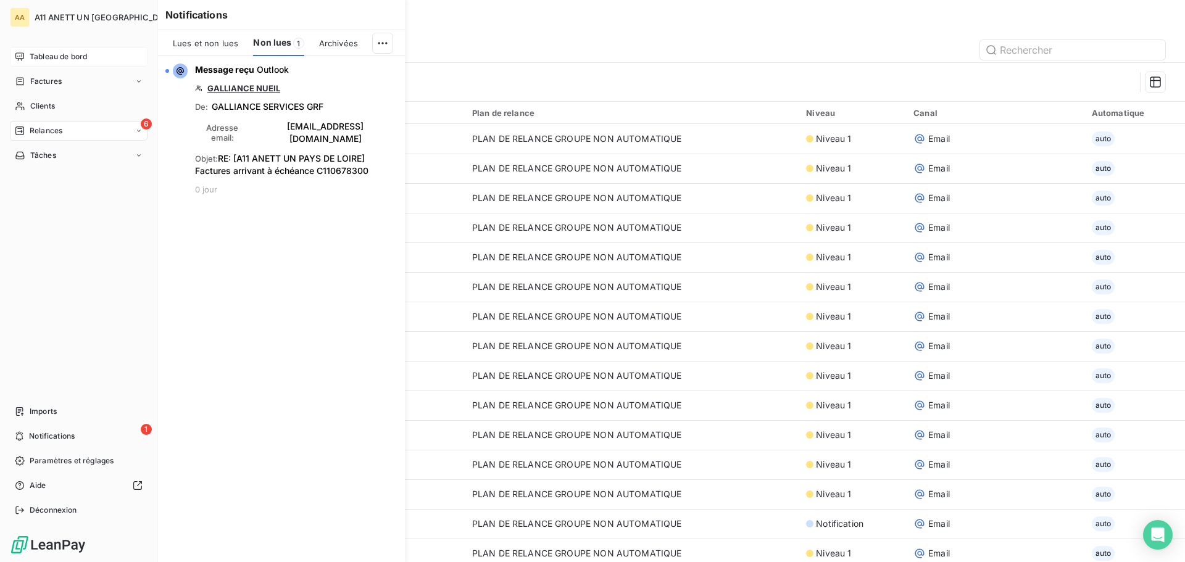
click at [22, 56] on icon at bounding box center [19, 56] width 9 height 8
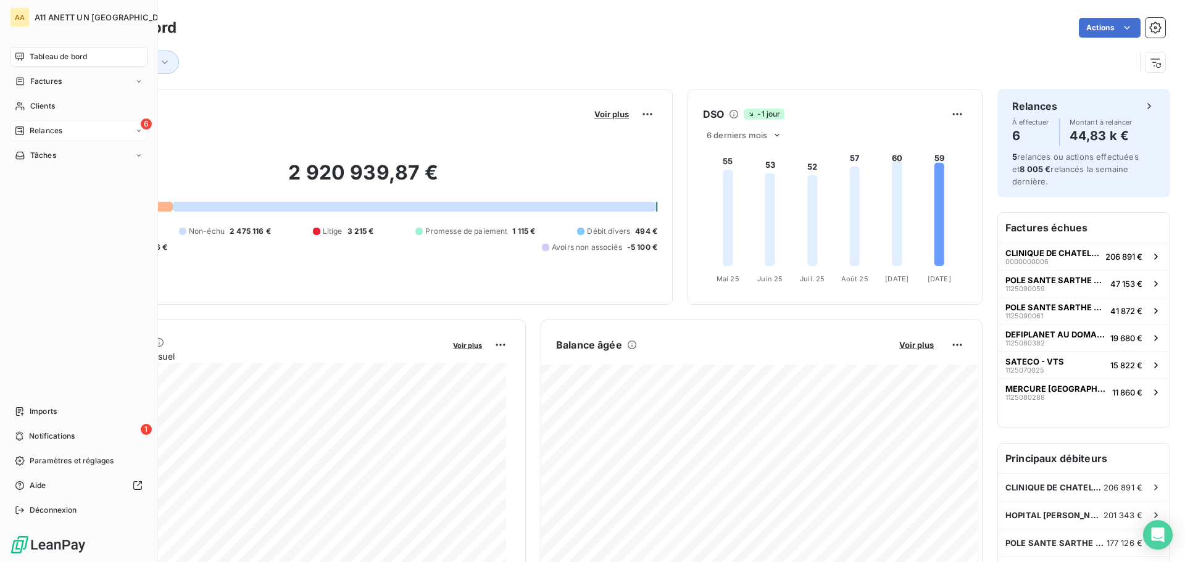
click at [55, 54] on span "Tableau de bord" at bounding box center [58, 56] width 57 height 11
click at [57, 57] on span "Tableau de bord" at bounding box center [58, 56] width 57 height 11
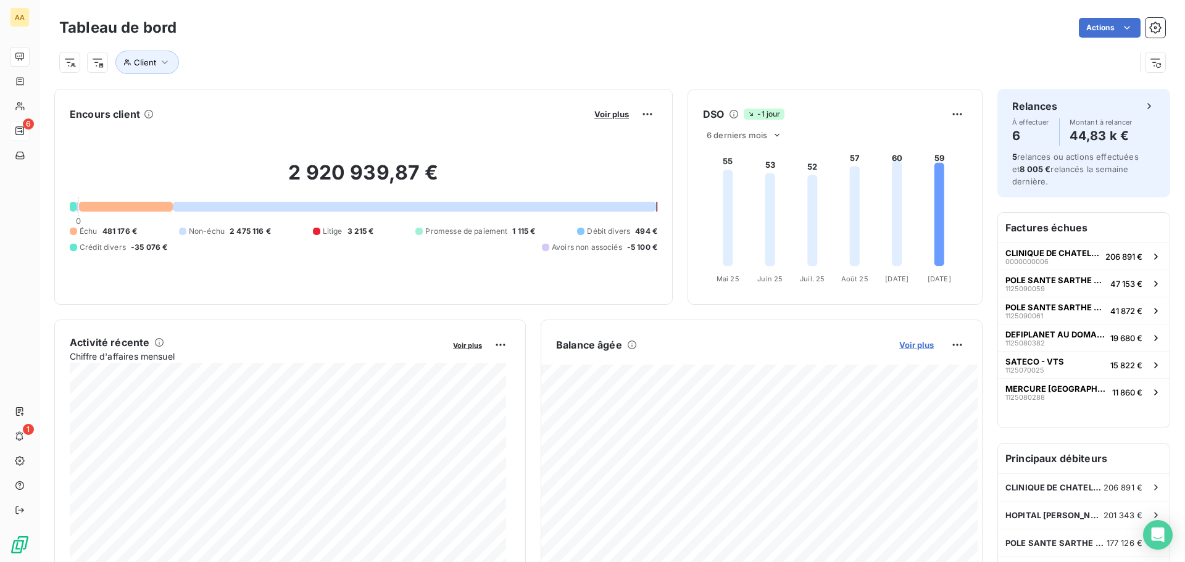
click at [911, 344] on span "Voir plus" at bounding box center [917, 345] width 35 height 10
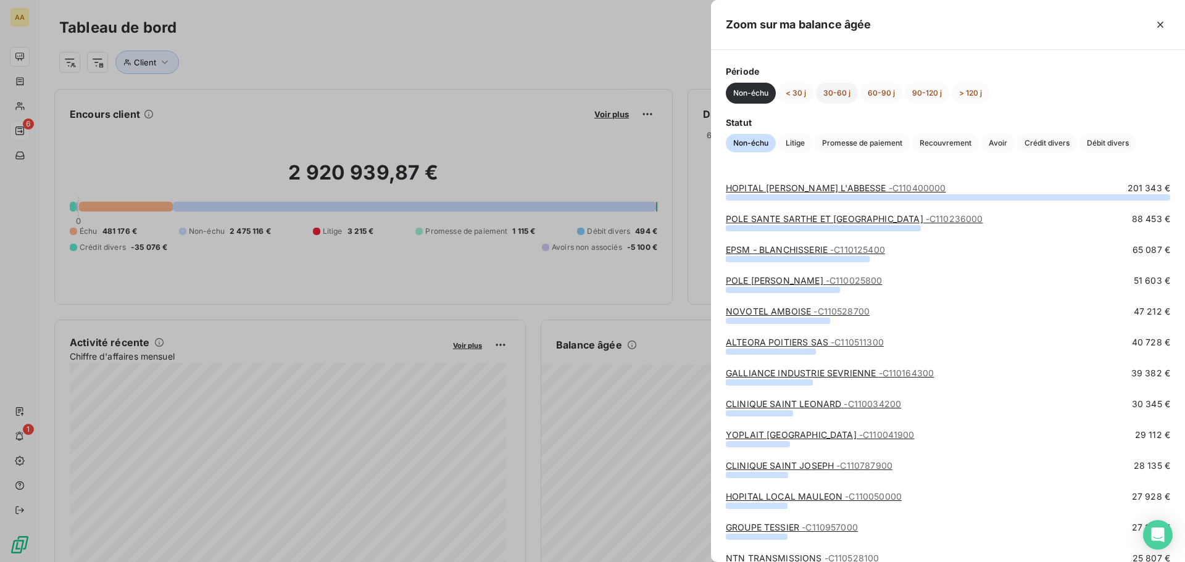
click at [835, 99] on button "30-60 j" at bounding box center [837, 93] width 42 height 21
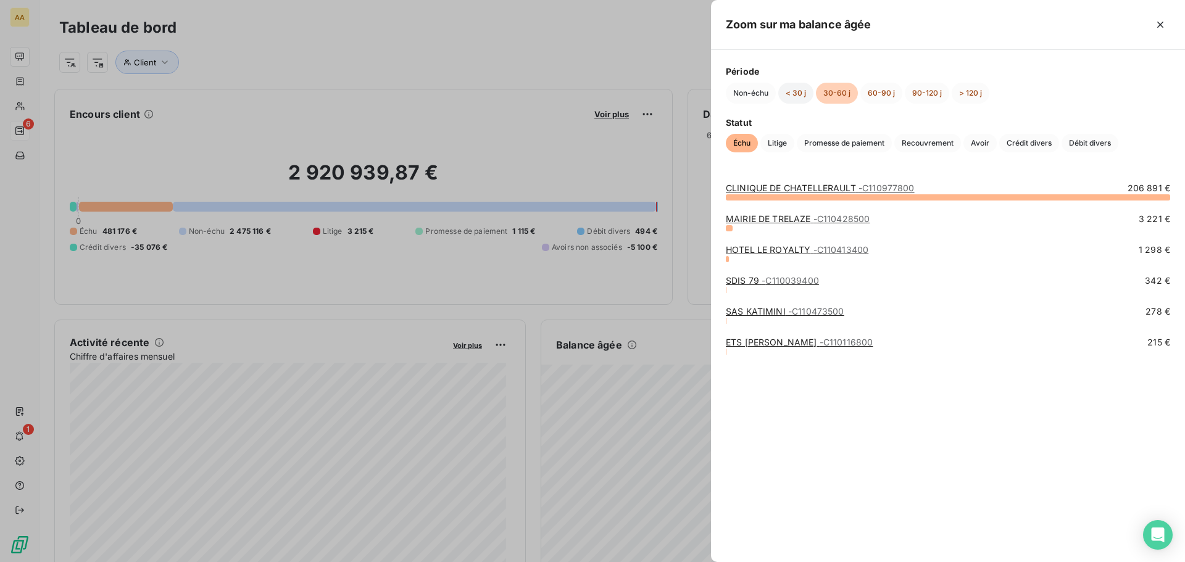
click at [797, 91] on button "< 30 j" at bounding box center [796, 93] width 35 height 21
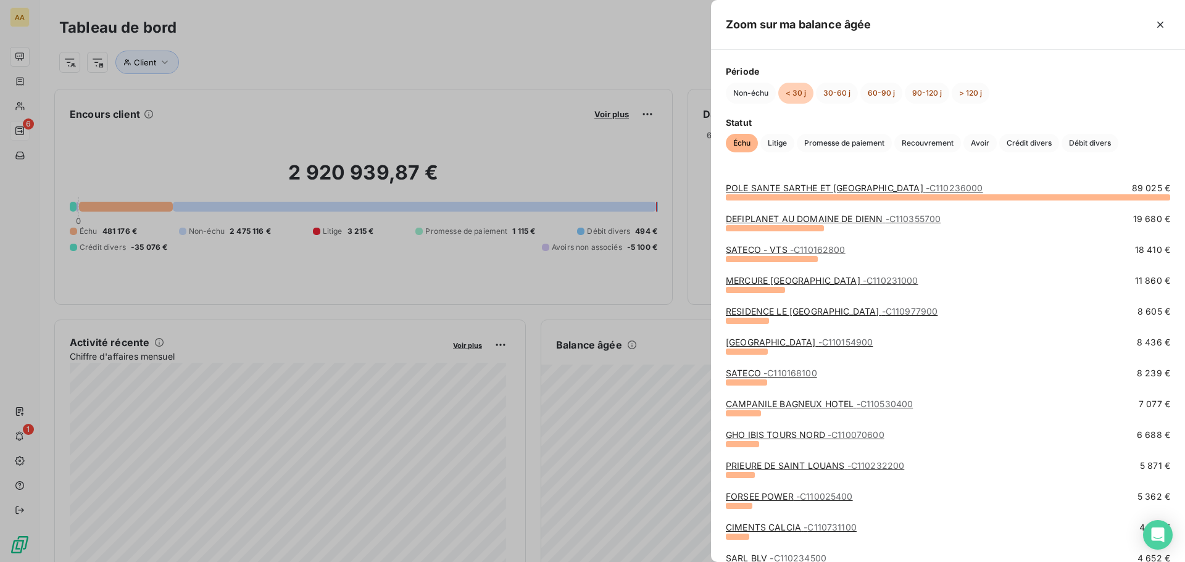
click at [19, 72] on div at bounding box center [592, 281] width 1185 height 562
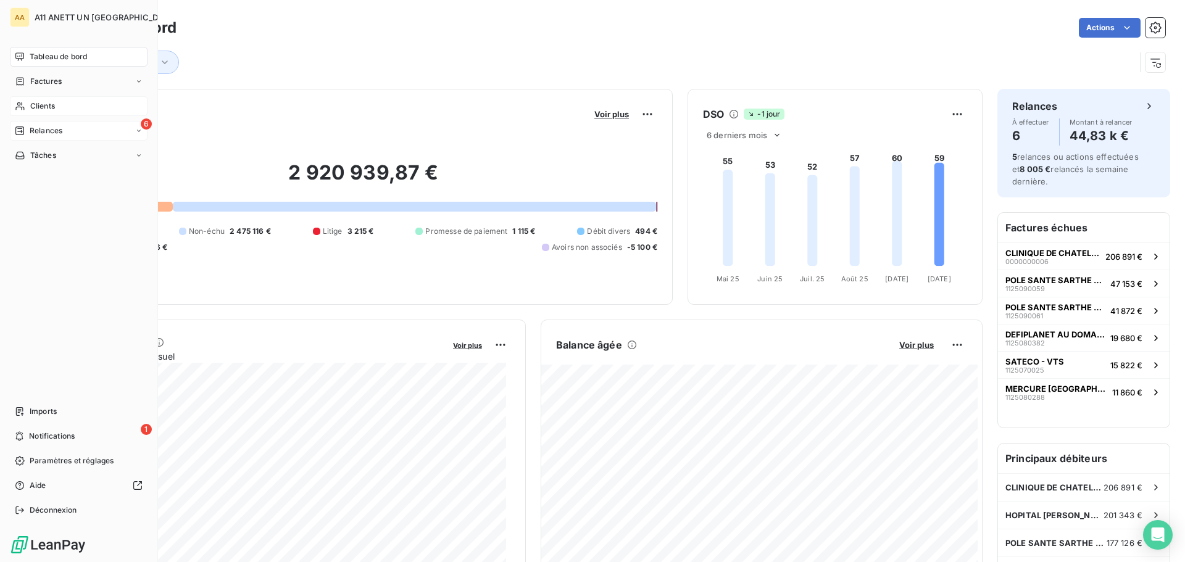
click at [48, 106] on span "Clients" at bounding box center [42, 106] width 25 height 11
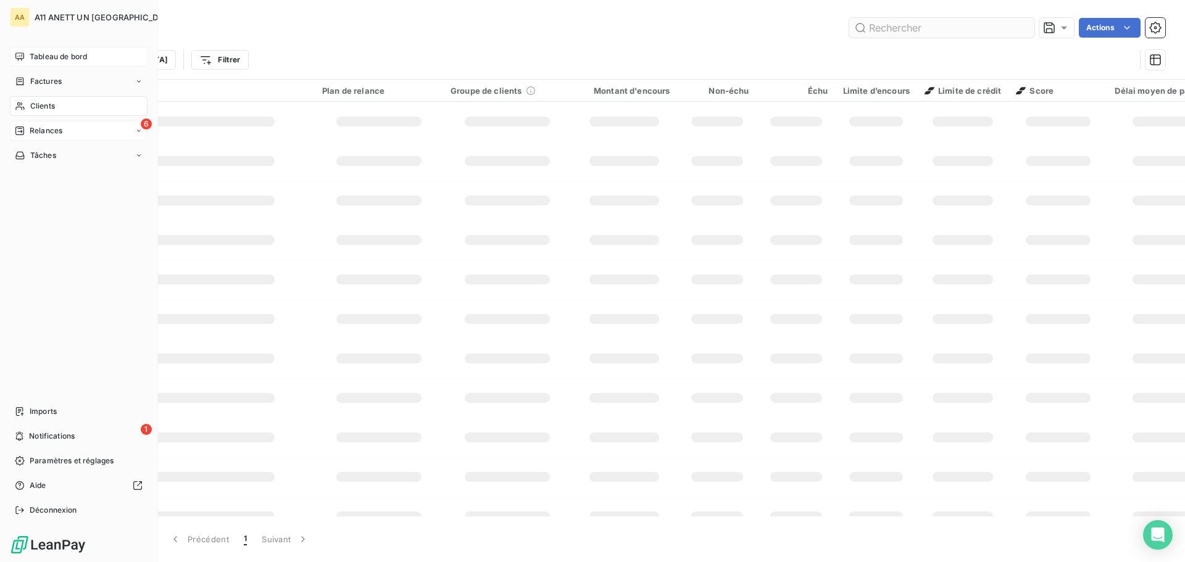
click at [888, 28] on input "text" at bounding box center [942, 28] width 185 height 20
click at [879, 25] on input "text" at bounding box center [942, 28] width 185 height 20
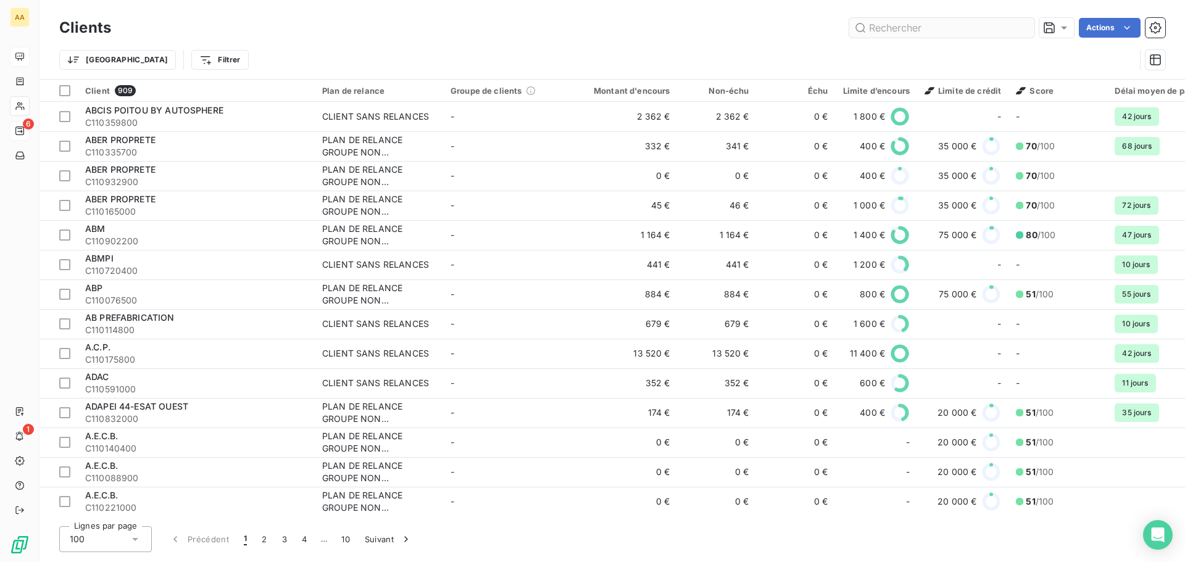
click at [892, 28] on input "text" at bounding box center [942, 28] width 185 height 20
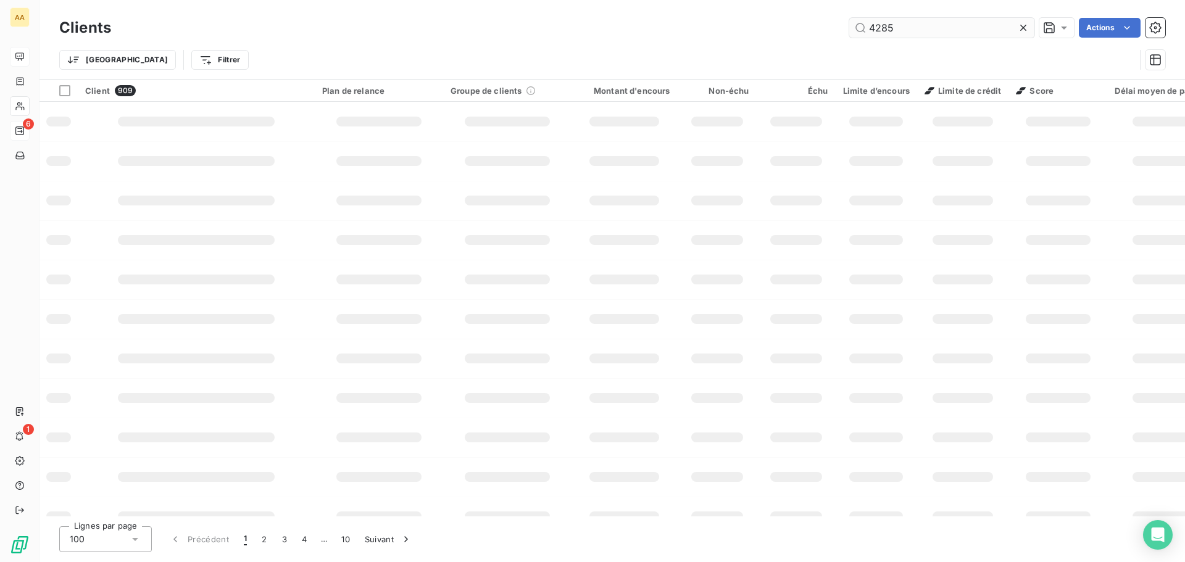
type input "4285"
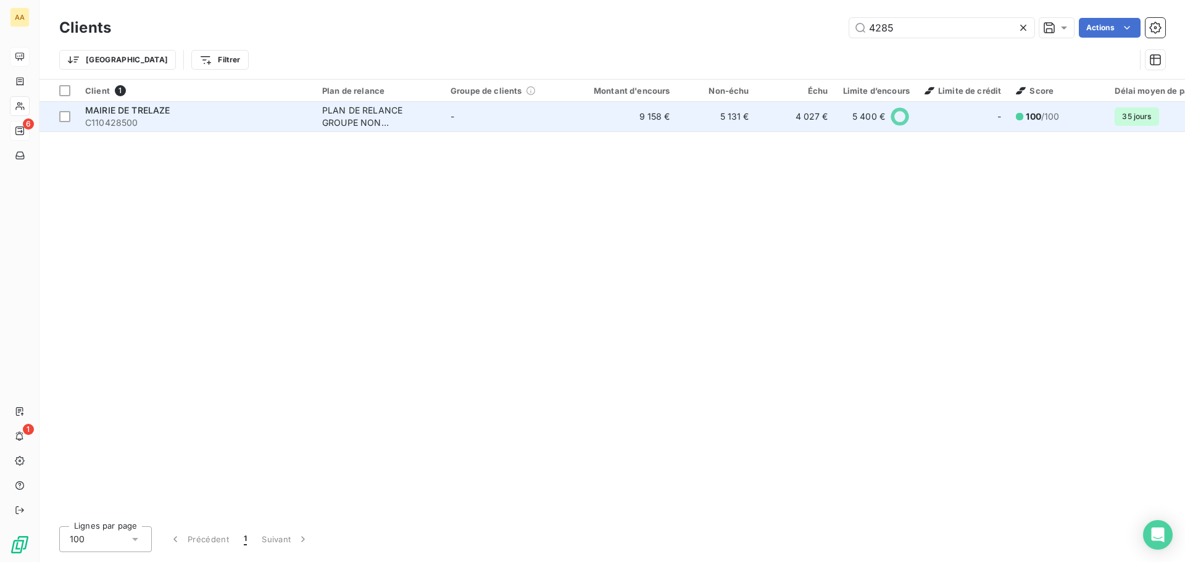
click at [150, 109] on span "MAIRIE DE TRELAZE" at bounding box center [127, 110] width 85 height 10
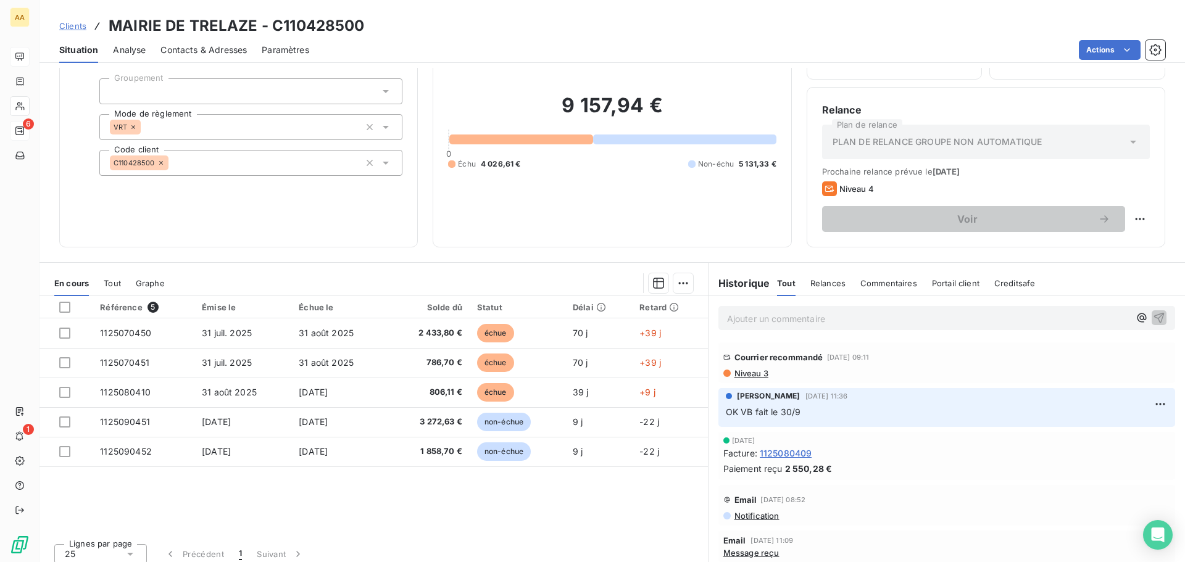
scroll to position [83, 0]
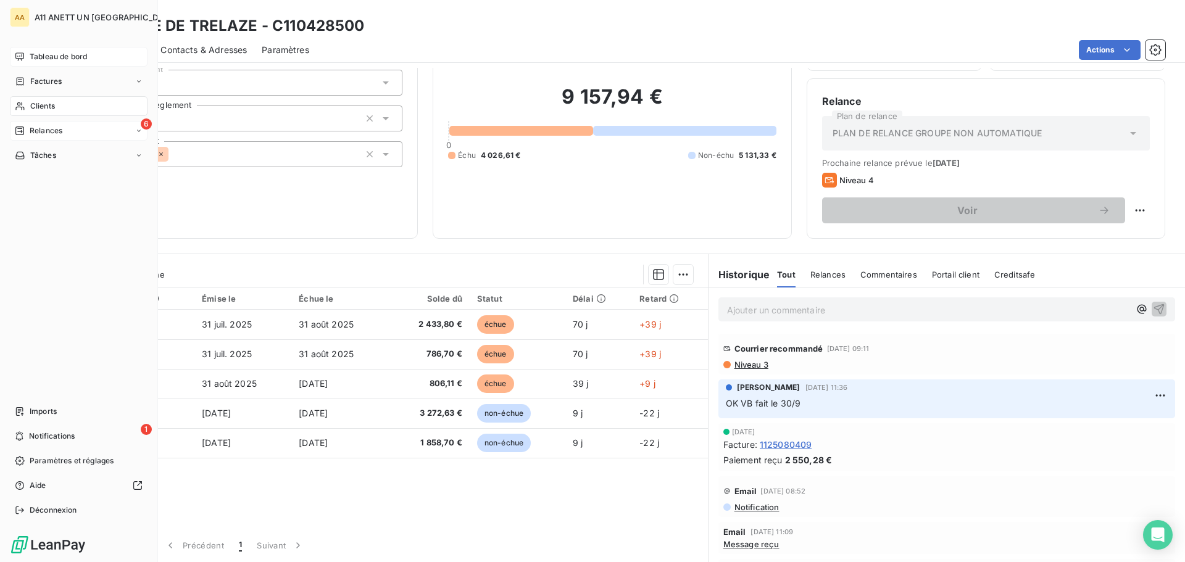
click at [28, 135] on div "Relances" at bounding box center [39, 130] width 48 height 11
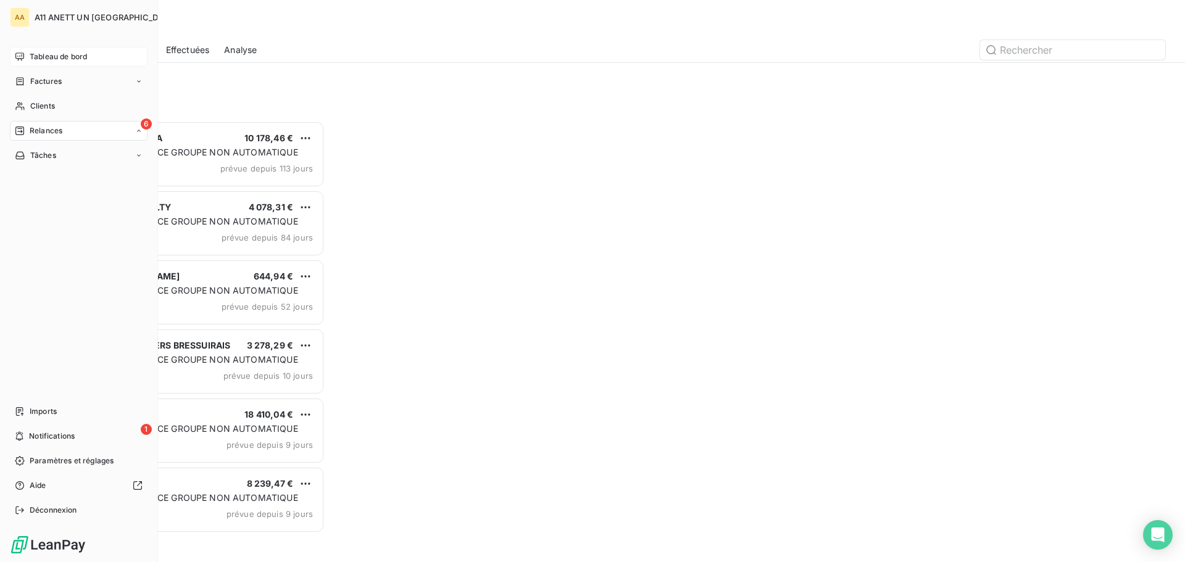
scroll to position [432, 256]
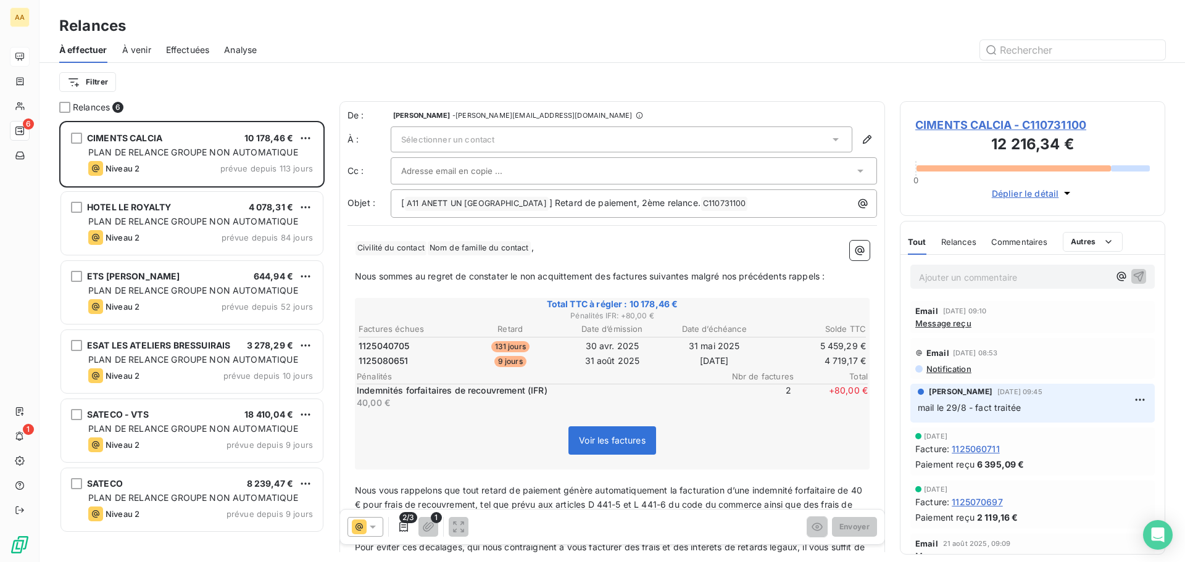
click at [179, 54] on span "Effectuées" at bounding box center [188, 50] width 44 height 12
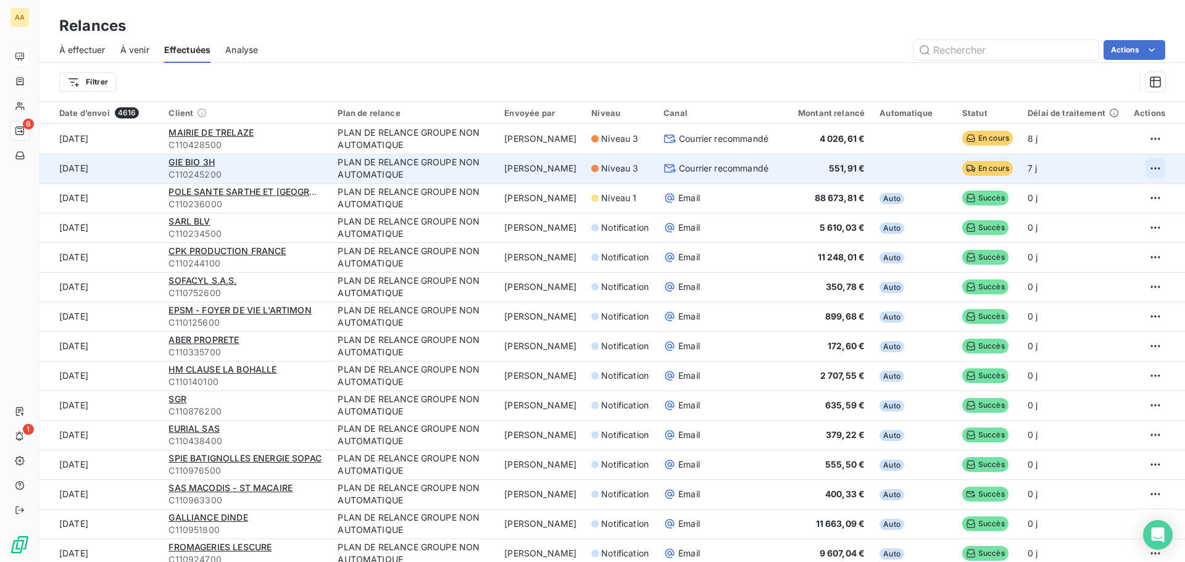
click at [1145, 171] on html "AA 6 1 Relances À effectuer À venir Effectuées Analyse Actions Filtrer Date d’e…" at bounding box center [592, 281] width 1185 height 562
click at [1082, 198] on div "Annuler l’envoi" at bounding box center [1091, 196] width 110 height 20
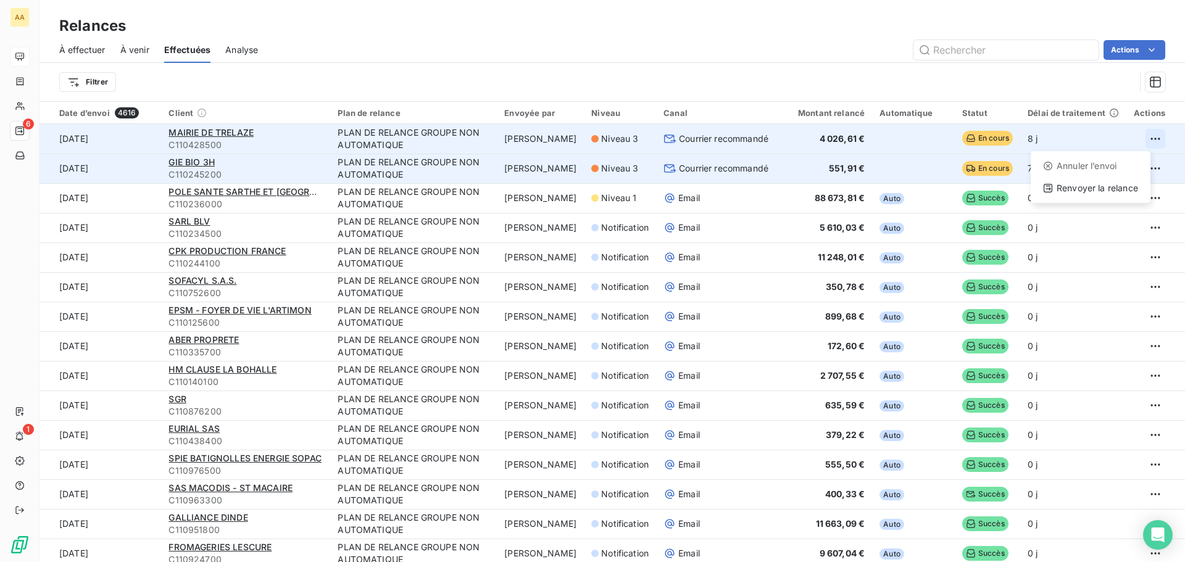
click at [1141, 135] on html "AA 6 1 Relances À effectuer À venir Effectuées Analyse Actions Filtrer Date d’e…" at bounding box center [592, 281] width 1185 height 562
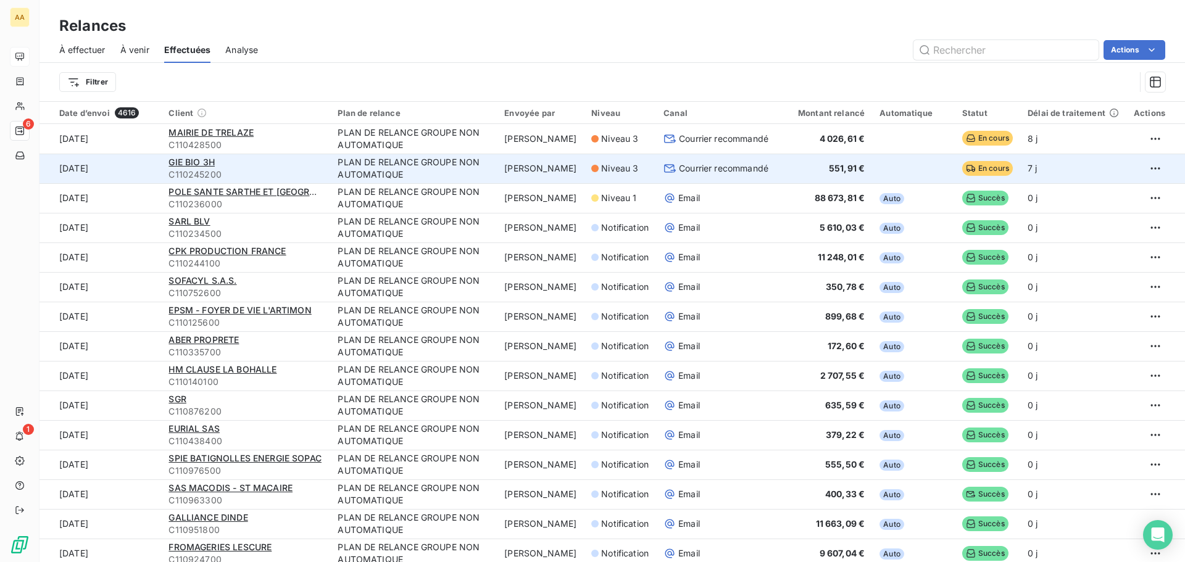
click at [83, 47] on html "AA 6 1 Relances À effectuer À venir Effectuées Analyse Actions Filtrer Date d’e…" at bounding box center [592, 281] width 1185 height 562
click at [127, 52] on span "À venir" at bounding box center [134, 50] width 29 height 12
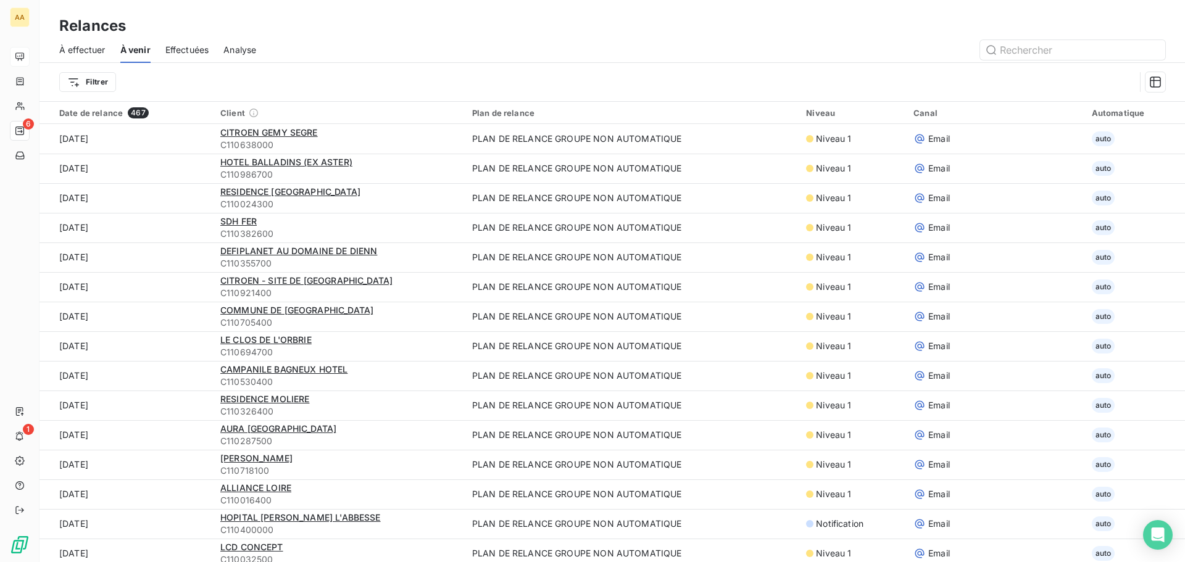
click at [85, 48] on span "À effectuer" at bounding box center [82, 50] width 46 height 12
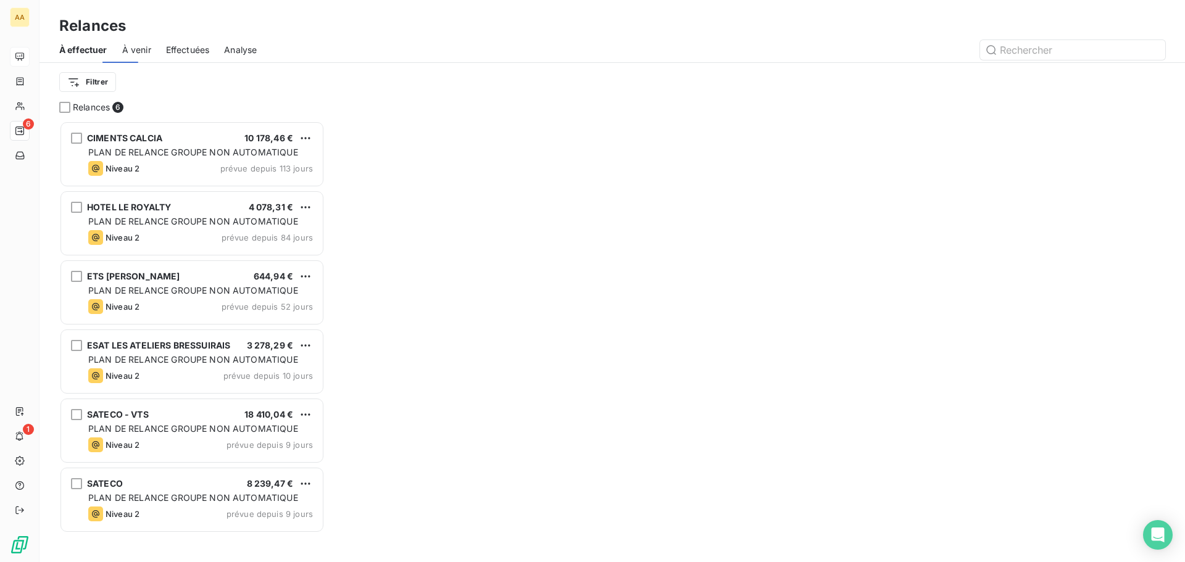
scroll to position [432, 256]
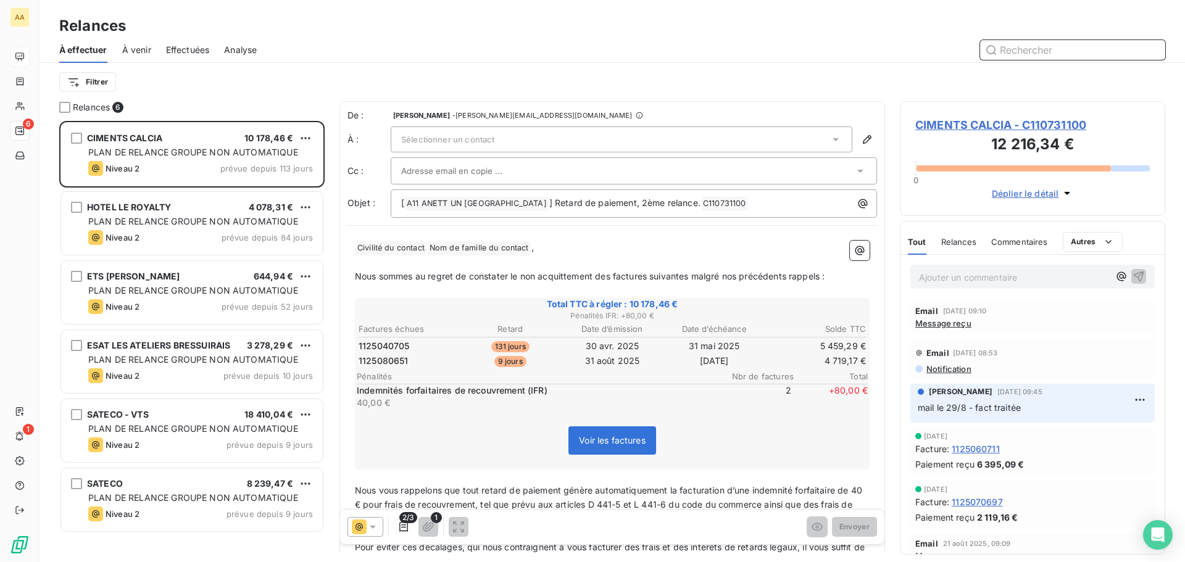
click at [141, 51] on span "À venir" at bounding box center [136, 50] width 29 height 12
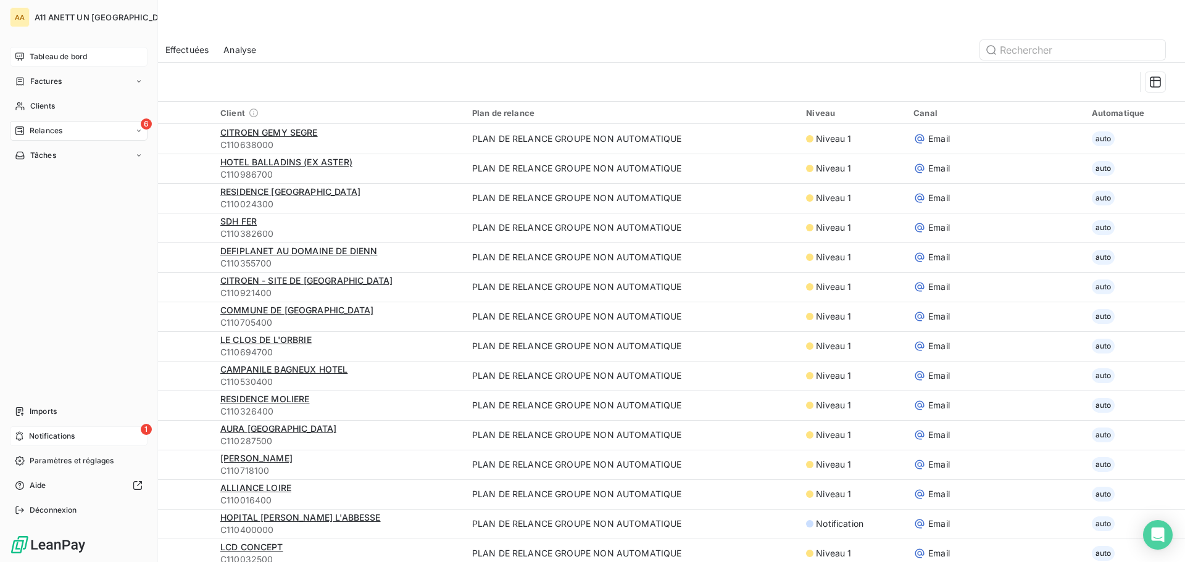
click at [35, 437] on span "Notifications" at bounding box center [52, 436] width 46 height 11
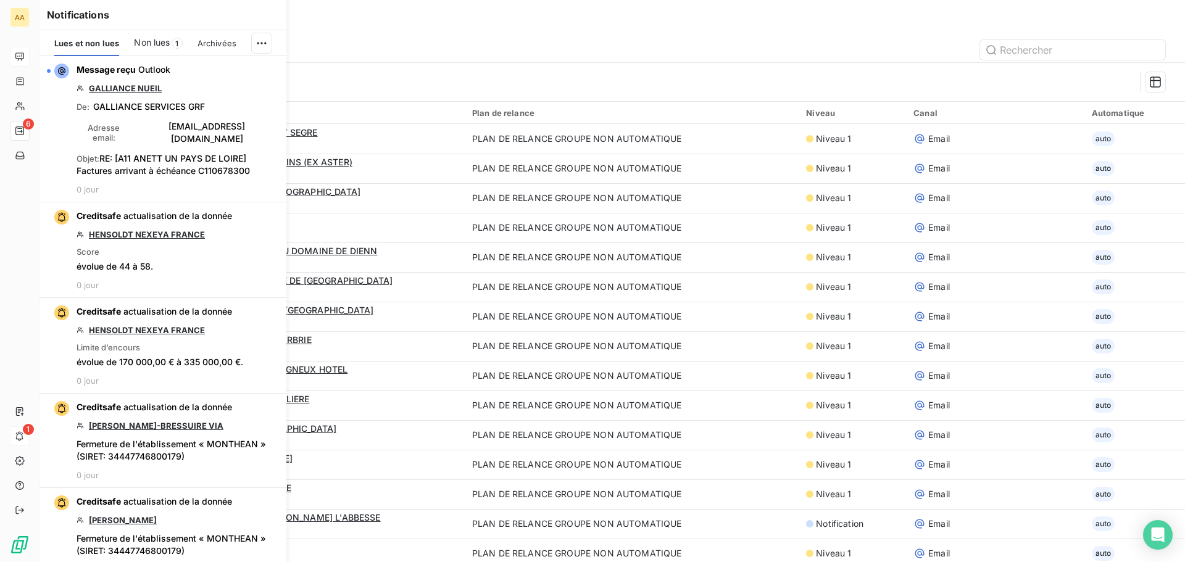
click at [154, 40] on span "Non lues" at bounding box center [152, 42] width 36 height 12
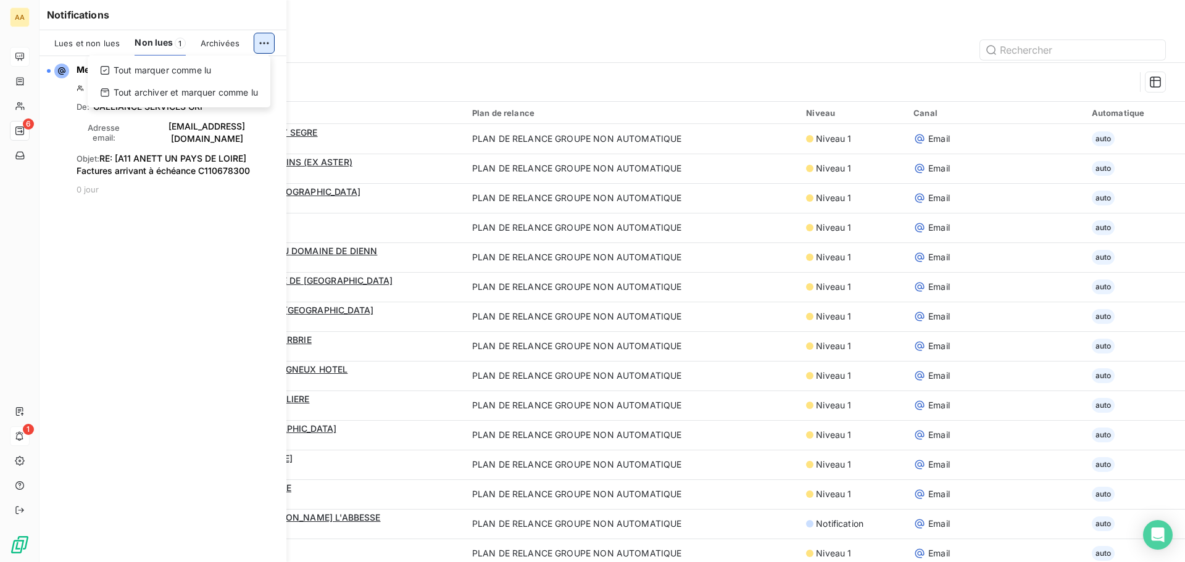
click at [263, 44] on html "AA 6 1 Relances À effectuer À venir Effectuées Analyse Filtrer Date de relance …" at bounding box center [592, 281] width 1185 height 562
click at [213, 71] on div "Tout marquer comme lu" at bounding box center [179, 71] width 173 height 20
click at [177, 307] on div "Message reçu Outlook GALLIANCE NUEIL De : GALLIANCE SERVICES GRF Adresse email …" at bounding box center [163, 309] width 247 height 506
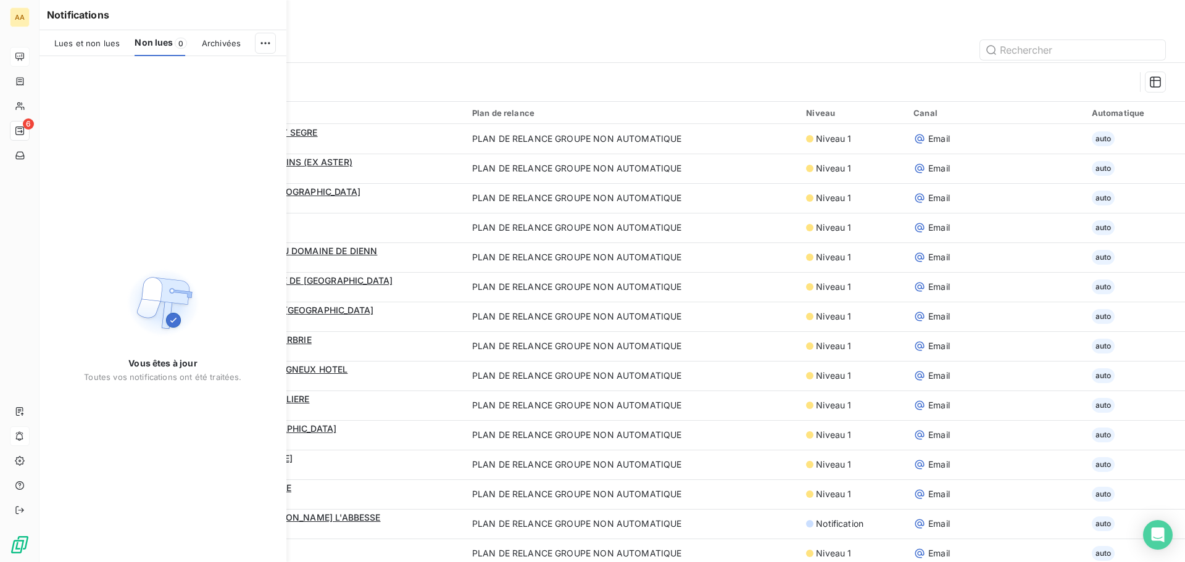
click at [99, 39] on span "Lues et non lues" at bounding box center [86, 43] width 65 height 10
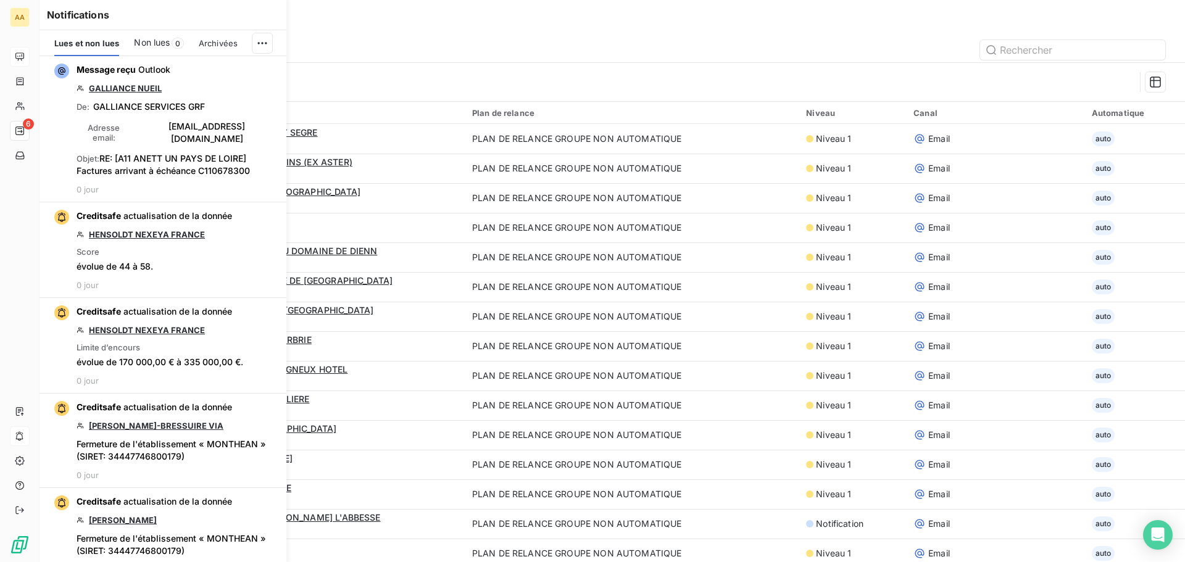
click at [152, 39] on span "Non lues" at bounding box center [152, 42] width 36 height 12
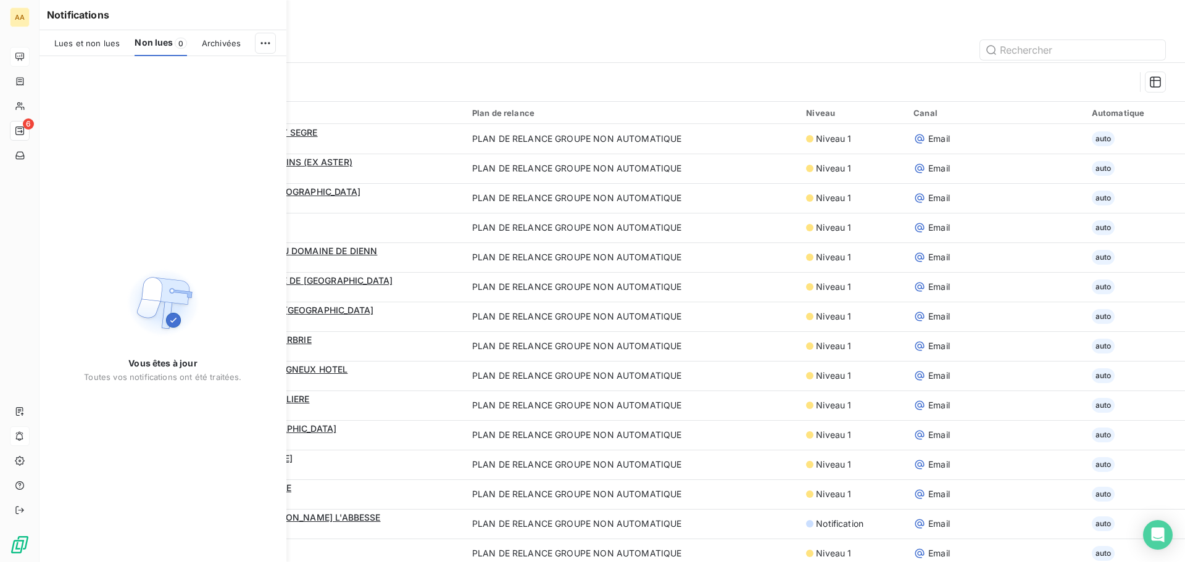
click at [114, 43] on span "Lues et non lues" at bounding box center [86, 43] width 65 height 10
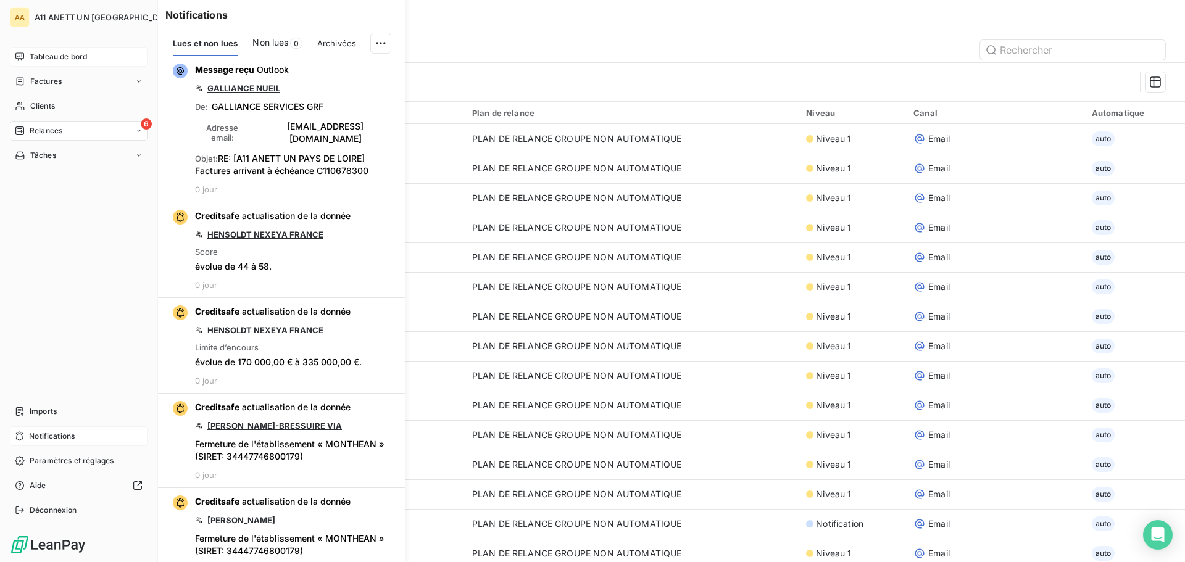
click at [31, 135] on span "Relances" at bounding box center [46, 130] width 33 height 11
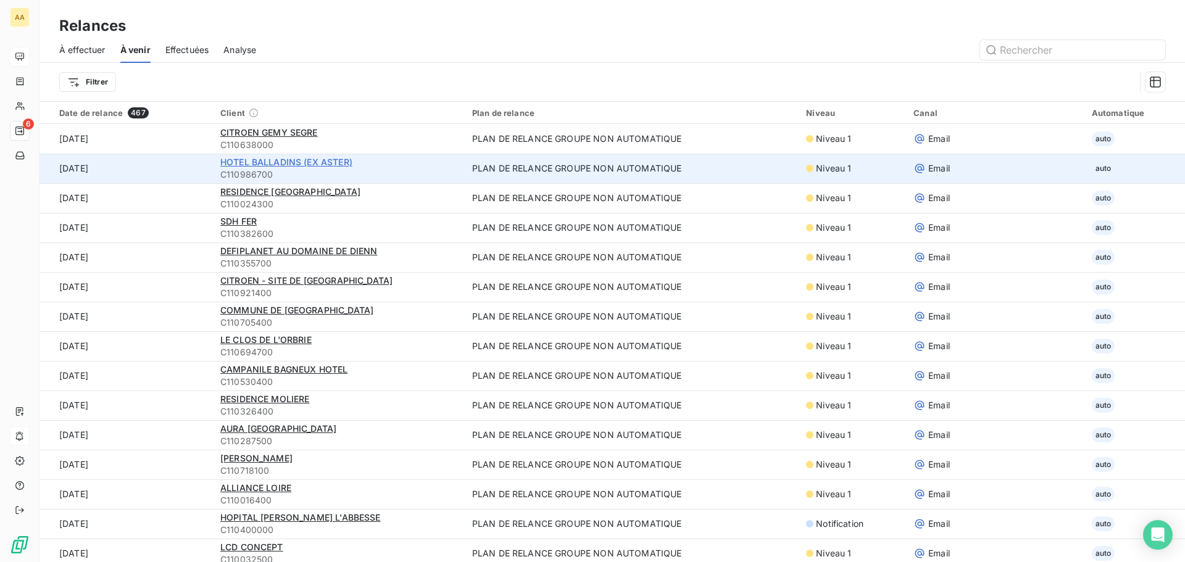
click at [295, 162] on span "HOTEL BALLADINS (EX ASTER)" at bounding box center [286, 162] width 132 height 10
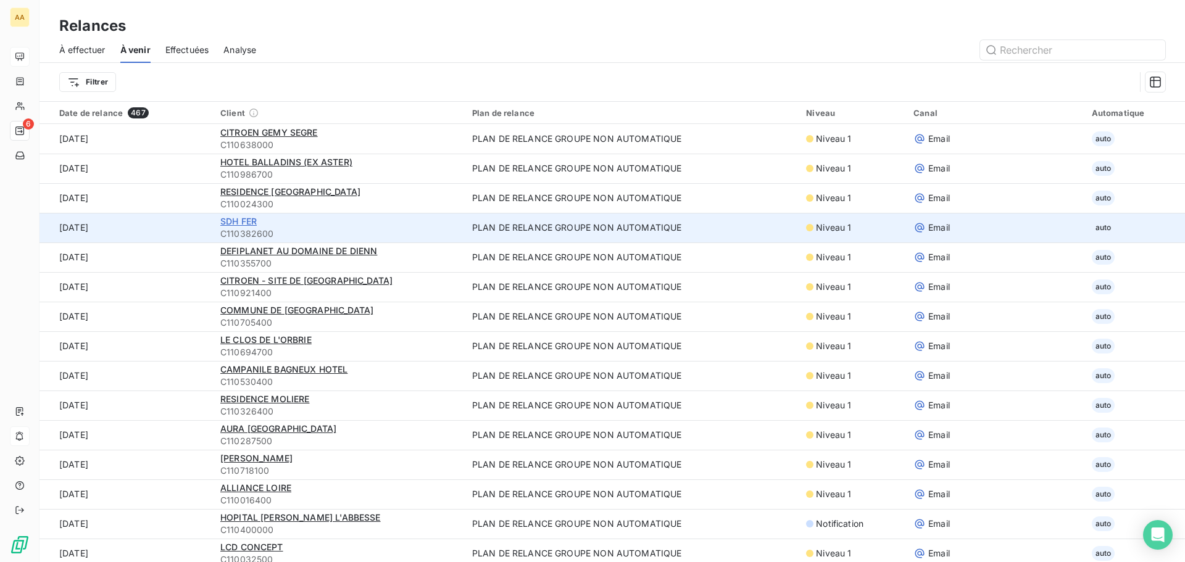
click at [243, 218] on span "SDH FER" at bounding box center [238, 221] width 36 height 10
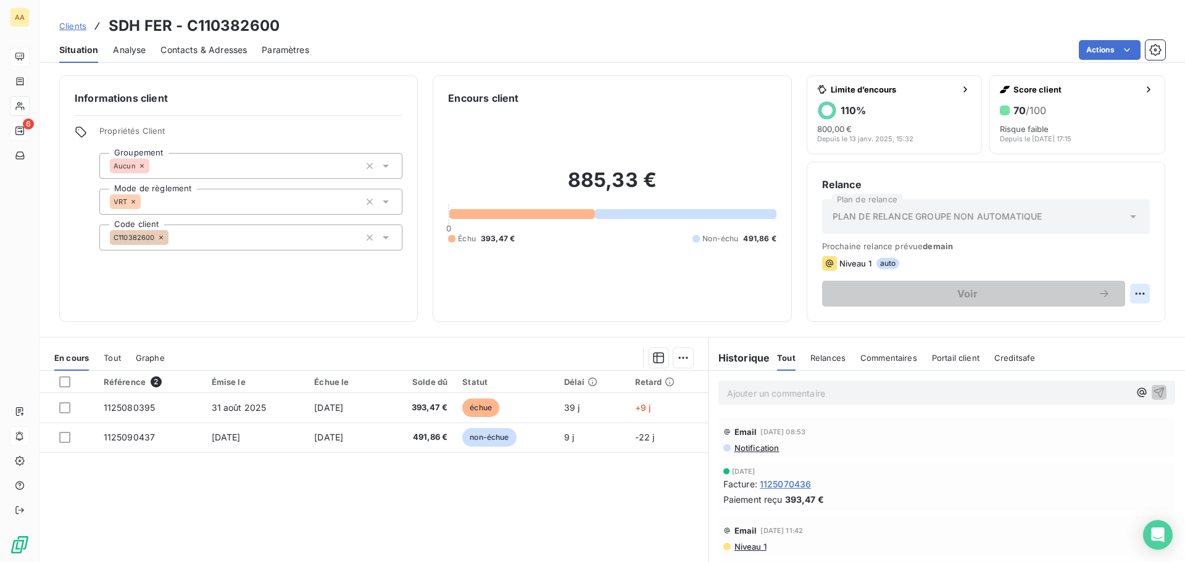
click at [1130, 298] on html "AA 6 Clients SDH FER - C110382600 Situation Analyse Contacts & Adresses Paramèt…" at bounding box center [592, 281] width 1185 height 562
click at [1114, 319] on div "Replanifier cette action" at bounding box center [1080, 321] width 111 height 20
select select "9"
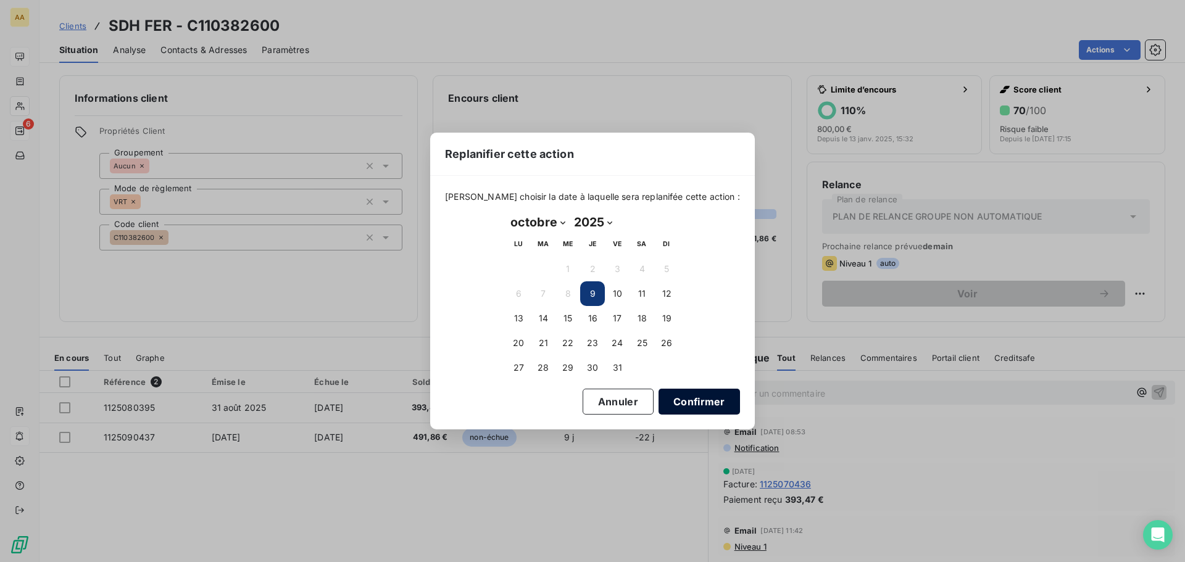
click at [671, 401] on button "Confirmer" at bounding box center [699, 402] width 81 height 26
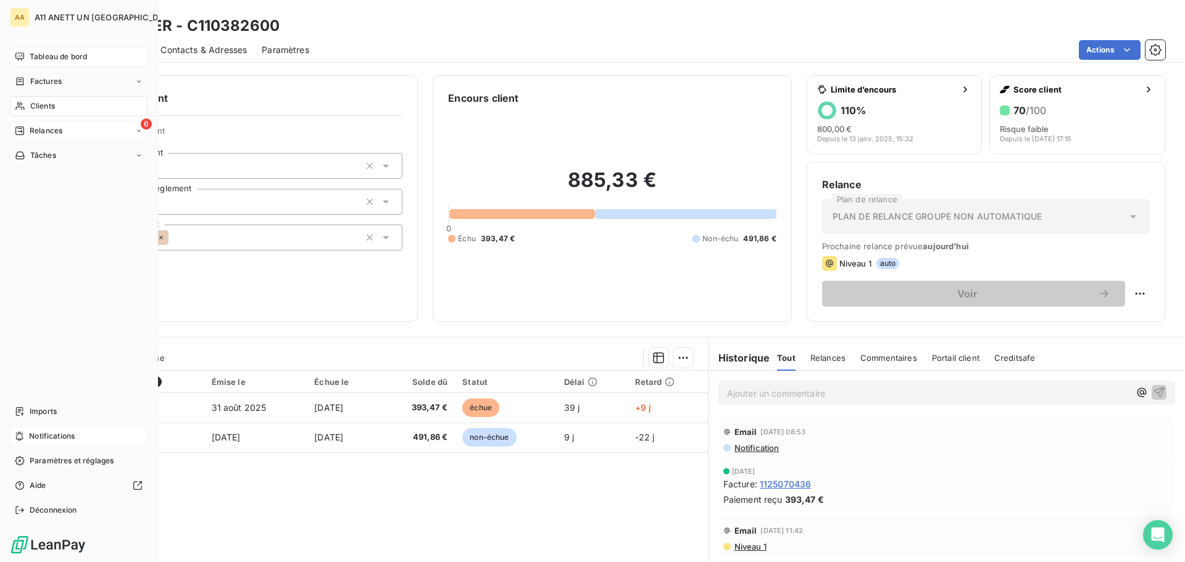
click at [40, 130] on span "Relances" at bounding box center [46, 130] width 33 height 11
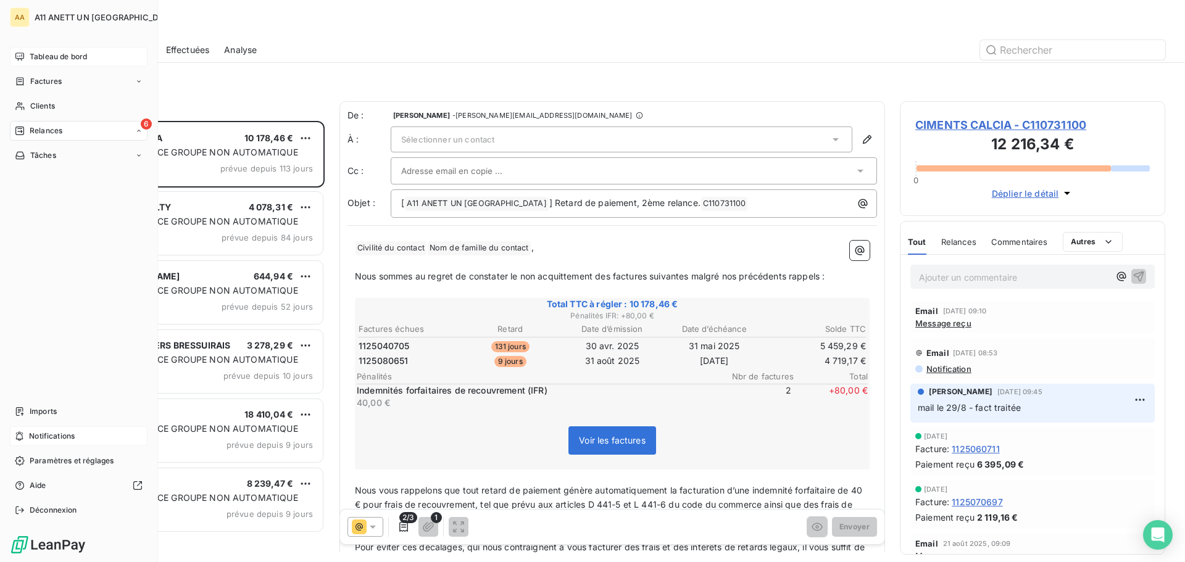
scroll to position [432, 256]
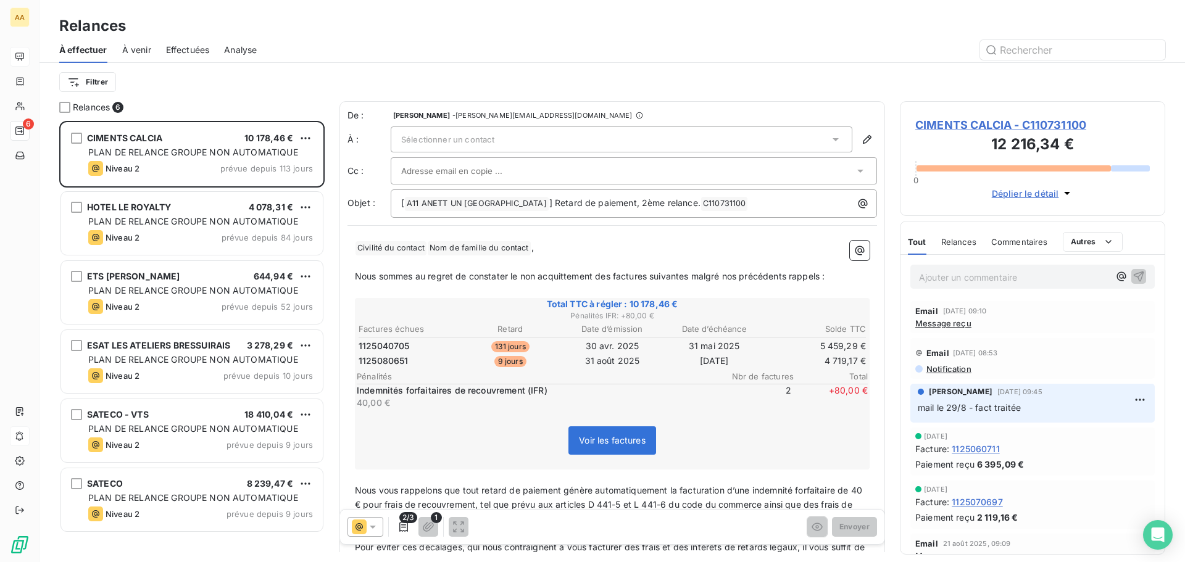
click at [141, 49] on span "À venir" at bounding box center [136, 50] width 29 height 12
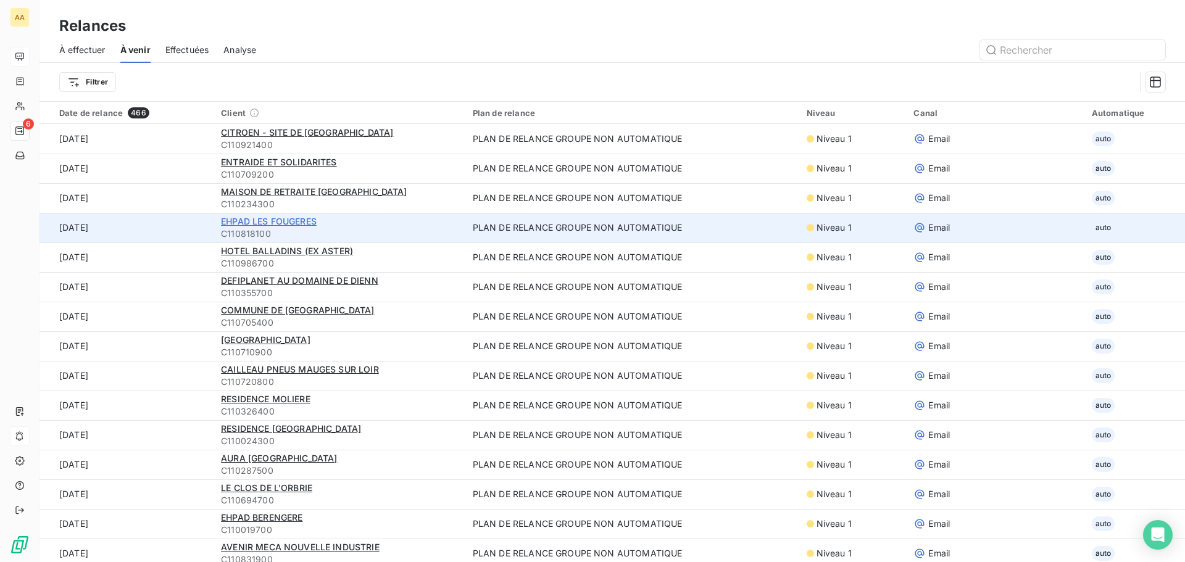
click at [290, 219] on span "EHPAD LES FOUGERES" at bounding box center [269, 221] width 96 height 10
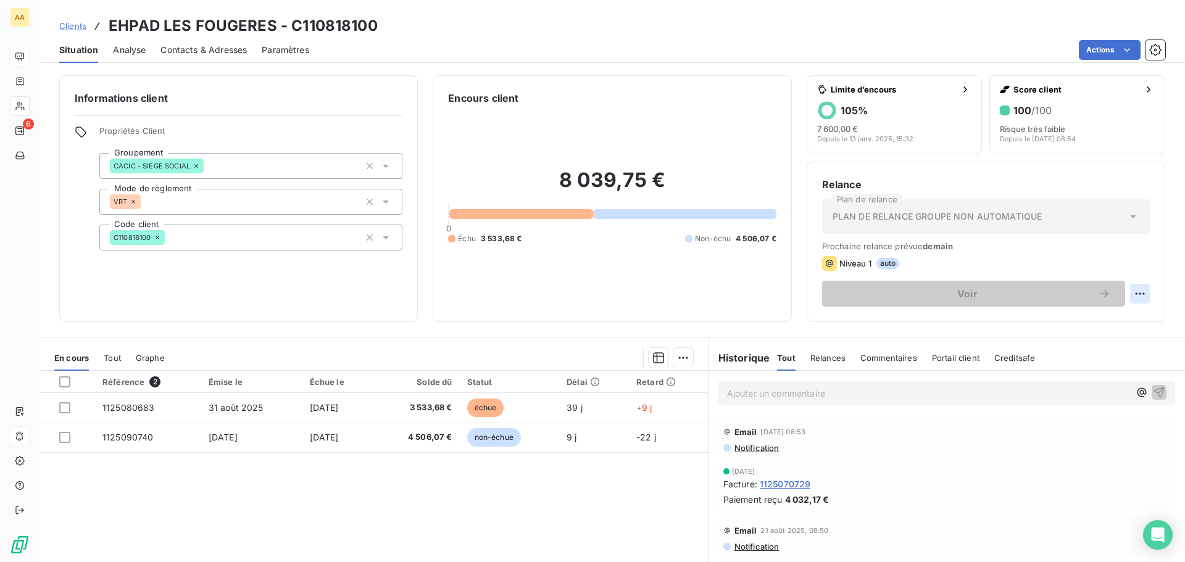
click at [1127, 295] on html "AA 6 Clients EHPAD LES FOUGERES - C110818100 Situation Analyse Contacts & Adres…" at bounding box center [592, 281] width 1185 height 562
click at [1049, 324] on div "Replanifier cette action" at bounding box center [1080, 321] width 111 height 20
select select "9"
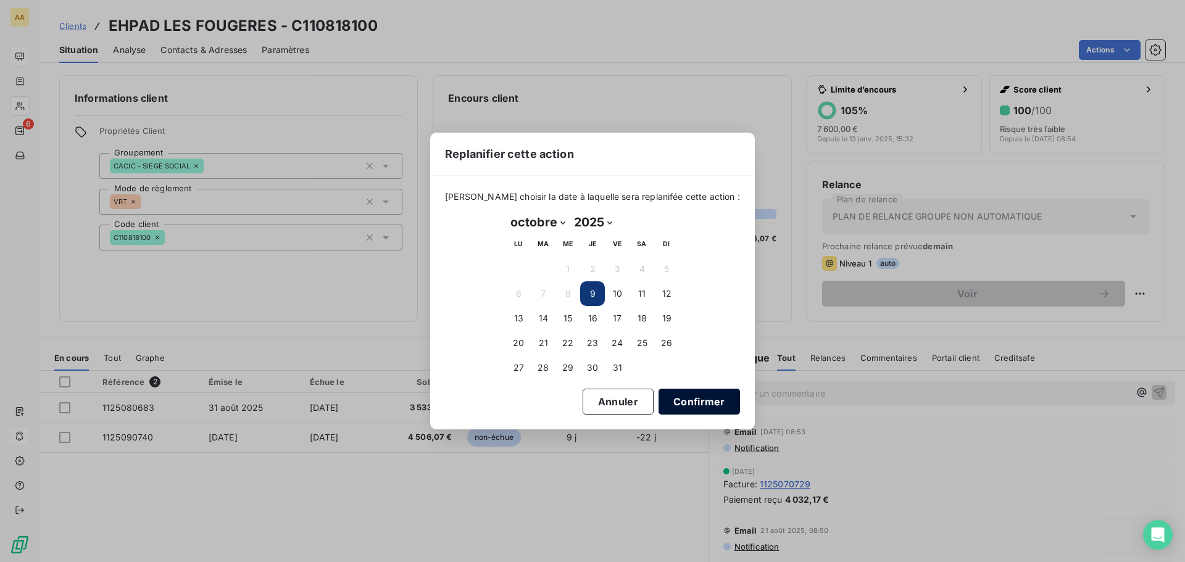
click at [659, 398] on button "Confirmer" at bounding box center [699, 402] width 81 height 26
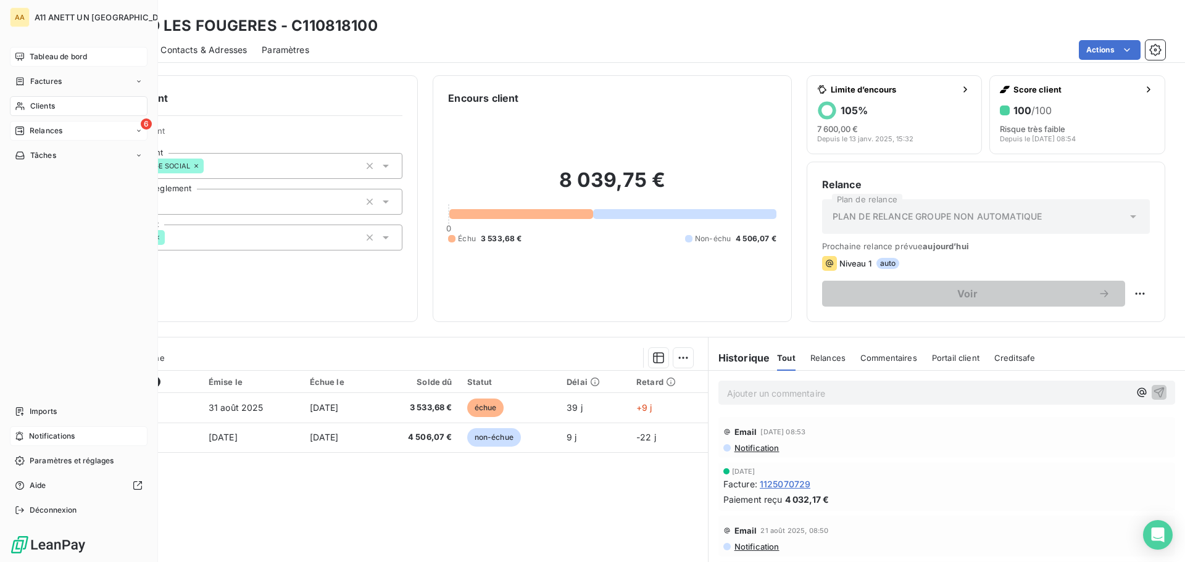
click at [46, 126] on span "Relances" at bounding box center [46, 130] width 33 height 11
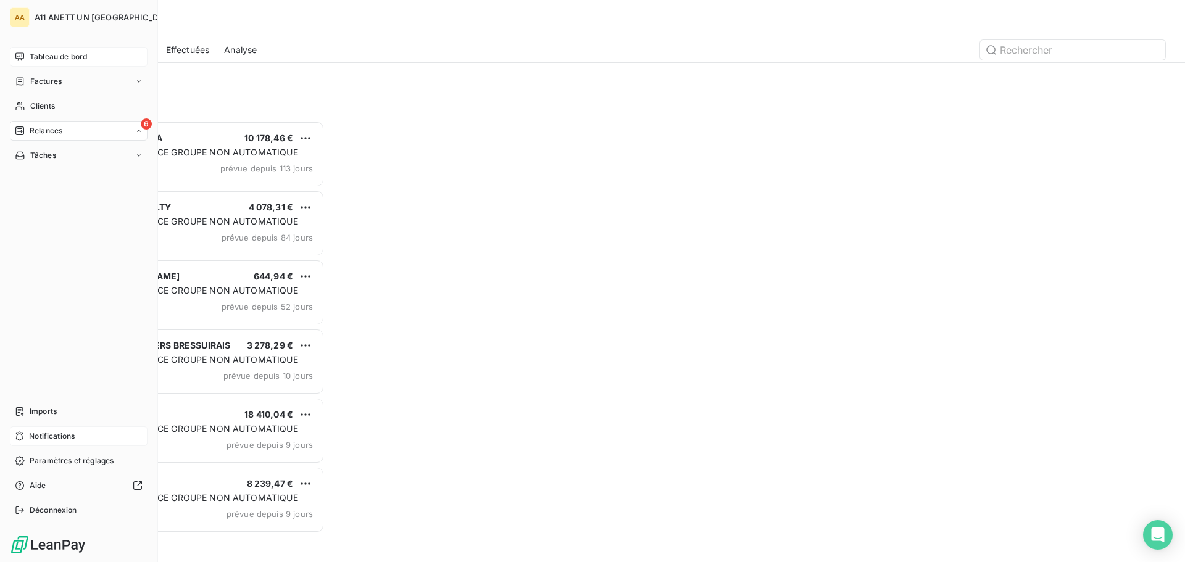
scroll to position [432, 256]
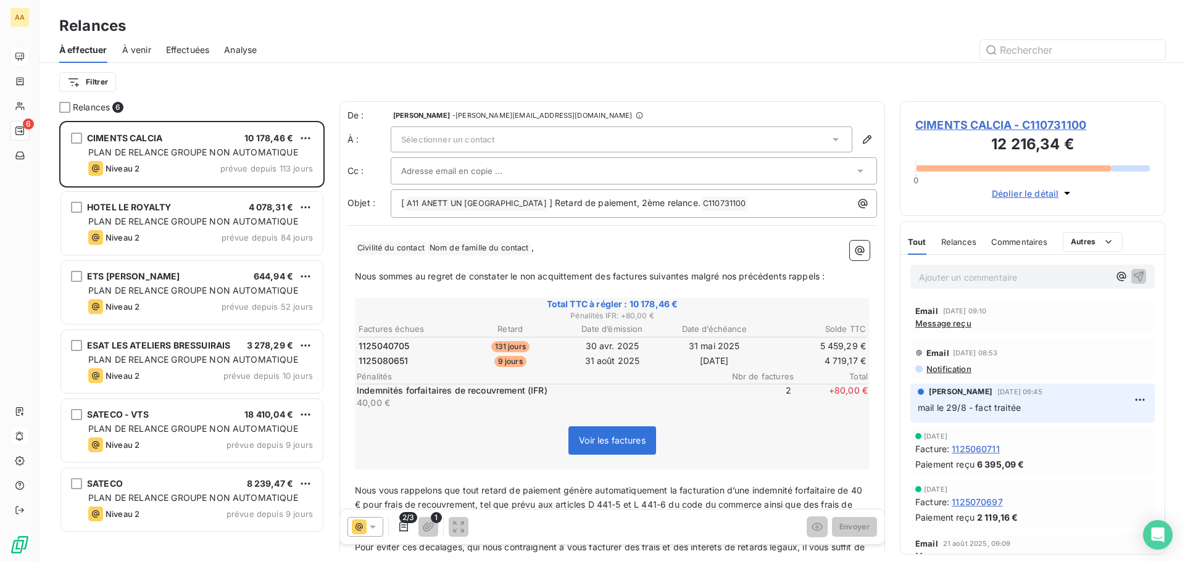
click at [144, 48] on span "À venir" at bounding box center [136, 50] width 29 height 12
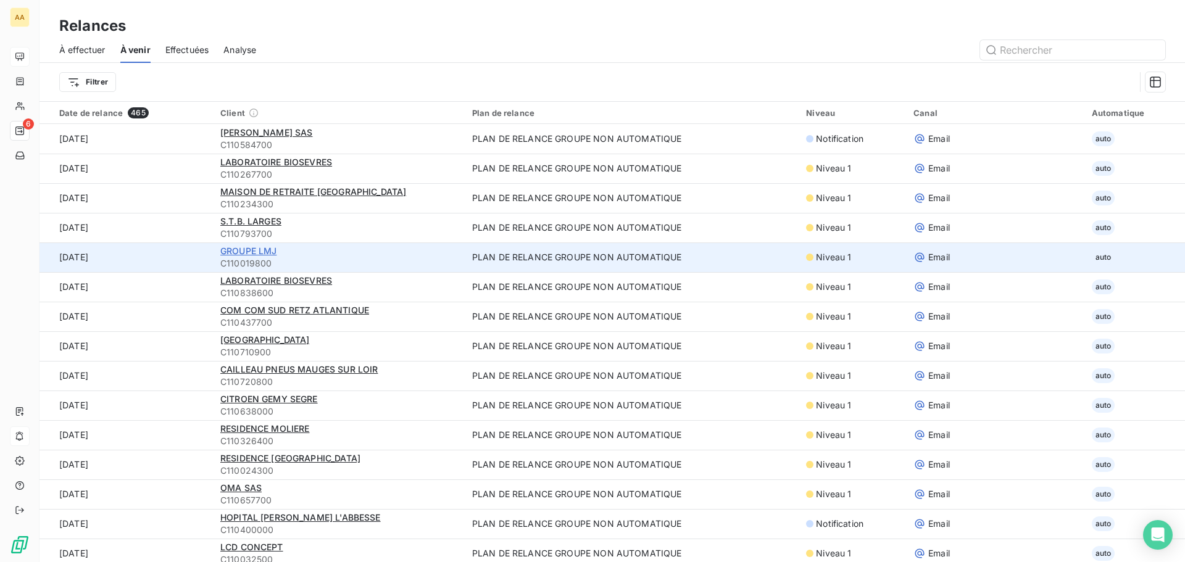
click at [236, 250] on span "GROUPE LMJ" at bounding box center [248, 251] width 57 height 10
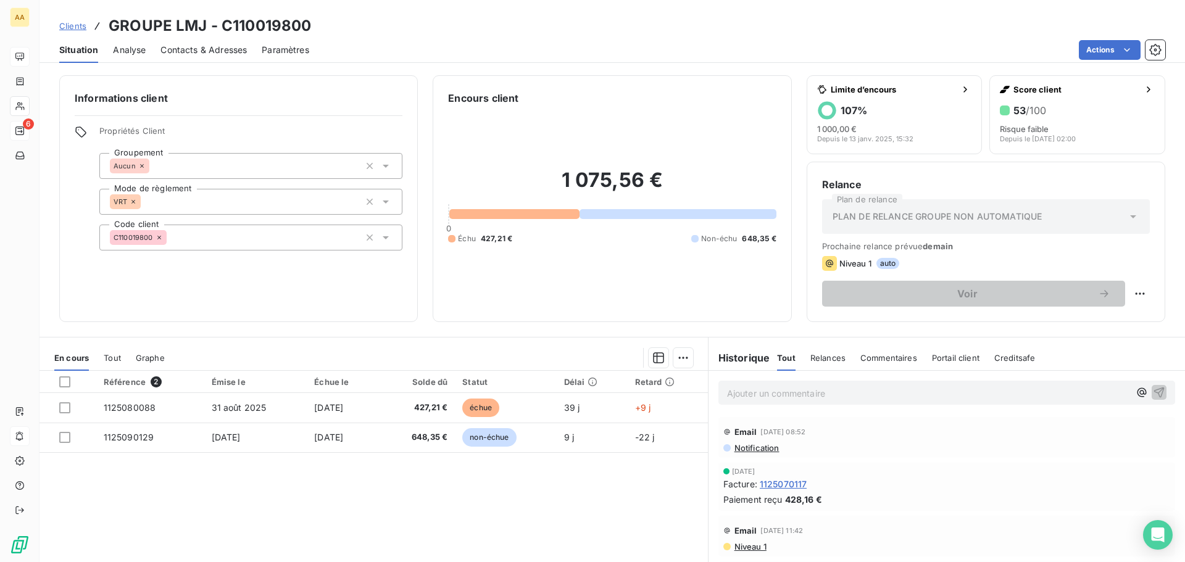
click at [179, 46] on span "Contacts & Adresses" at bounding box center [204, 50] width 86 height 12
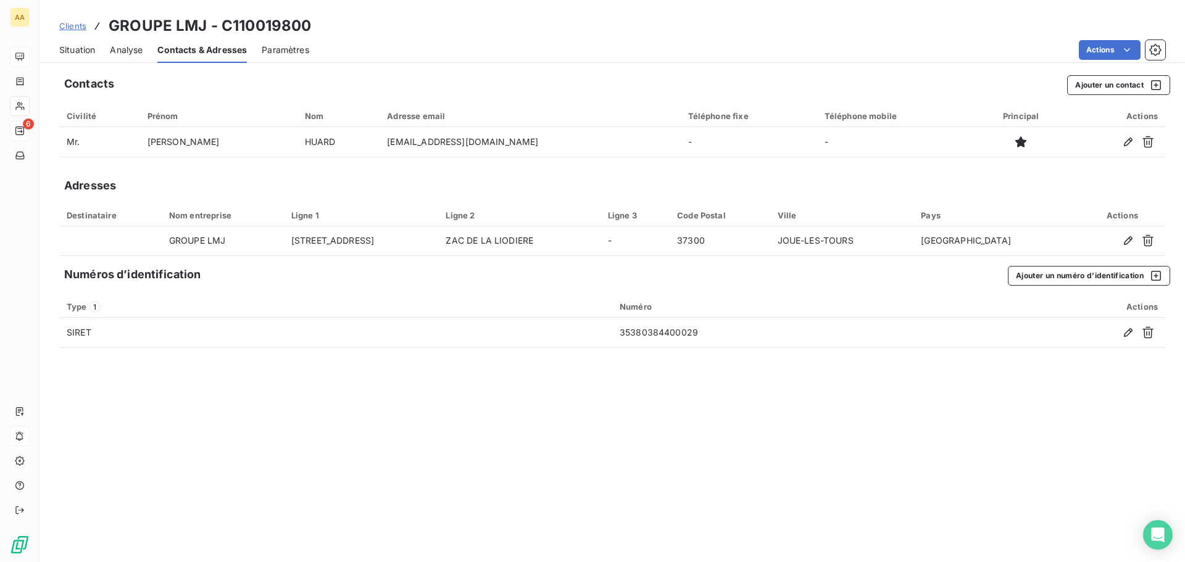
click at [86, 50] on span "Situation" at bounding box center [77, 50] width 36 height 12
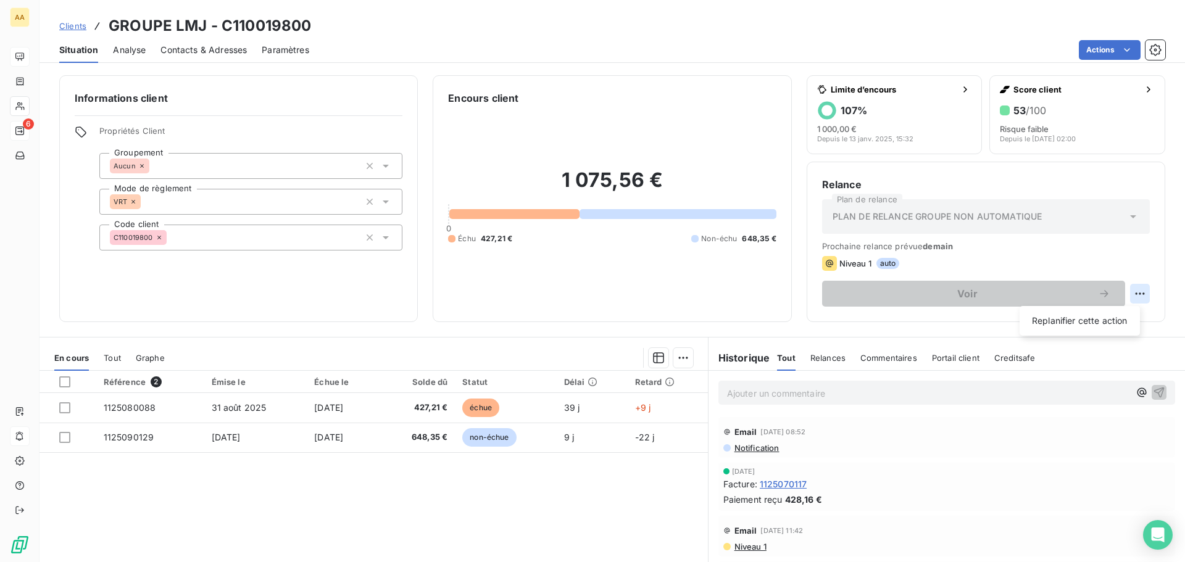
click at [1127, 291] on html "AA 6 Clients GROUPE LMJ - C110019800 Situation Analyse Contacts & Adresses Para…" at bounding box center [592, 281] width 1185 height 562
click at [1109, 320] on div "Replanifier cette action" at bounding box center [1080, 321] width 111 height 20
select select "9"
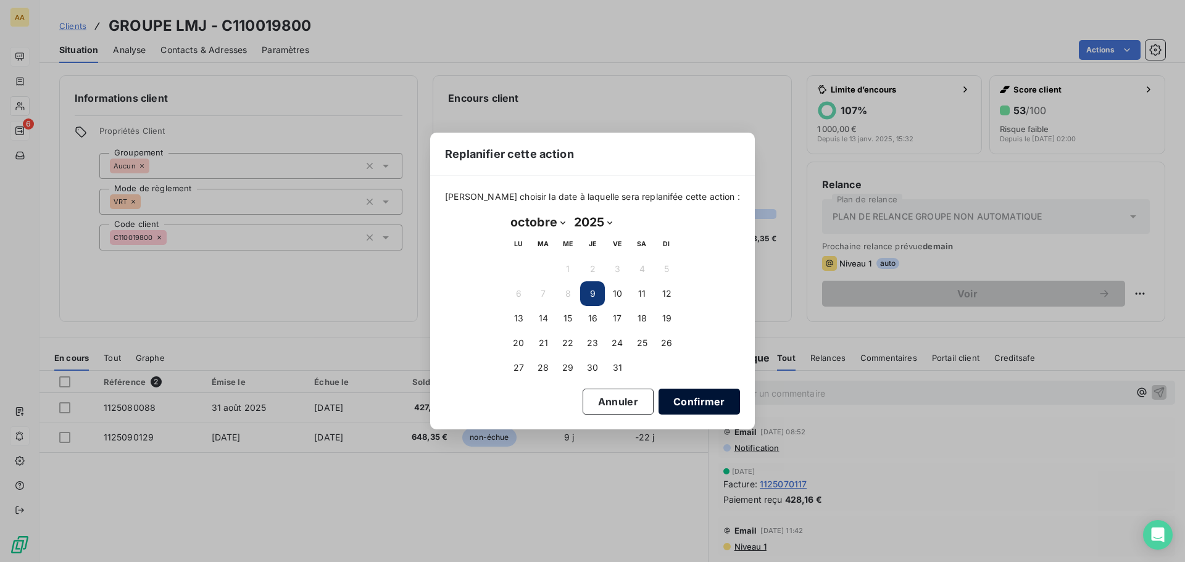
click at [683, 399] on button "Confirmer" at bounding box center [699, 402] width 81 height 26
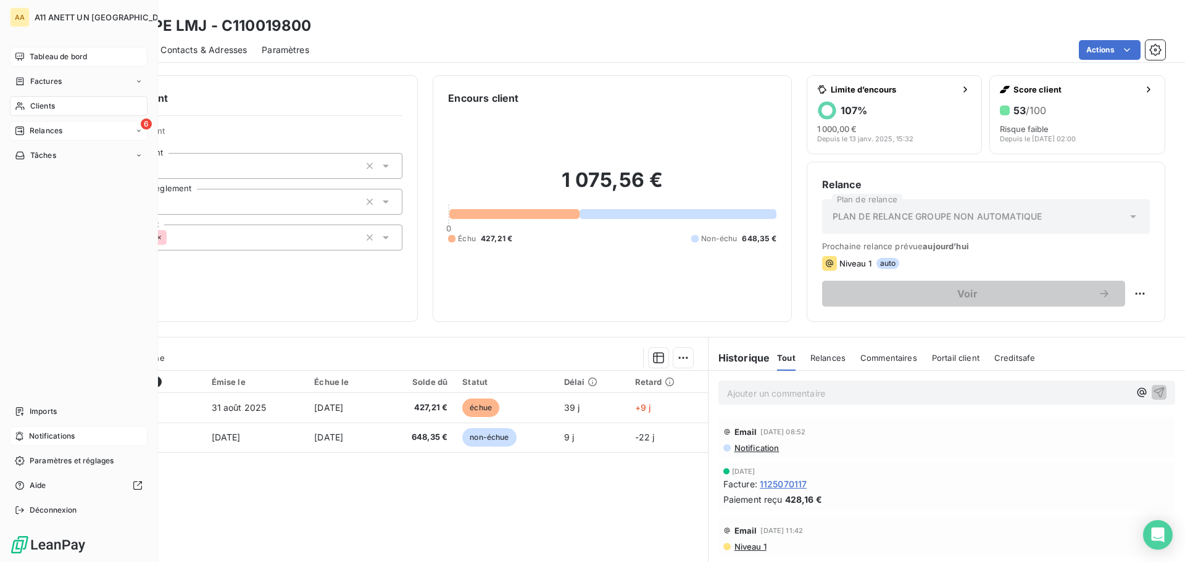
click at [41, 127] on span "Relances" at bounding box center [46, 130] width 33 height 11
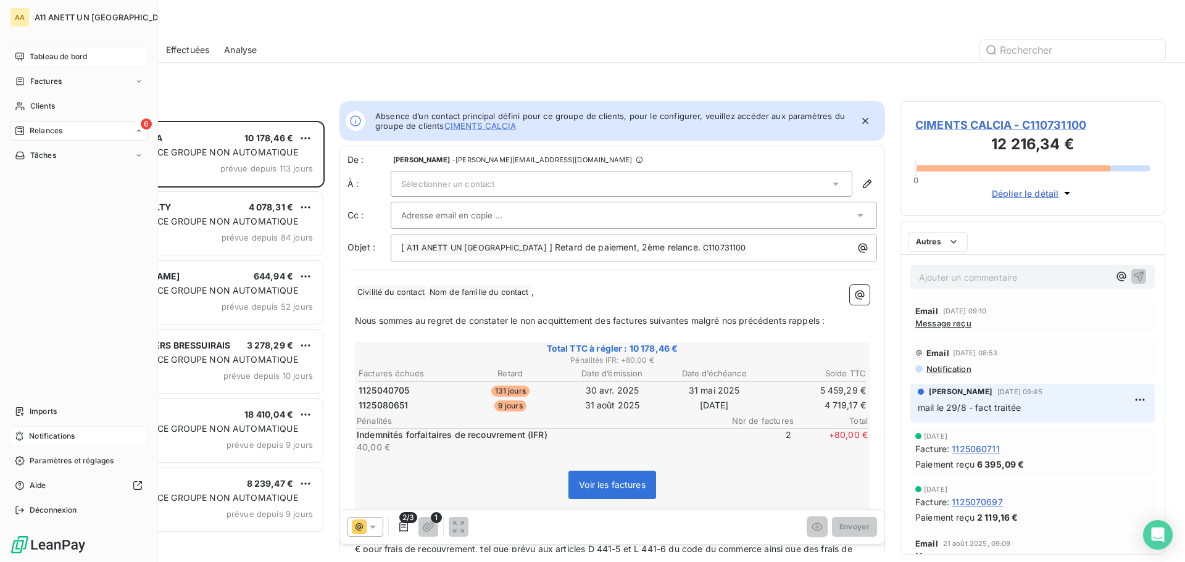
scroll to position [432, 256]
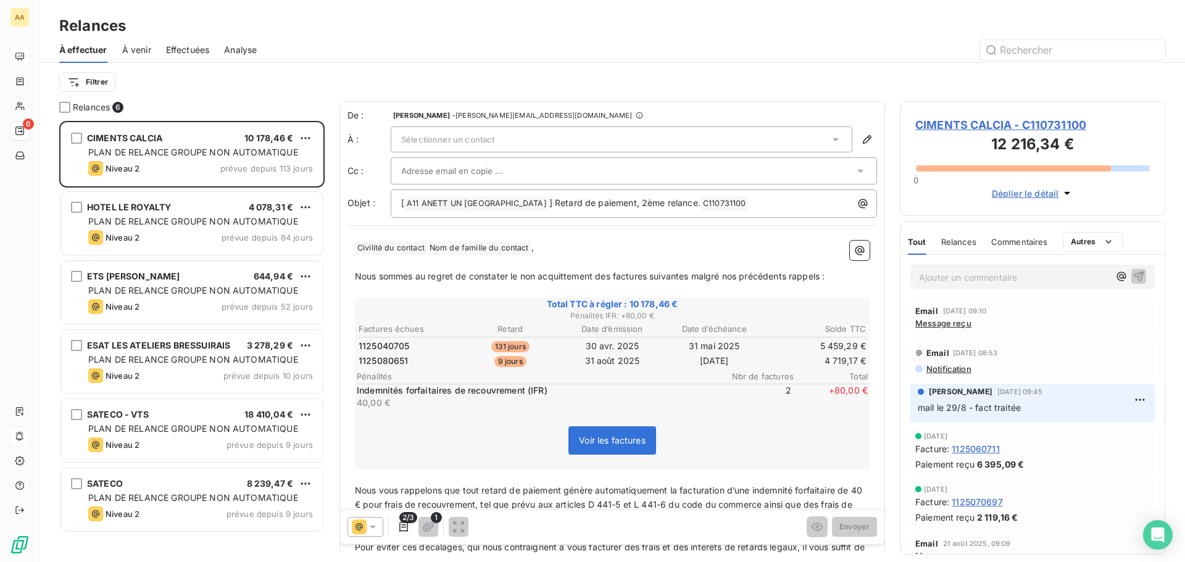
click at [132, 48] on span "À venir" at bounding box center [136, 50] width 29 height 12
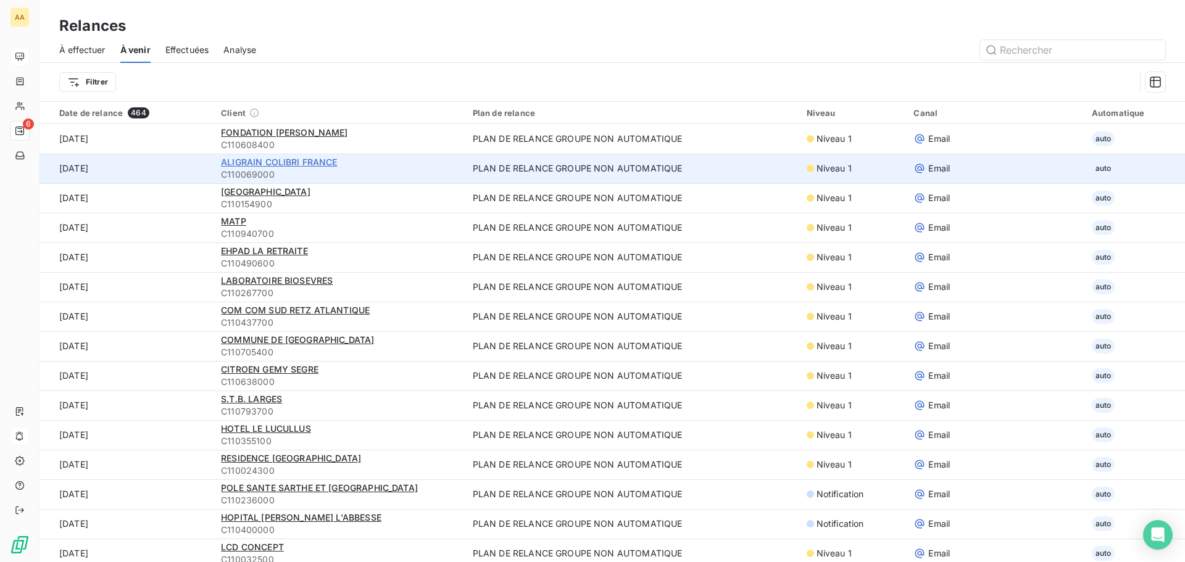
click at [254, 161] on span "ALIGRAIN COLIBRI FRANCE" at bounding box center [279, 162] width 116 height 10
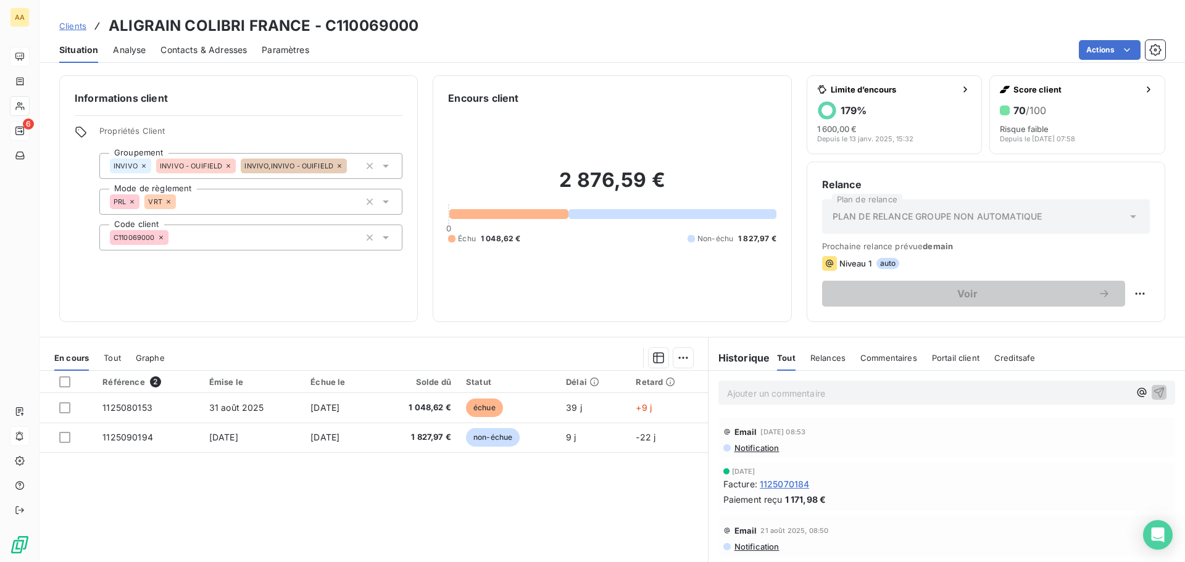
click at [170, 48] on span "Contacts & Adresses" at bounding box center [204, 50] width 86 height 12
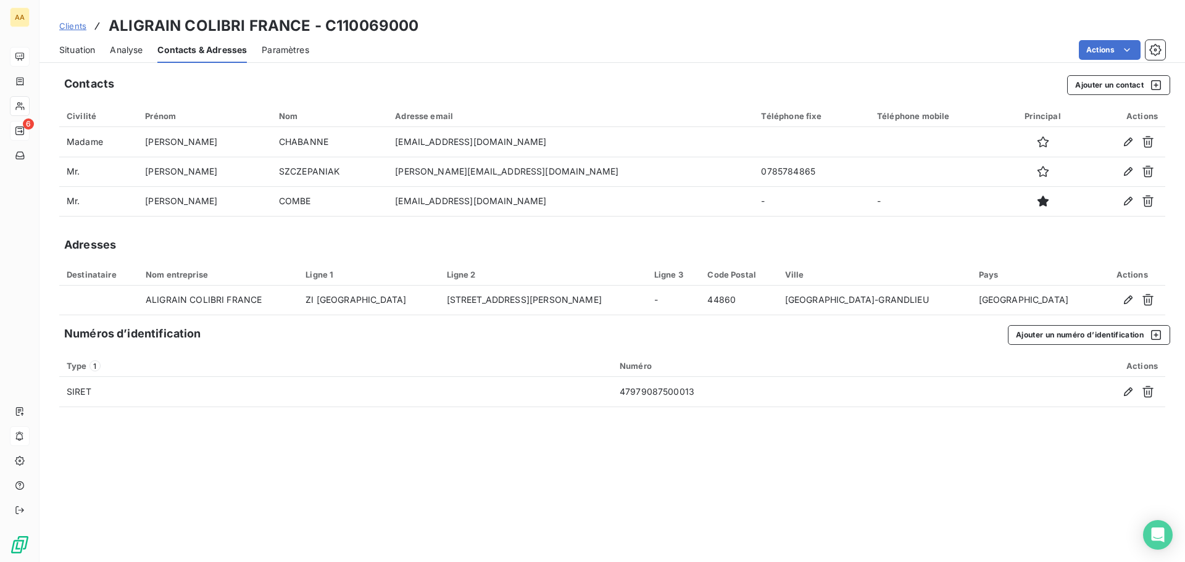
click at [84, 55] on span "Situation" at bounding box center [77, 50] width 36 height 12
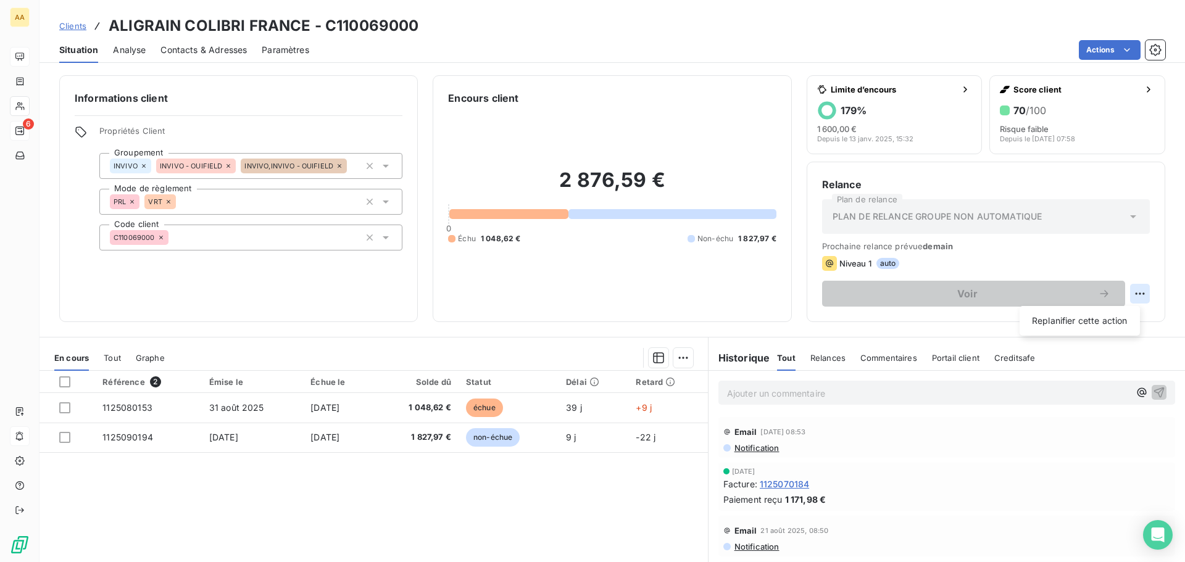
click at [1133, 293] on html "AA 6 Clients ALIGRAIN COLIBRI FRANCE - C110069000 Situation Analyse Contacts & …" at bounding box center [592, 281] width 1185 height 562
click at [1096, 317] on div "Replanifier cette action" at bounding box center [1080, 321] width 111 height 20
select select "9"
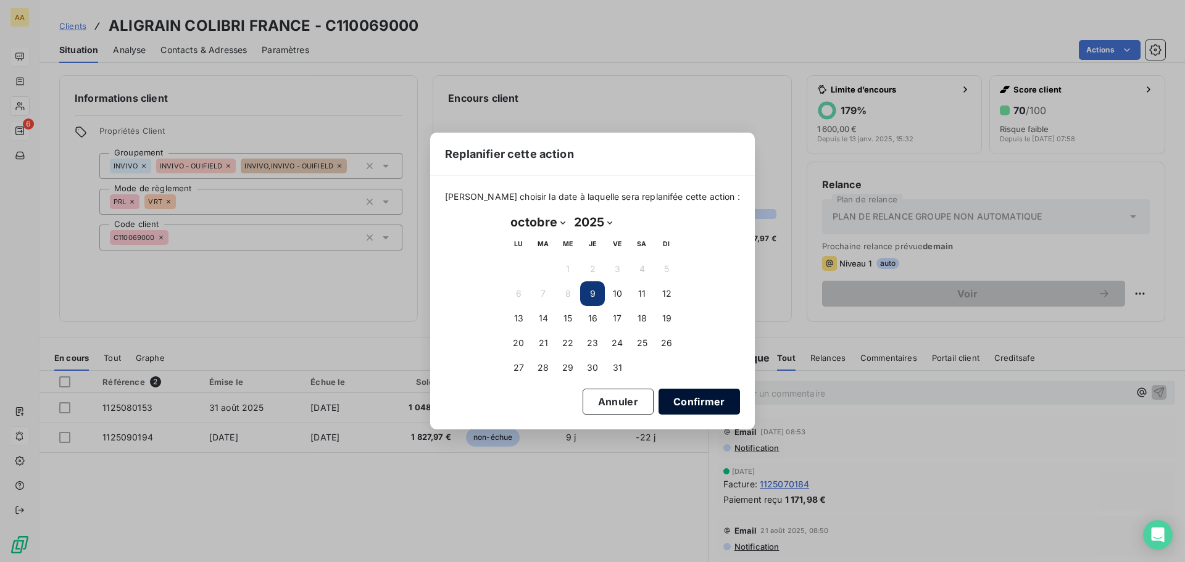
click at [674, 403] on button "Confirmer" at bounding box center [699, 402] width 81 height 26
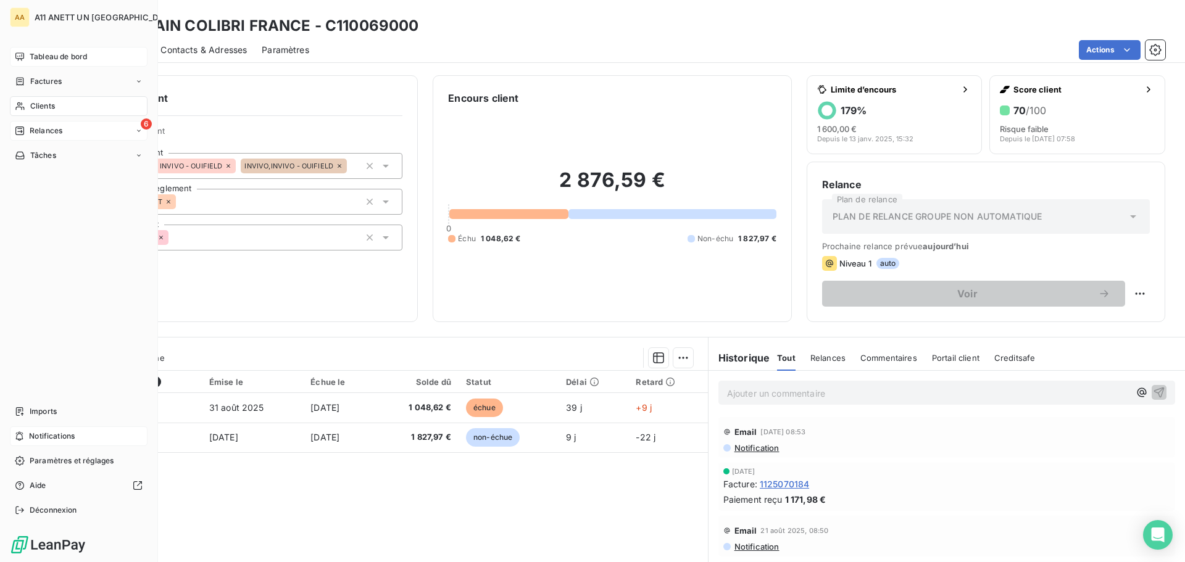
click at [35, 129] on span "Relances" at bounding box center [46, 130] width 33 height 11
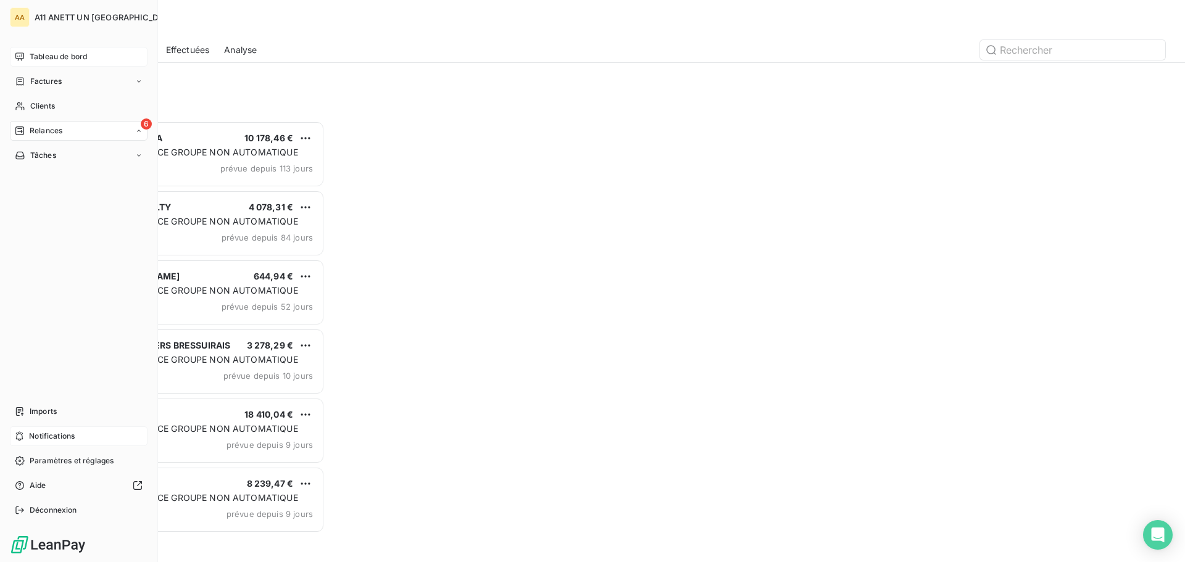
scroll to position [432, 256]
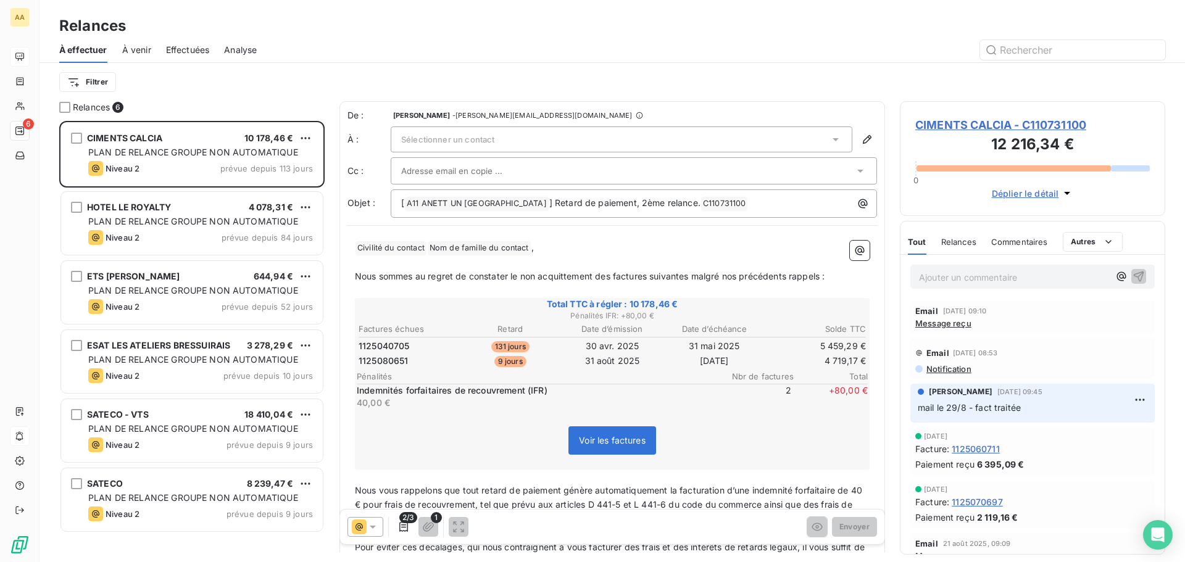
click at [133, 54] on span "À venir" at bounding box center [136, 50] width 29 height 12
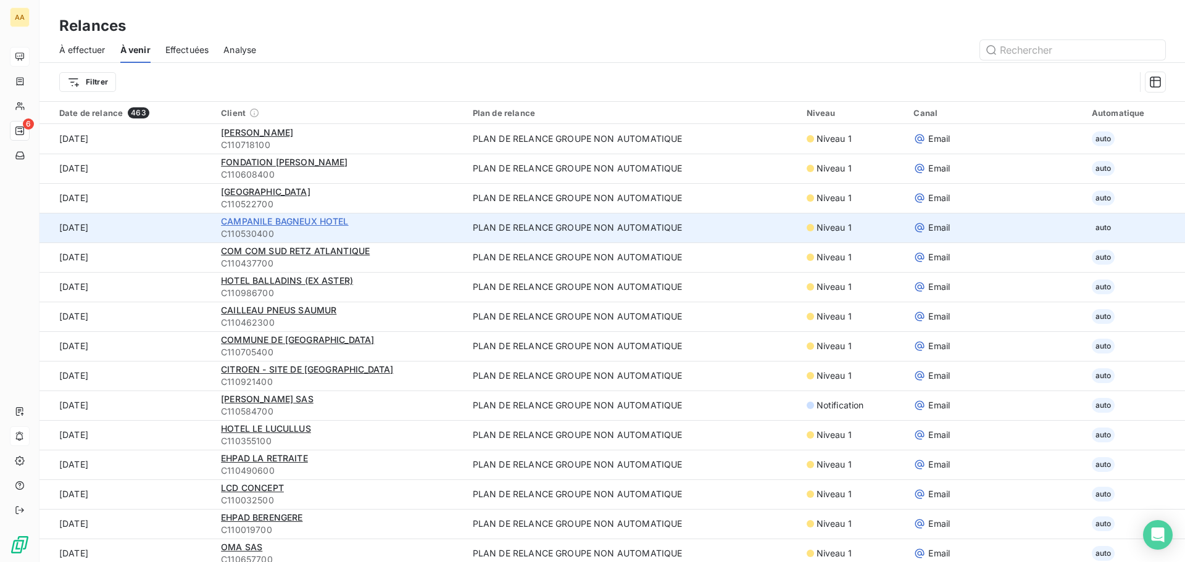
click at [287, 219] on span "CAMPANILE BAGNEUX HOTEL" at bounding box center [284, 221] width 127 height 10
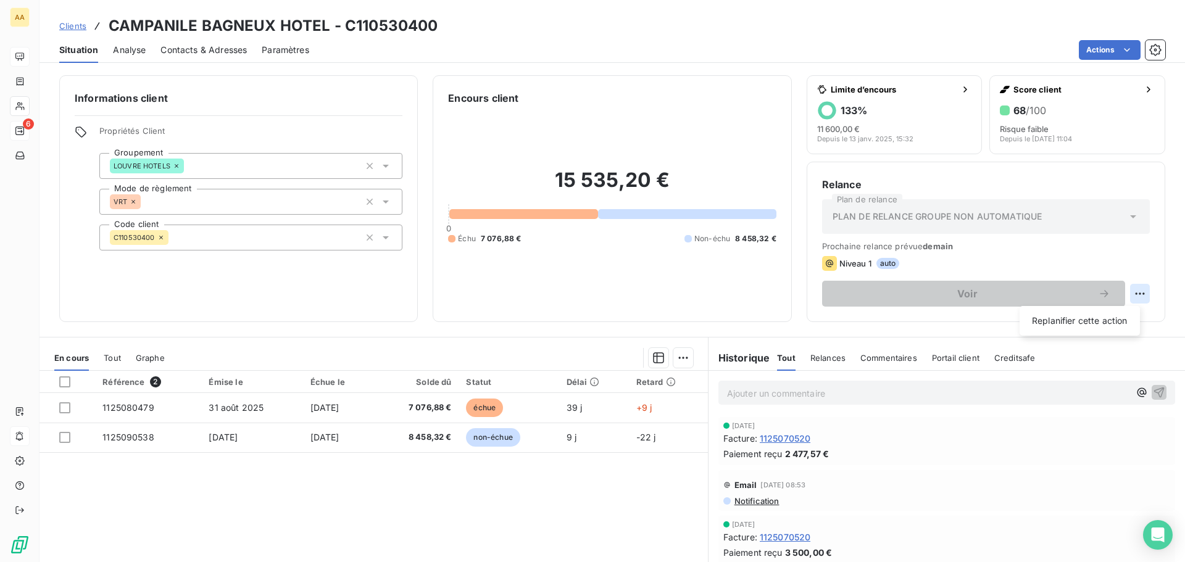
click at [1124, 296] on html "AA 6 Clients CAMPANILE BAGNEUX HOTEL - C110530400 Situation Analyse Contacts & …" at bounding box center [592, 281] width 1185 height 562
click at [1084, 320] on div "Replanifier cette action" at bounding box center [1080, 321] width 111 height 20
select select "9"
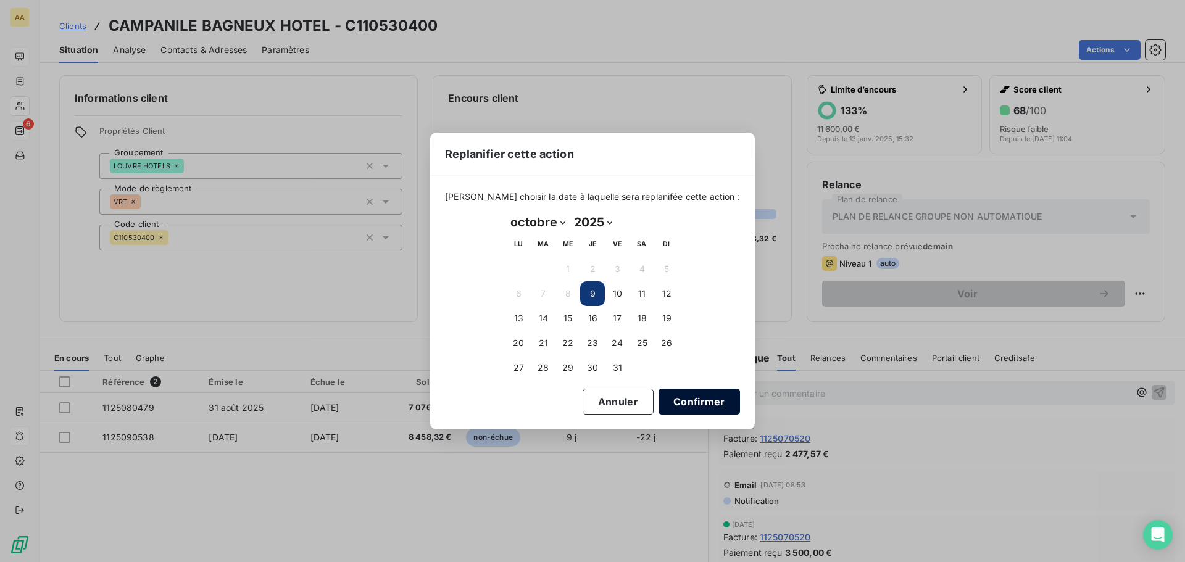
click at [684, 403] on button "Confirmer" at bounding box center [699, 402] width 81 height 26
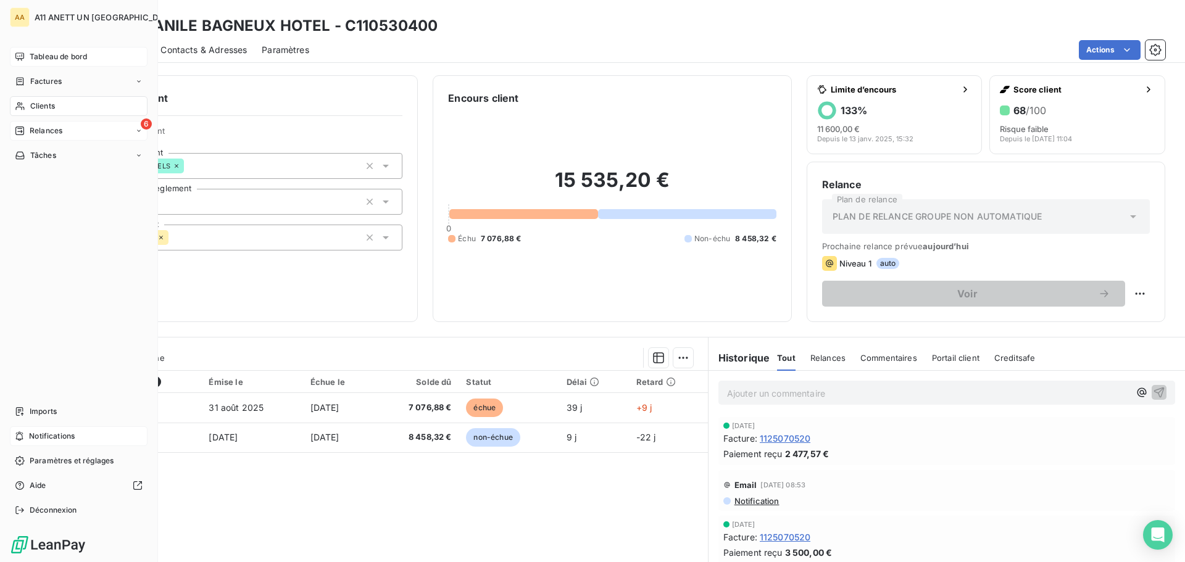
click at [36, 130] on span "Relances" at bounding box center [46, 130] width 33 height 11
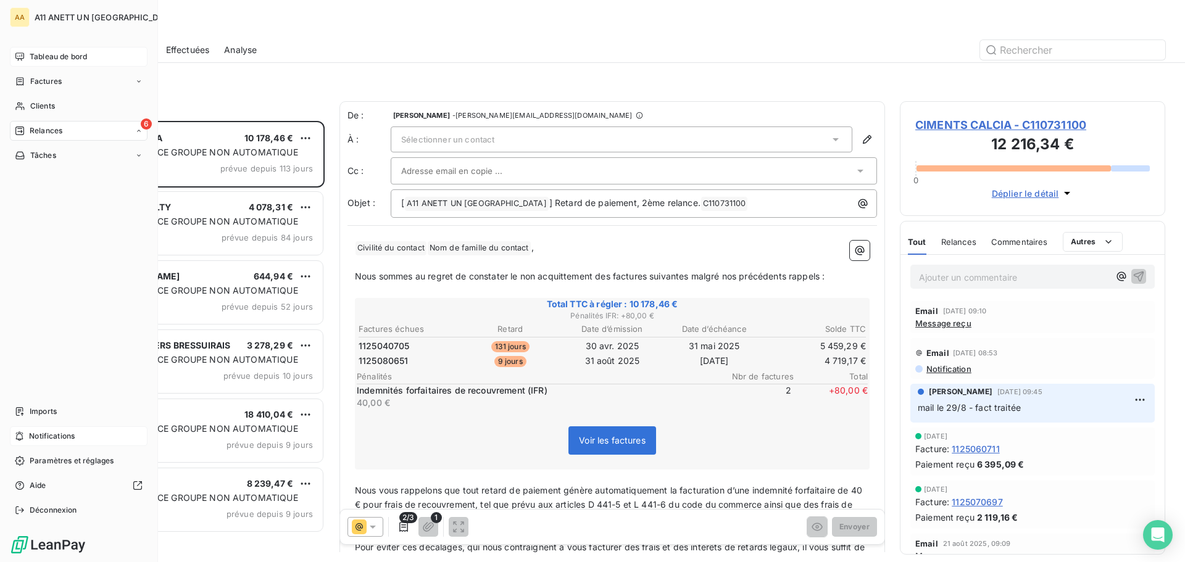
scroll to position [432, 256]
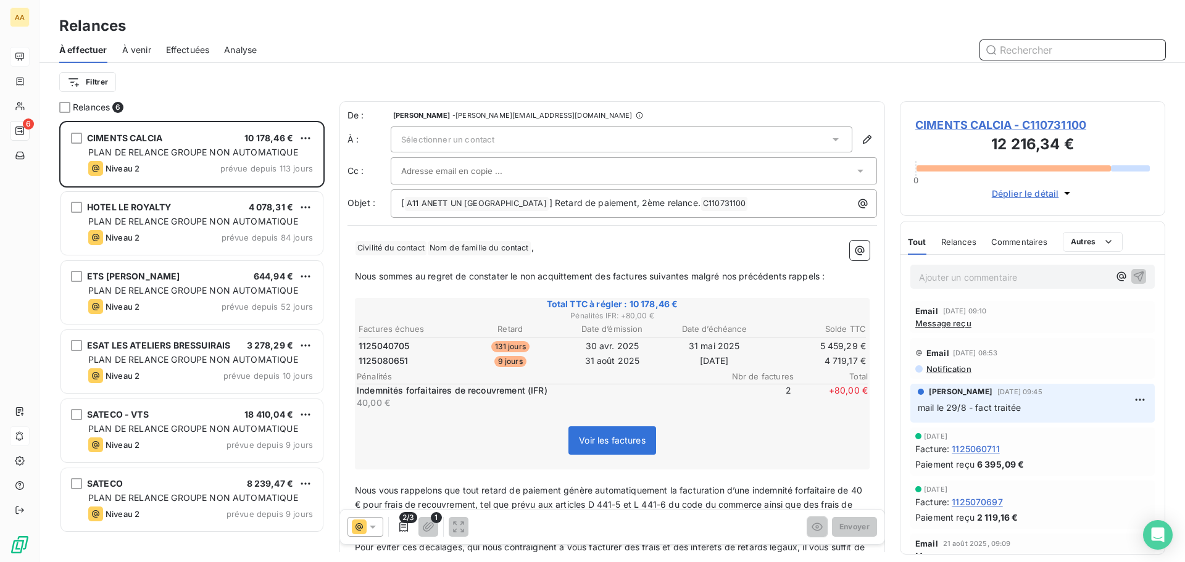
click at [140, 48] on span "À venir" at bounding box center [136, 50] width 29 height 12
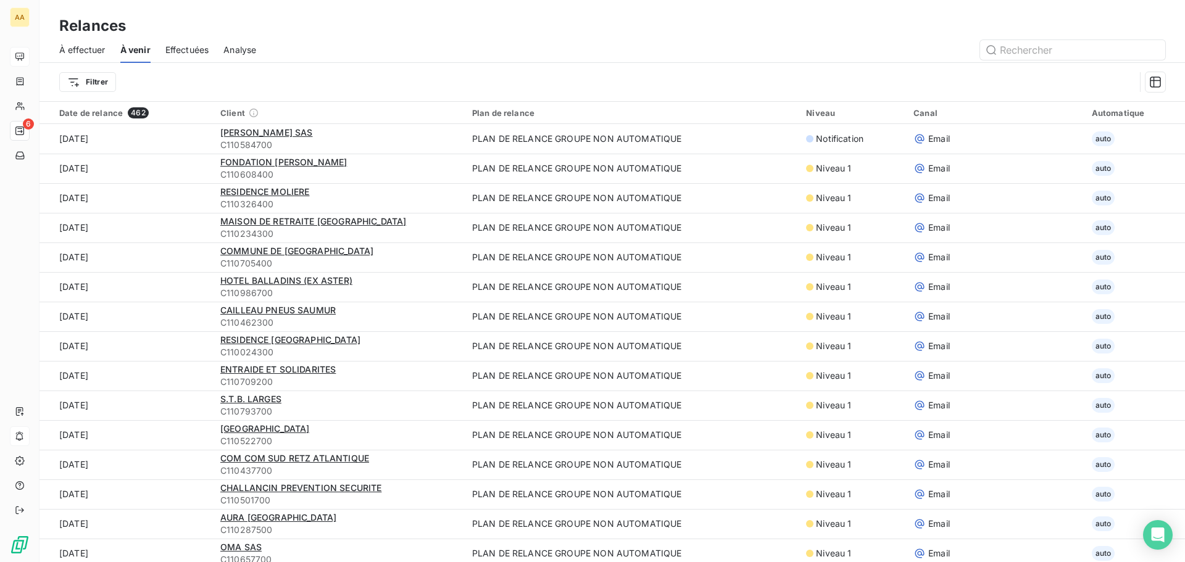
click at [248, 39] on div "Analyse" at bounding box center [240, 50] width 33 height 26
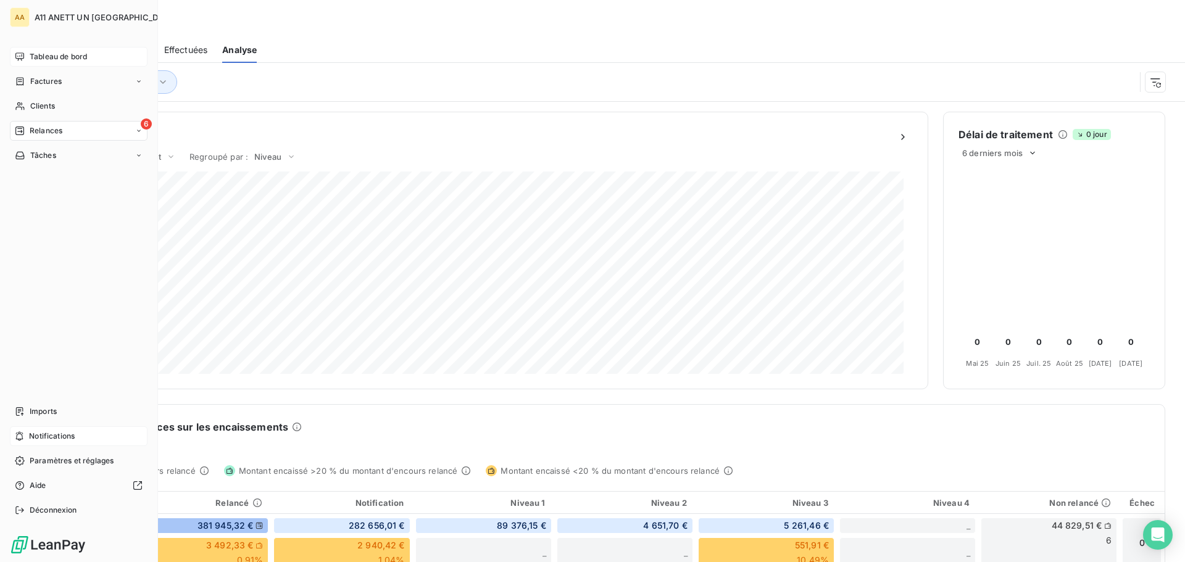
click at [45, 58] on span "Tableau de bord" at bounding box center [58, 56] width 57 height 11
